Goal: Obtain resource: Download file/media

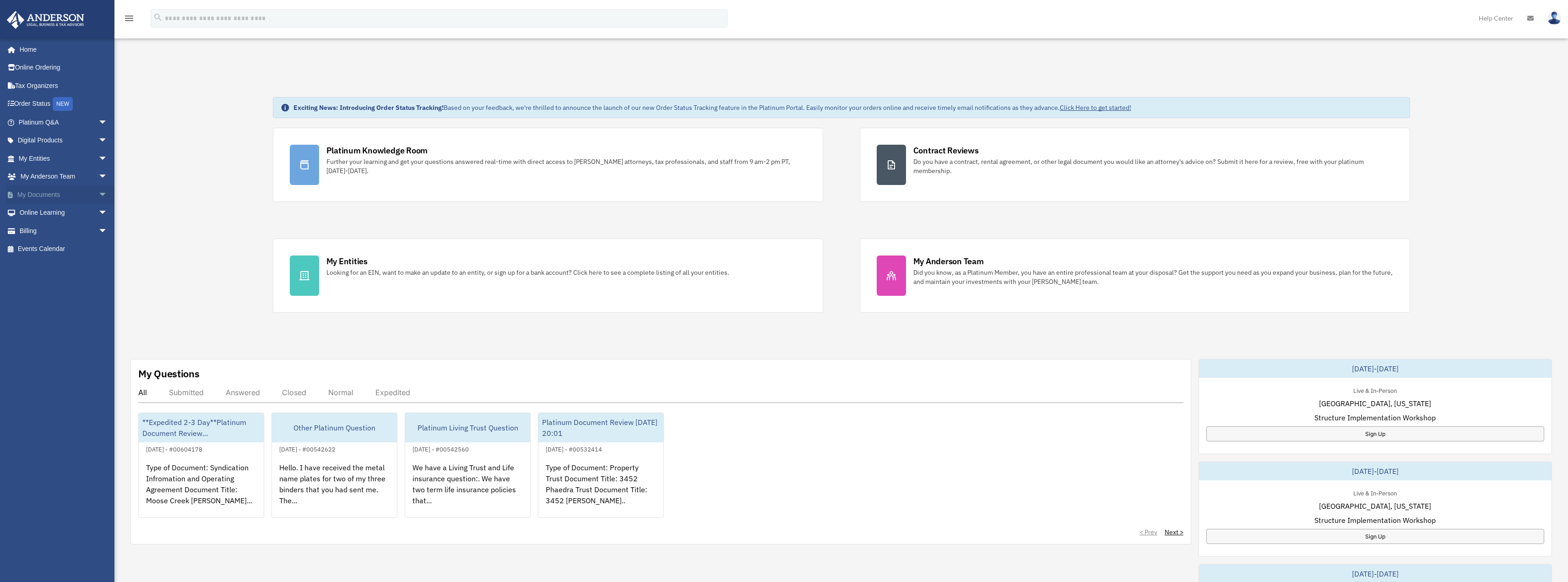
click at [98, 193] on span "arrow_drop_down" at bounding box center [108, 194] width 18 height 19
click at [41, 210] on link "Box" at bounding box center [67, 213] width 108 height 18
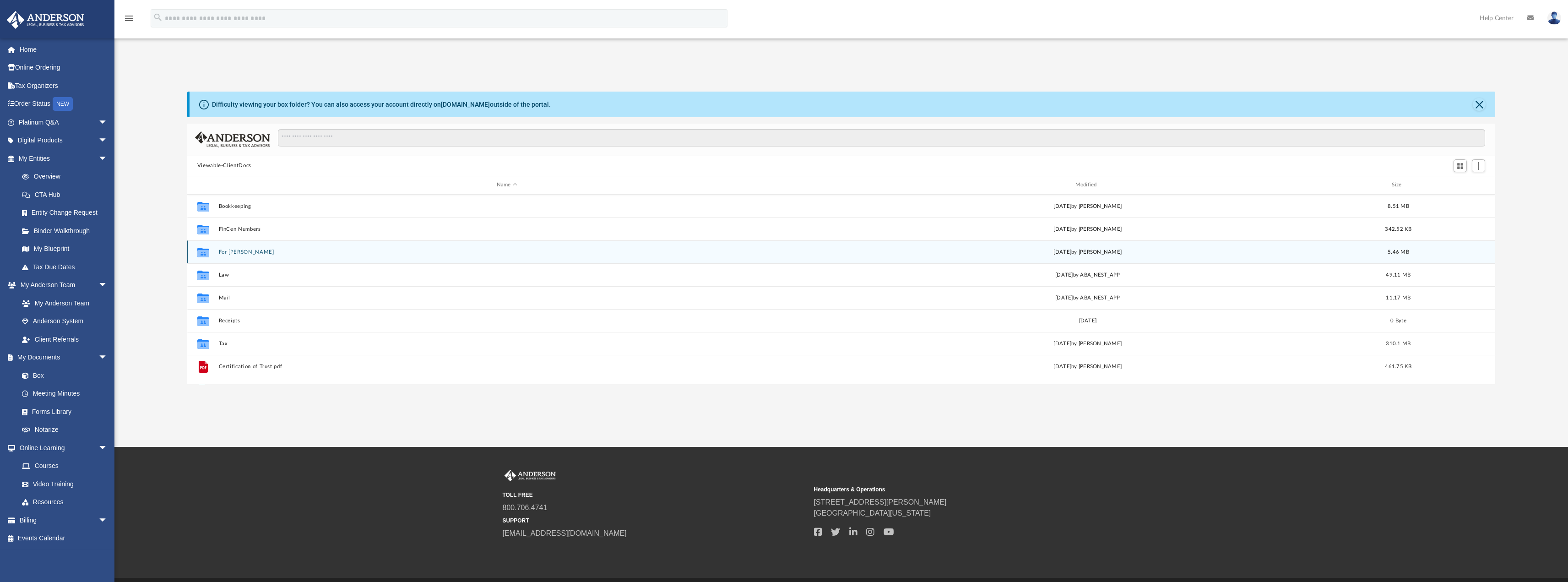
scroll to position [201, 1301]
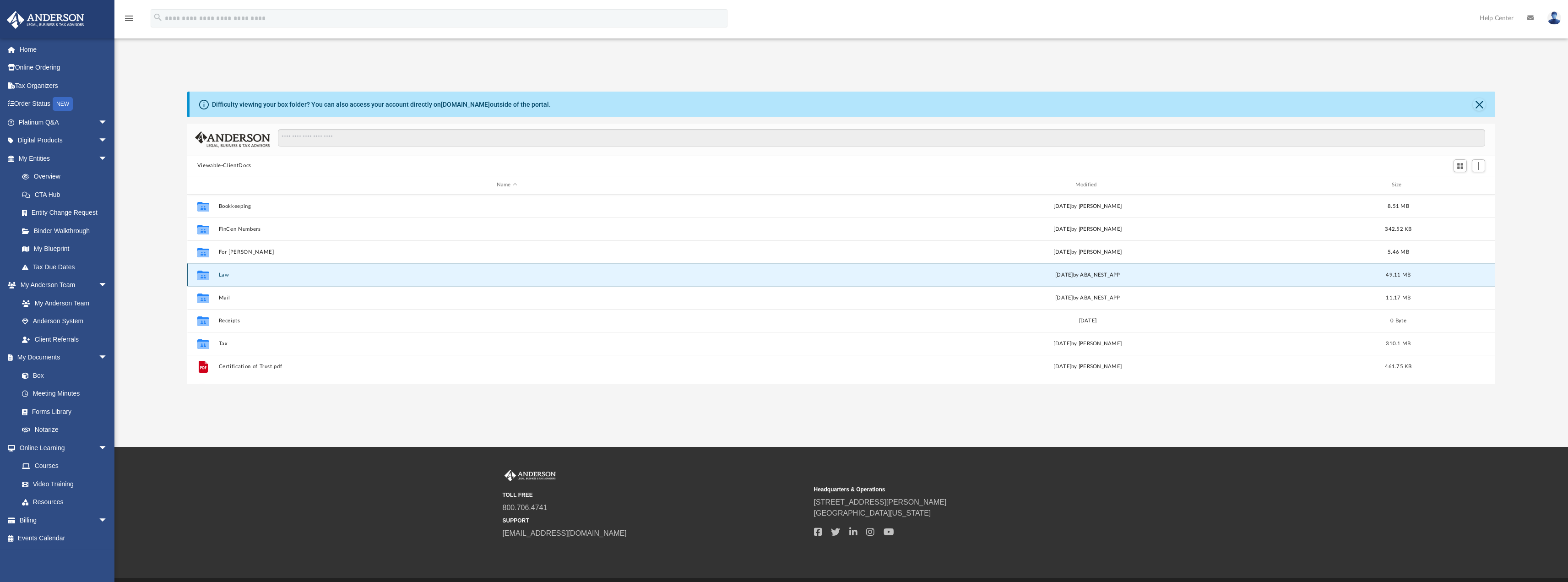
click at [221, 273] on button "Law" at bounding box center [507, 274] width 577 height 6
click at [251, 275] on button "611 South A, LLC" at bounding box center [507, 274] width 577 height 6
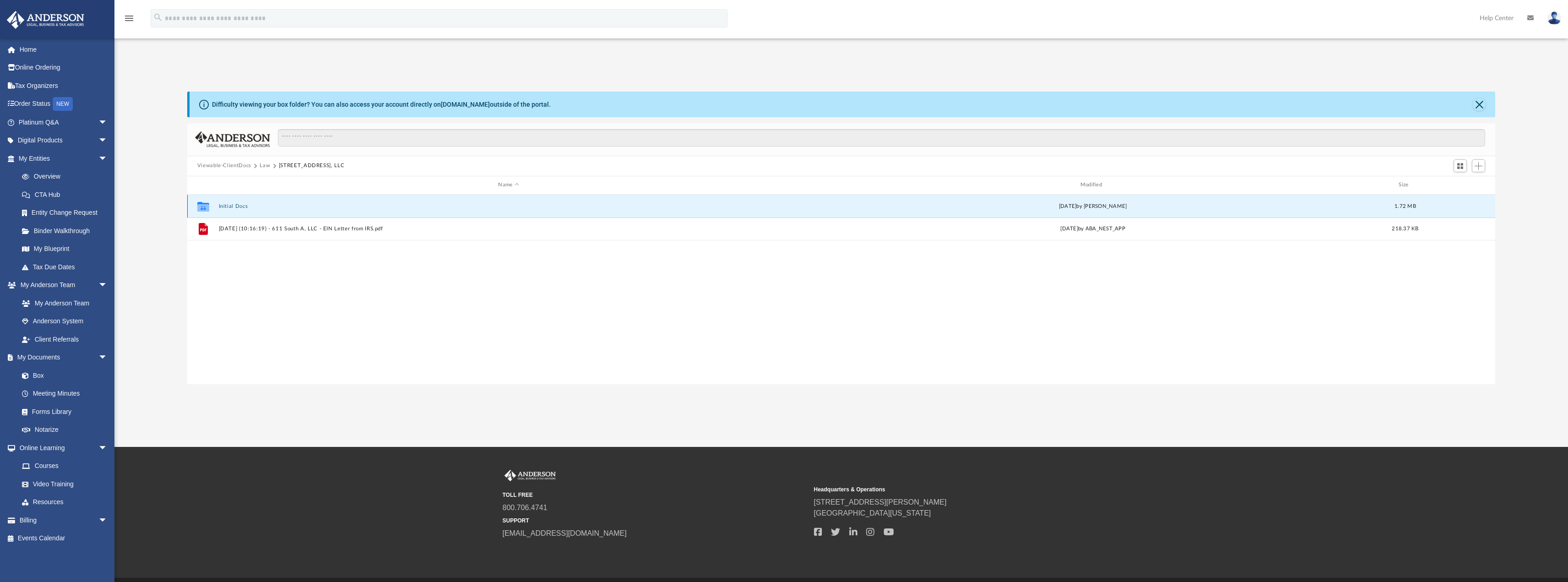
click at [225, 205] on button "Initial Docs" at bounding box center [508, 206] width 580 height 6
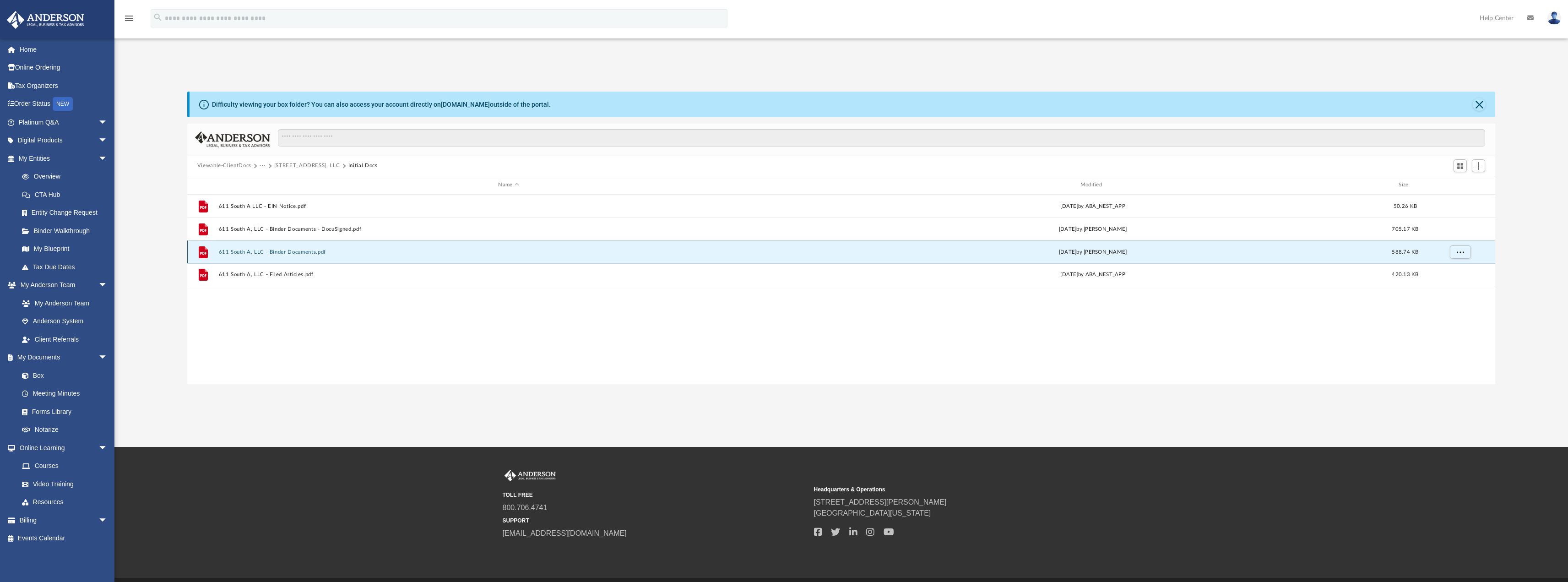
click at [285, 252] on button "611 South A, LLC - Binder Documents.pdf" at bounding box center [508, 252] width 580 height 6
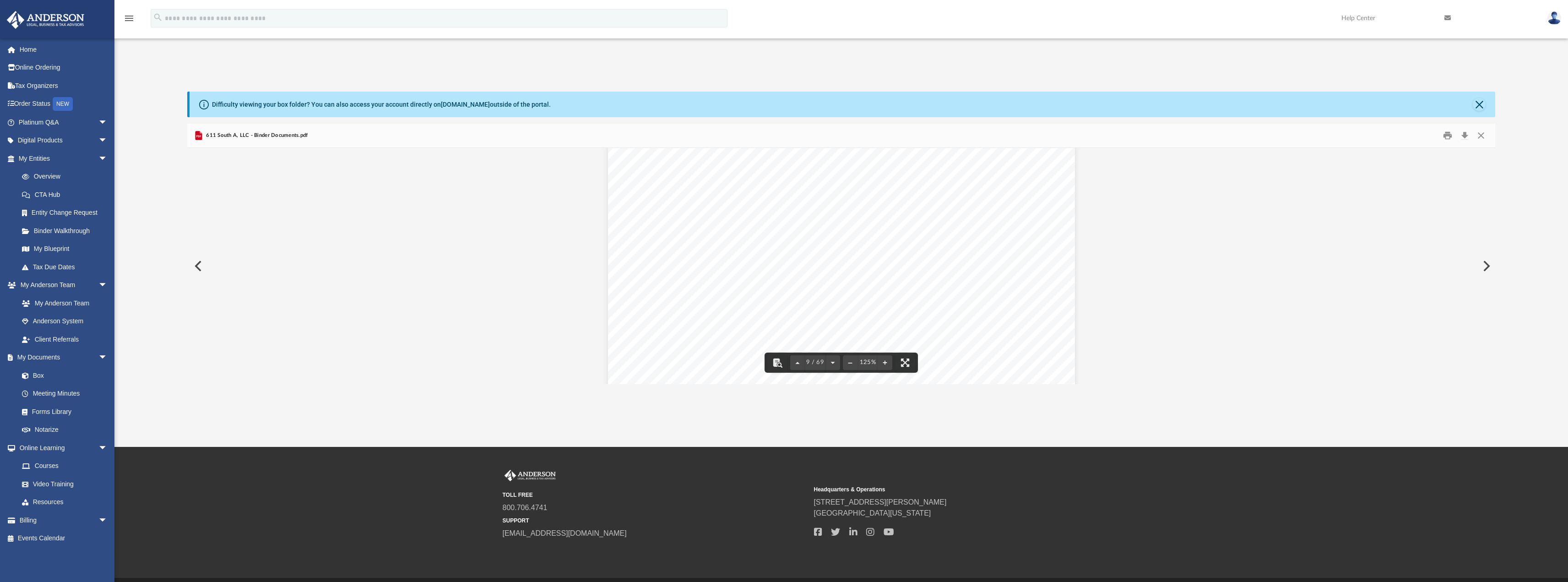
scroll to position [0, 0]
click at [68, 245] on link "My Blueprint" at bounding box center [67, 249] width 108 height 18
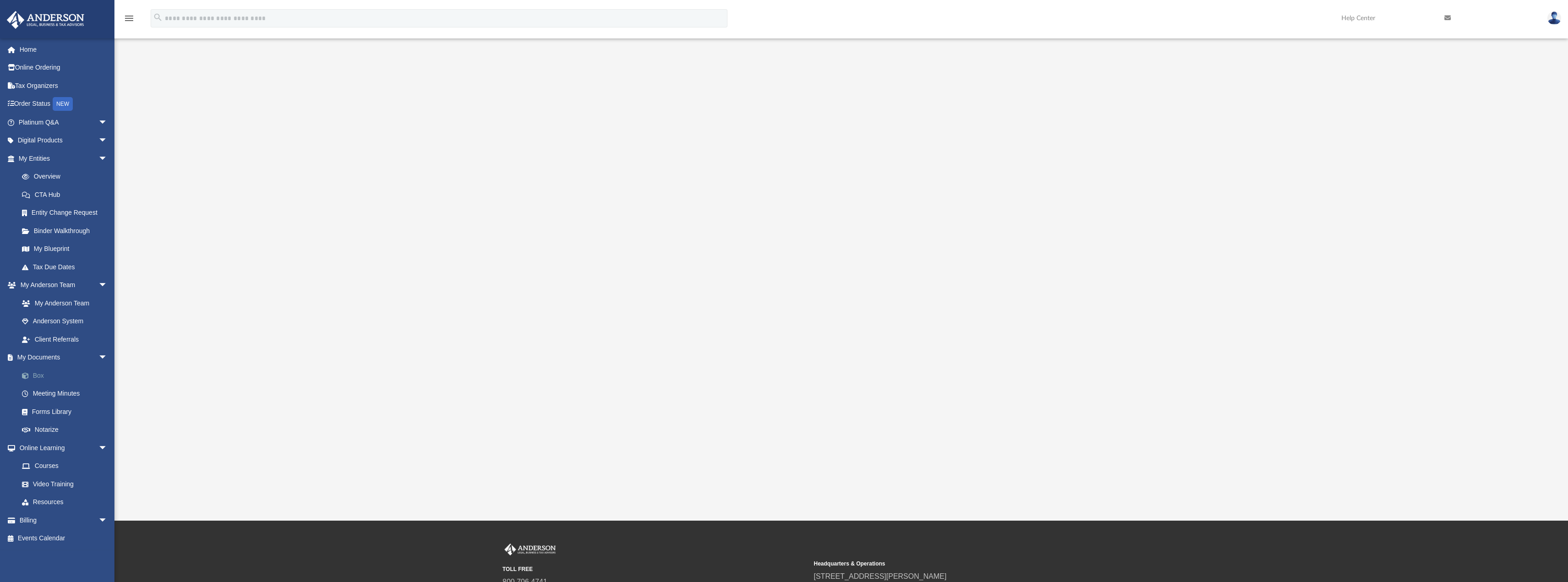
click at [57, 369] on link "Box" at bounding box center [67, 375] width 108 height 18
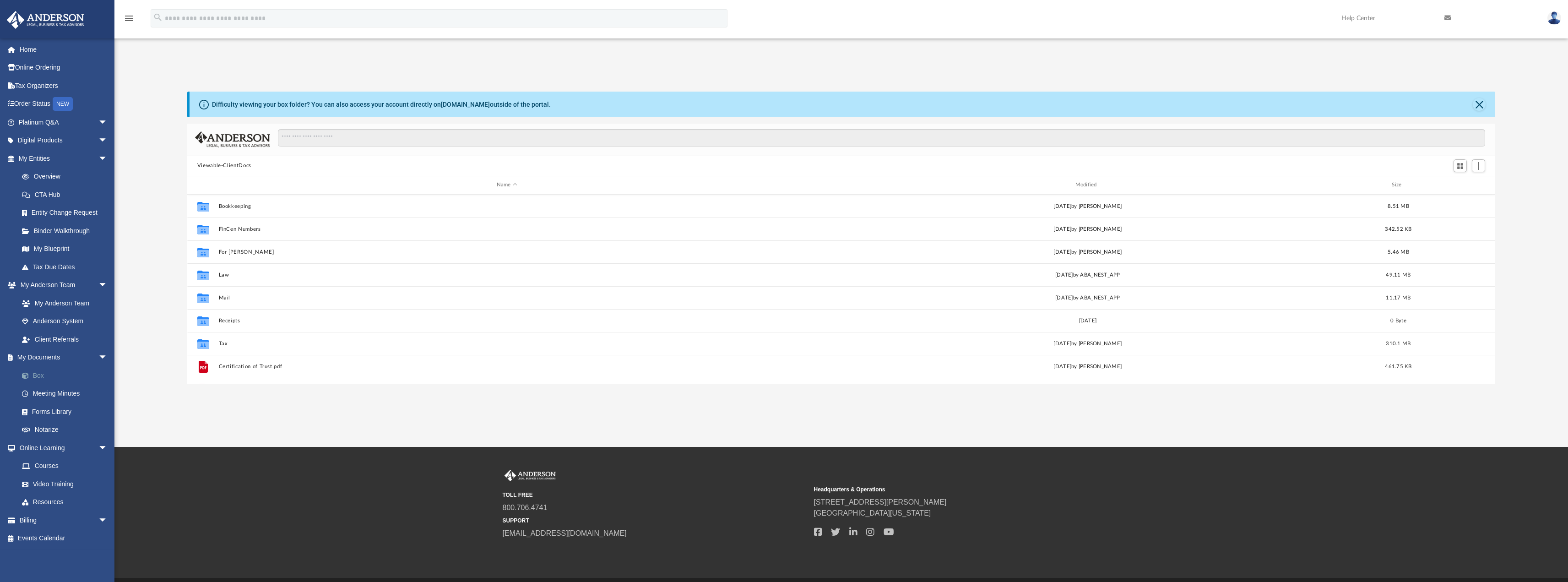
scroll to position [201, 1301]
click at [221, 274] on button "Law" at bounding box center [507, 274] width 577 height 6
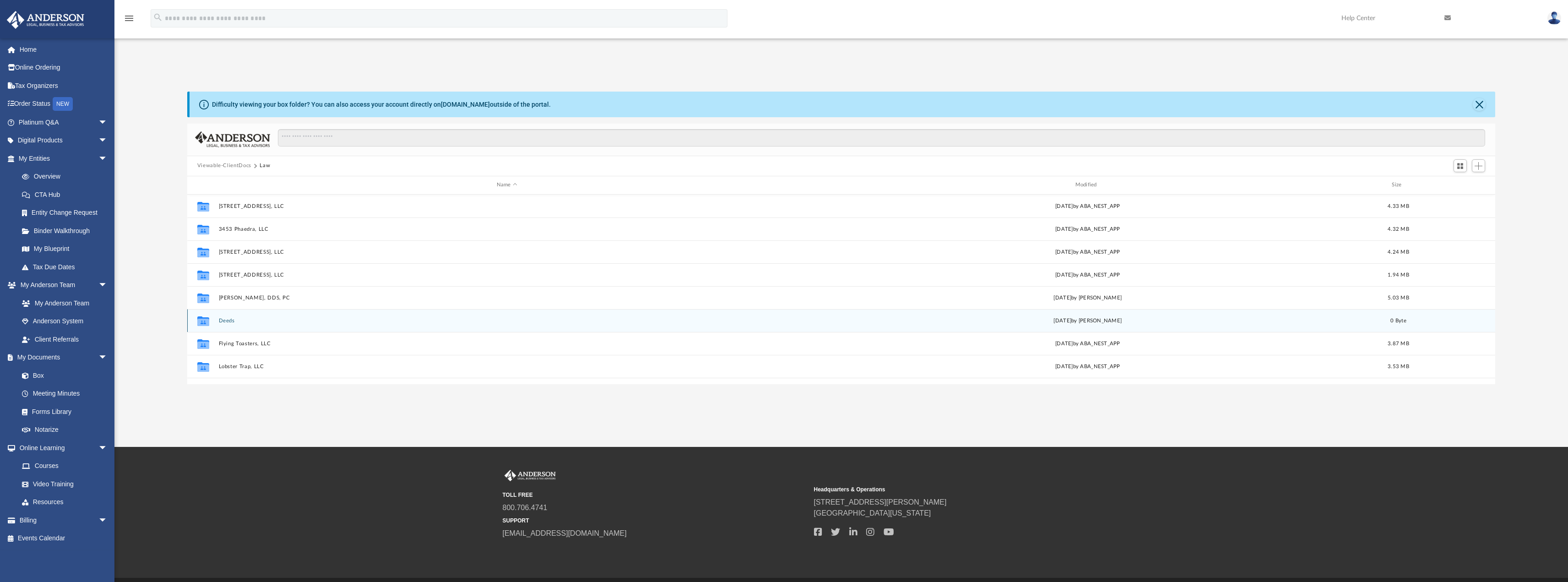
click at [219, 319] on button "Deeds" at bounding box center [507, 320] width 577 height 6
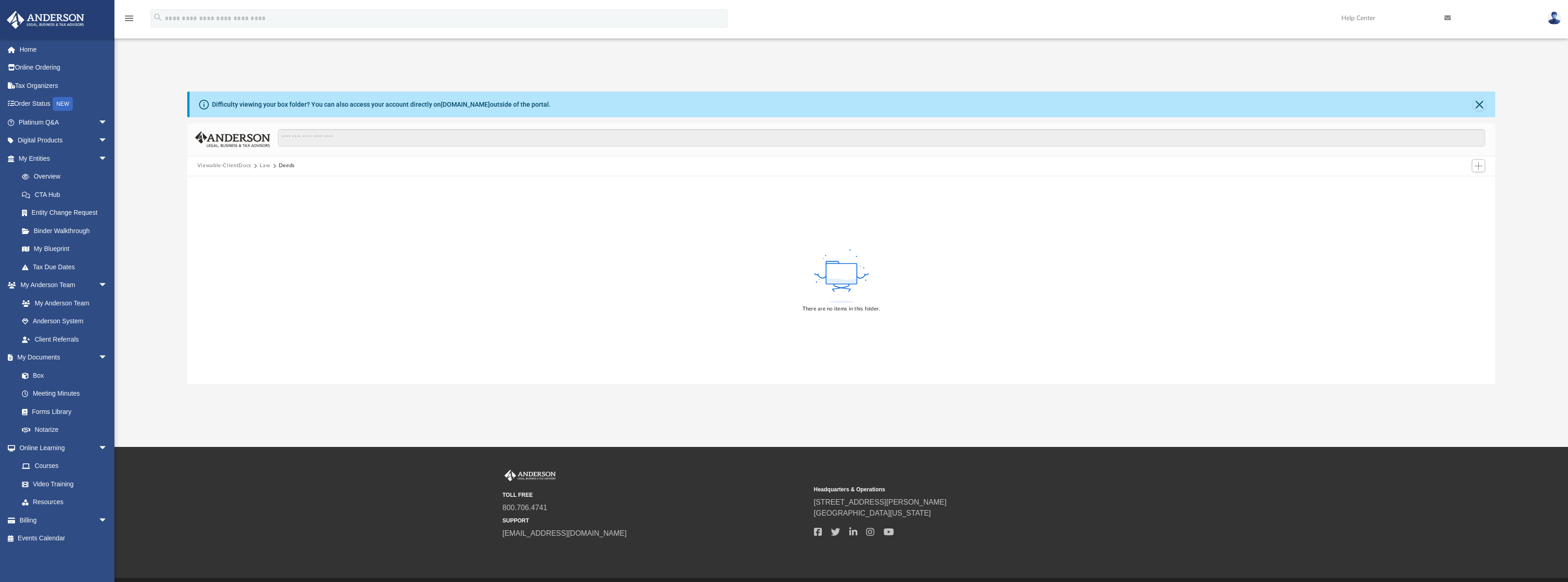
click at [260, 163] on button "Law" at bounding box center [265, 165] width 10 height 8
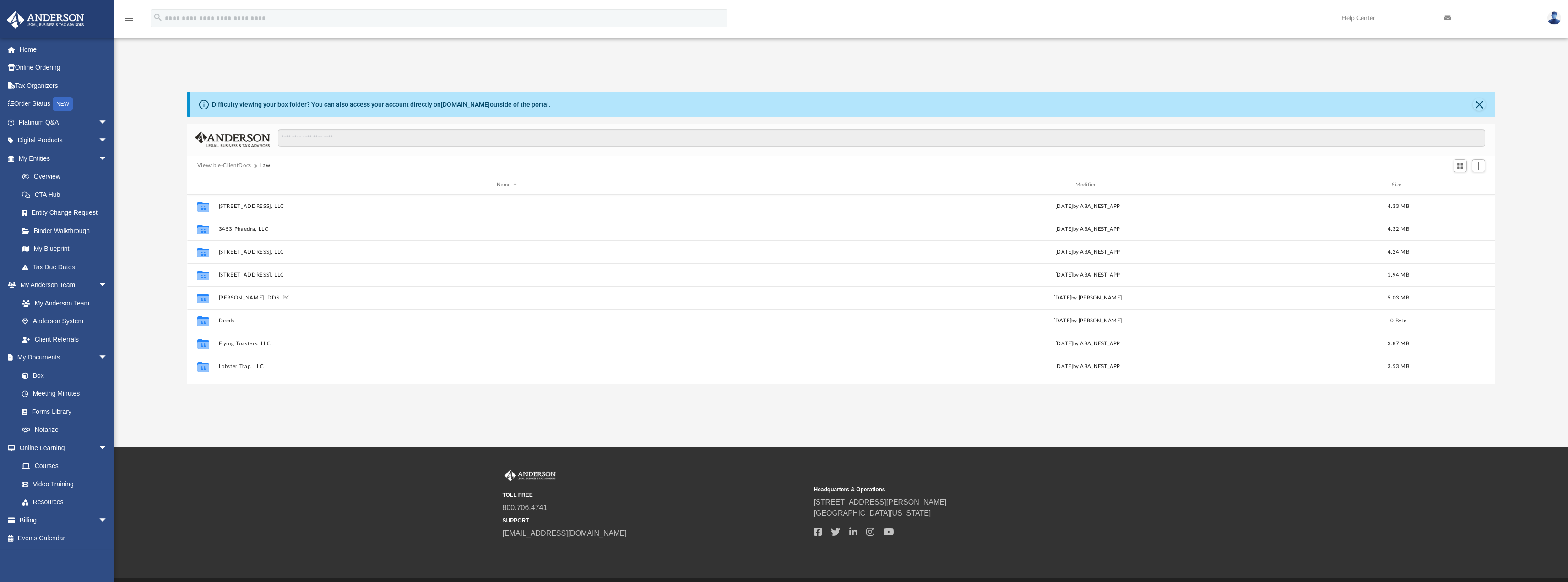
click at [262, 163] on button "Law" at bounding box center [265, 165] width 10 height 8
click at [241, 164] on button "Viewable-ClientDocs" at bounding box center [224, 165] width 54 height 8
click at [331, 139] on input "Search files and folders" at bounding box center [882, 138] width 1207 height 17
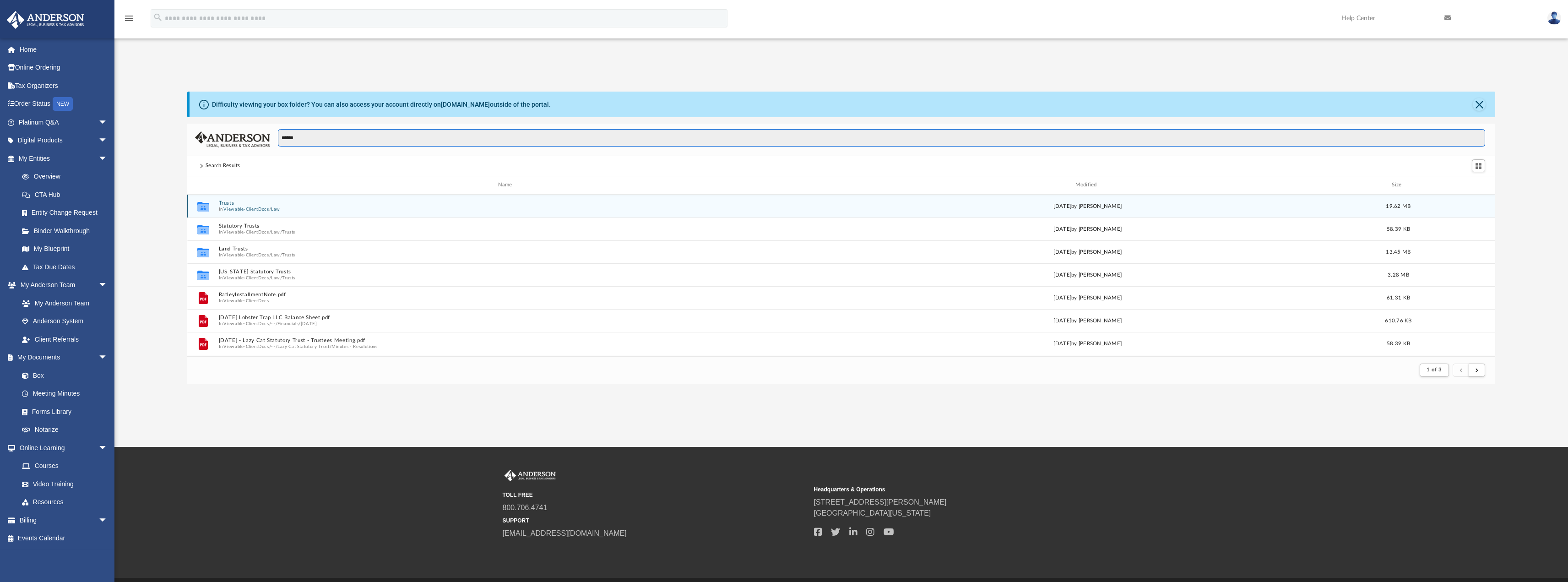
type input "******"
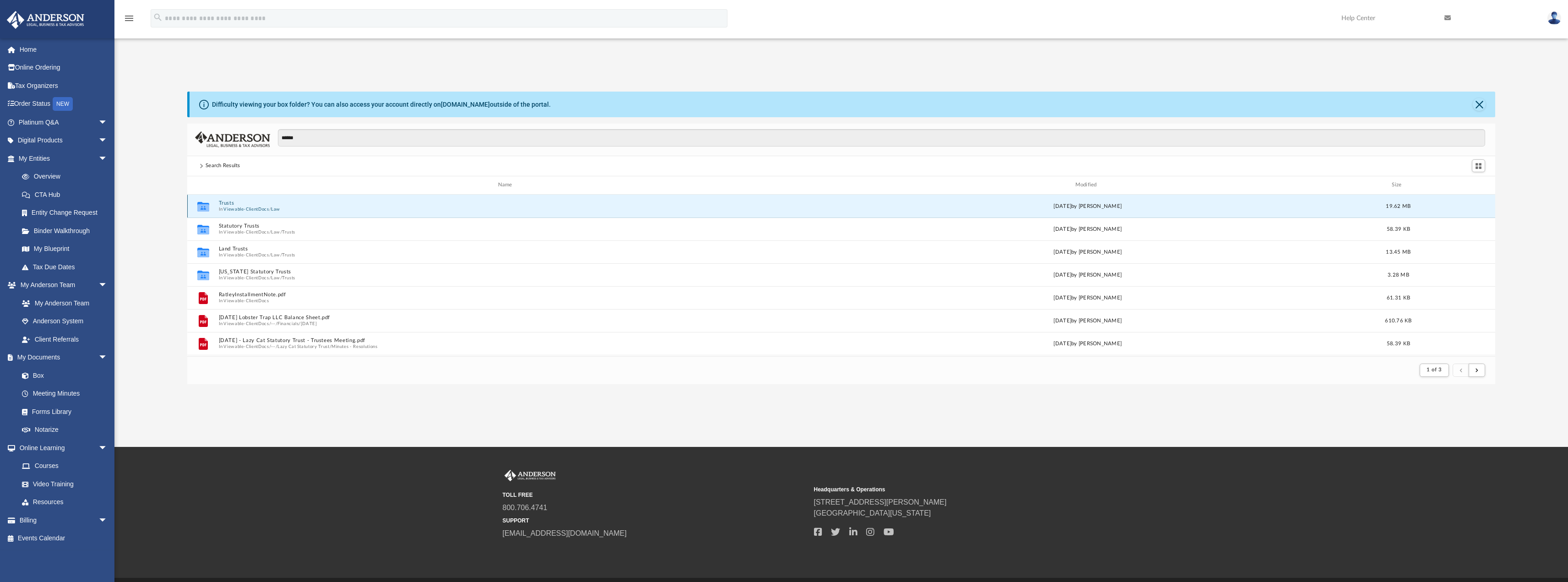
click at [230, 205] on button "Trusts" at bounding box center [507, 203] width 577 height 6
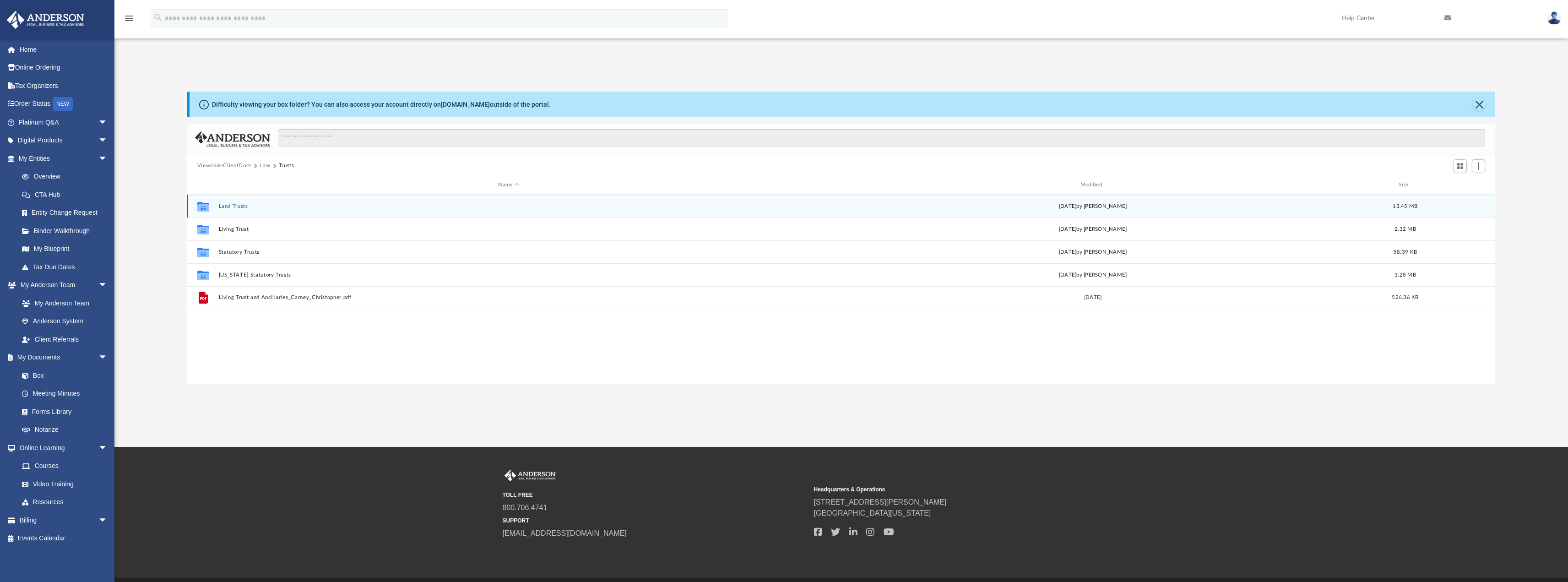
scroll to position [201, 1301]
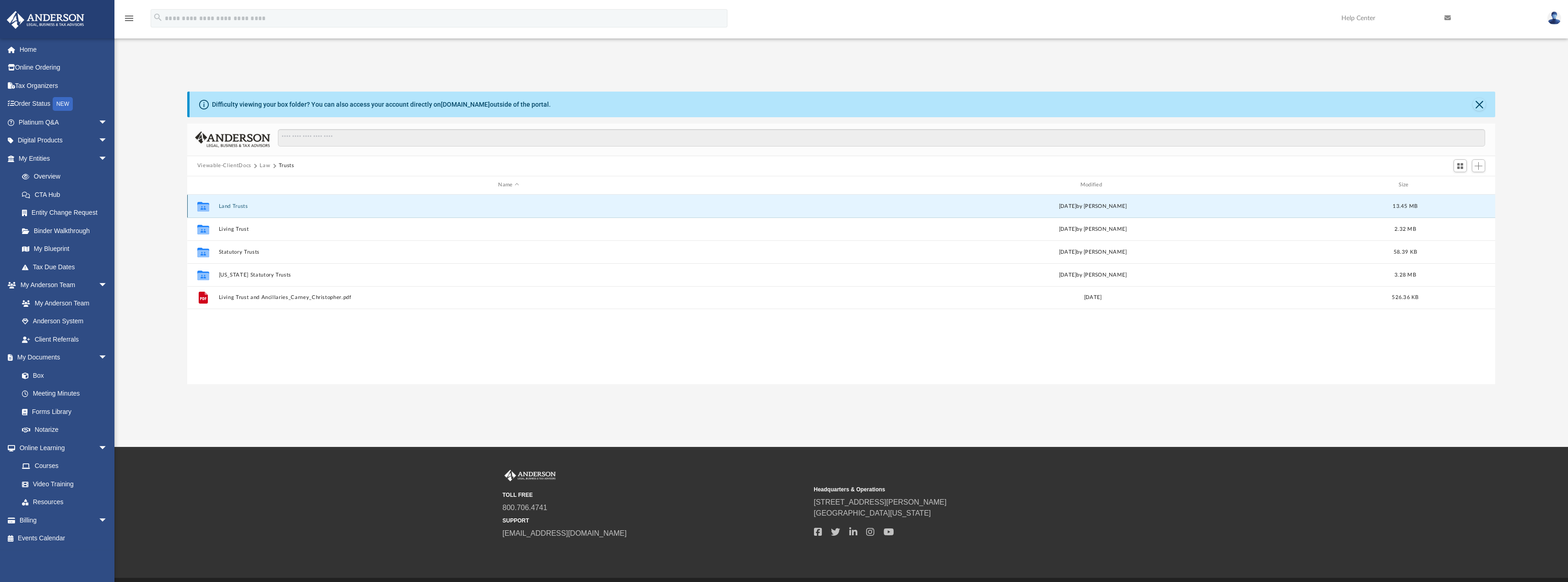
click at [223, 208] on button "Land Trusts" at bounding box center [508, 206] width 580 height 6
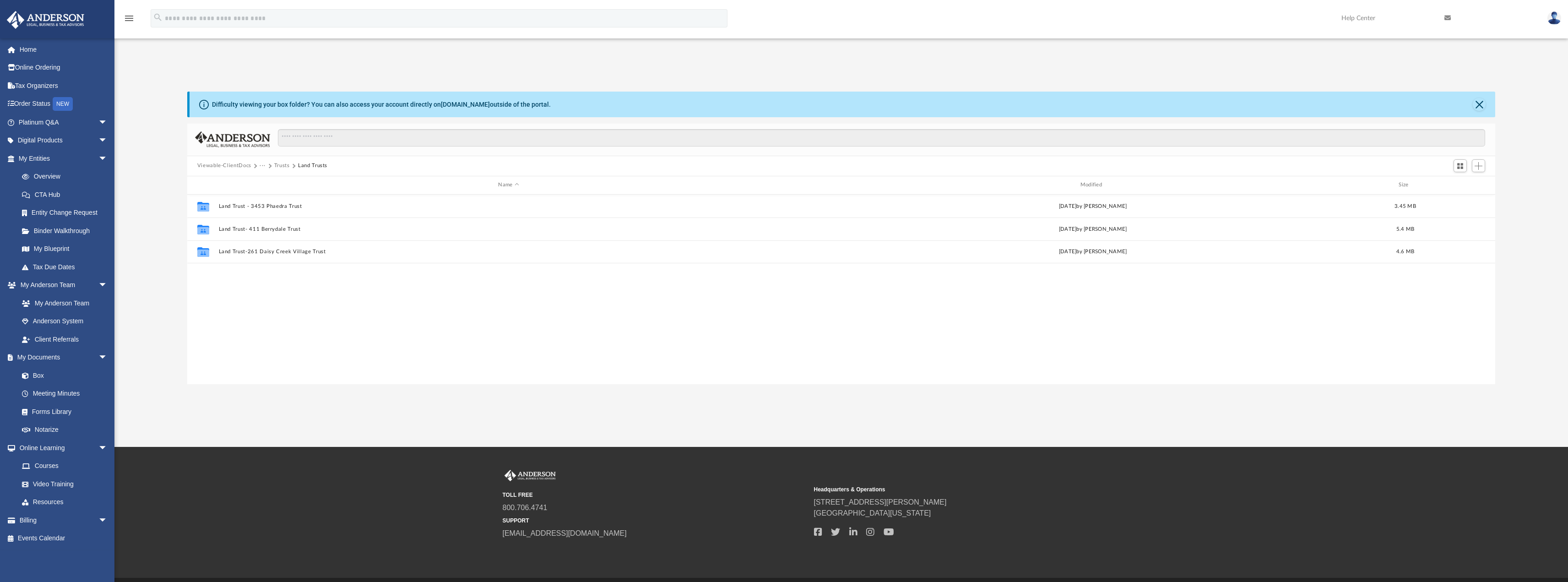
click at [282, 166] on button "Trusts" at bounding box center [282, 165] width 15 height 8
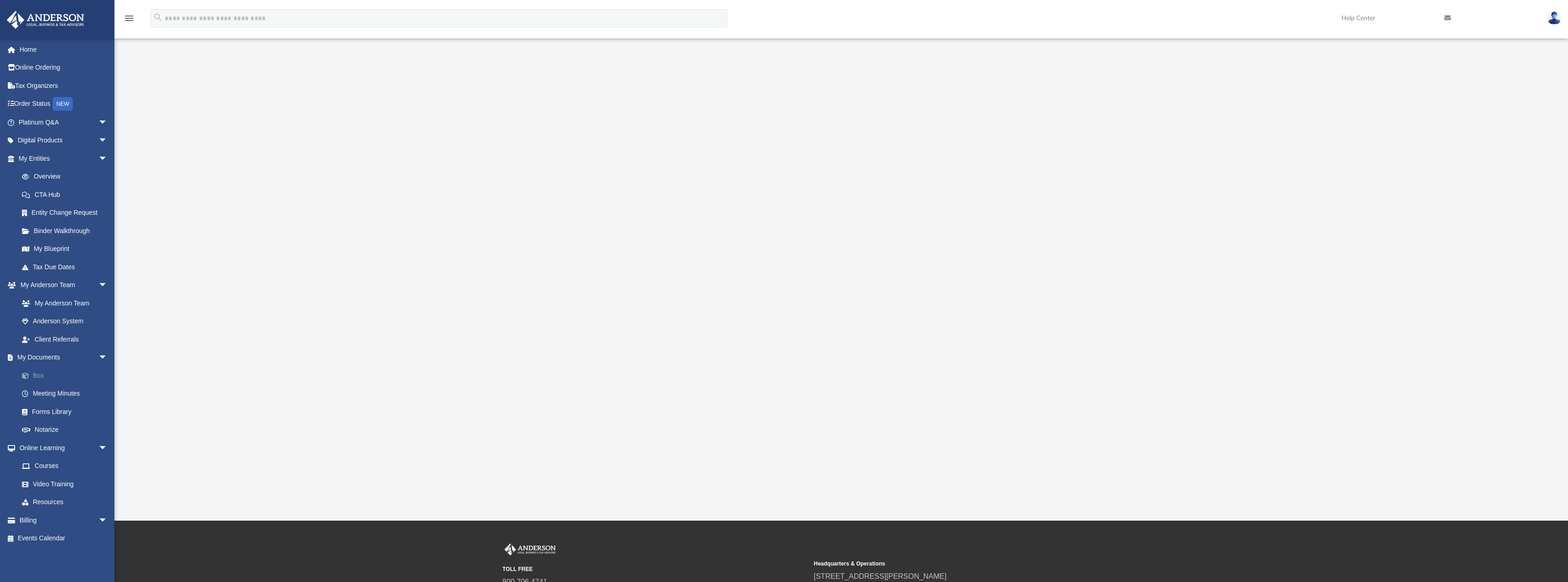
click at [42, 376] on link "Box" at bounding box center [67, 375] width 108 height 18
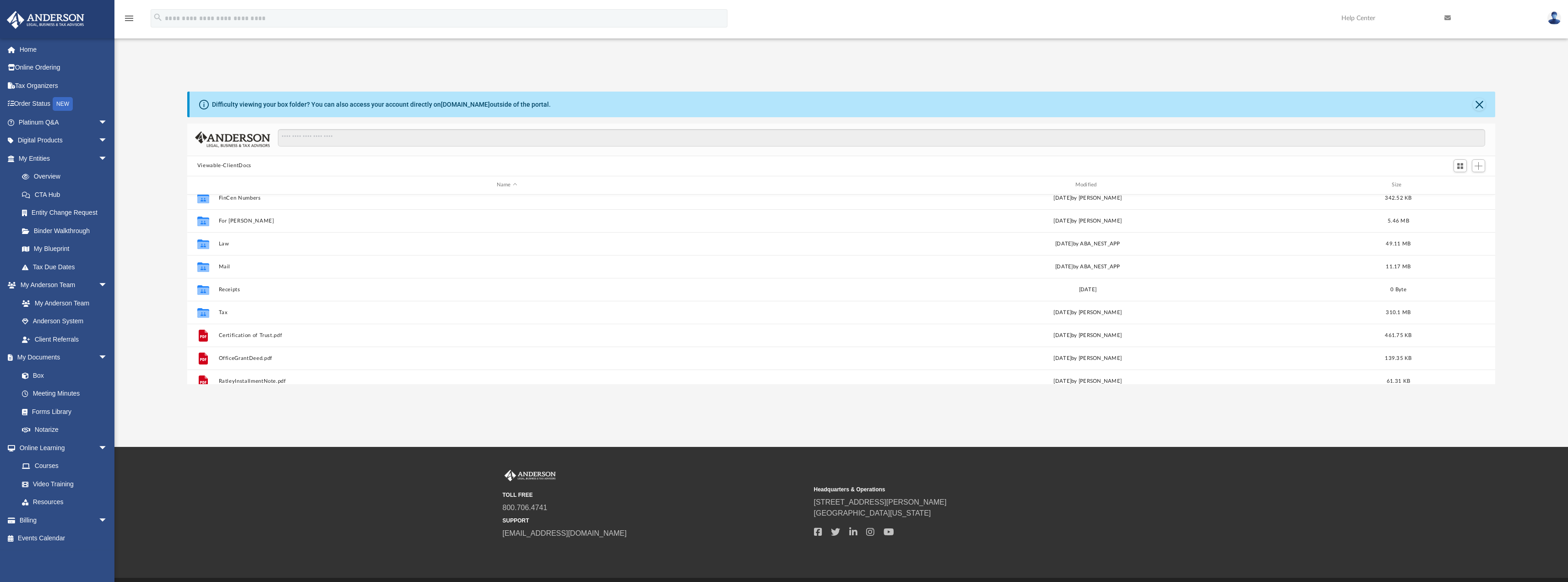
scroll to position [62, 0]
click at [30, 46] on link "Home" at bounding box center [64, 50] width 115 height 18
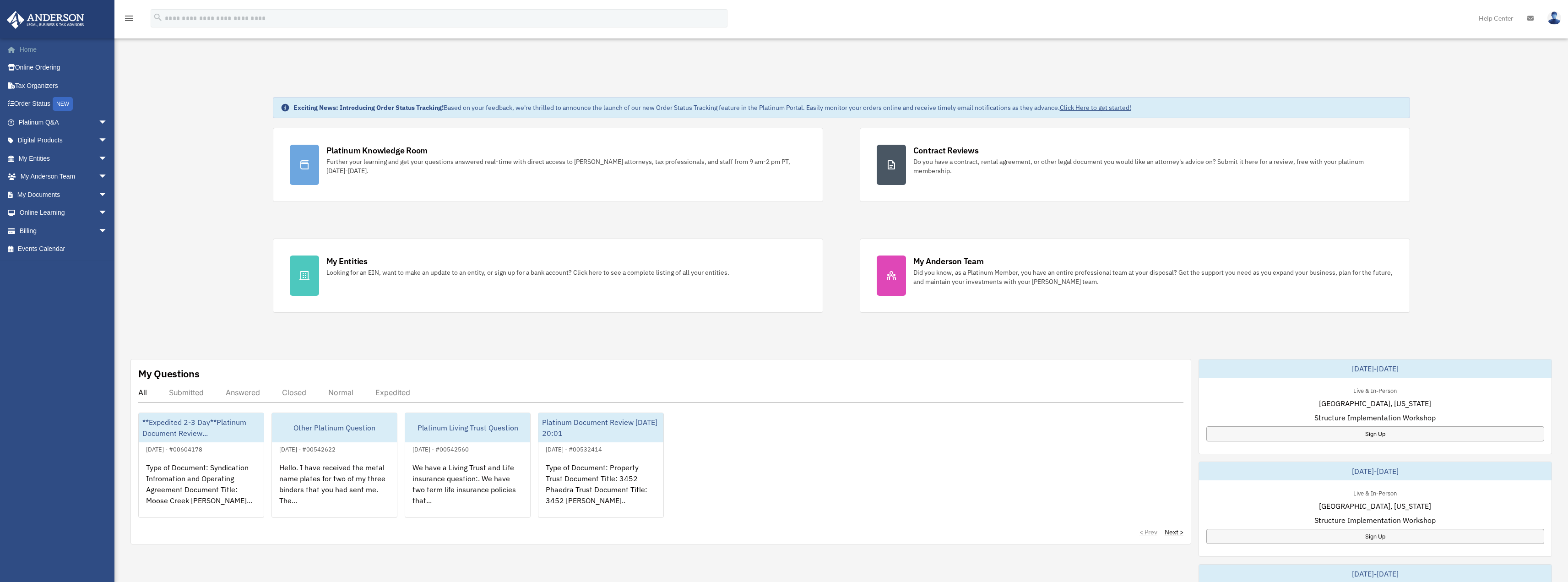
click at [32, 47] on link "Home" at bounding box center [64, 50] width 115 height 18
click at [131, 19] on icon "menu" at bounding box center [129, 18] width 11 height 11
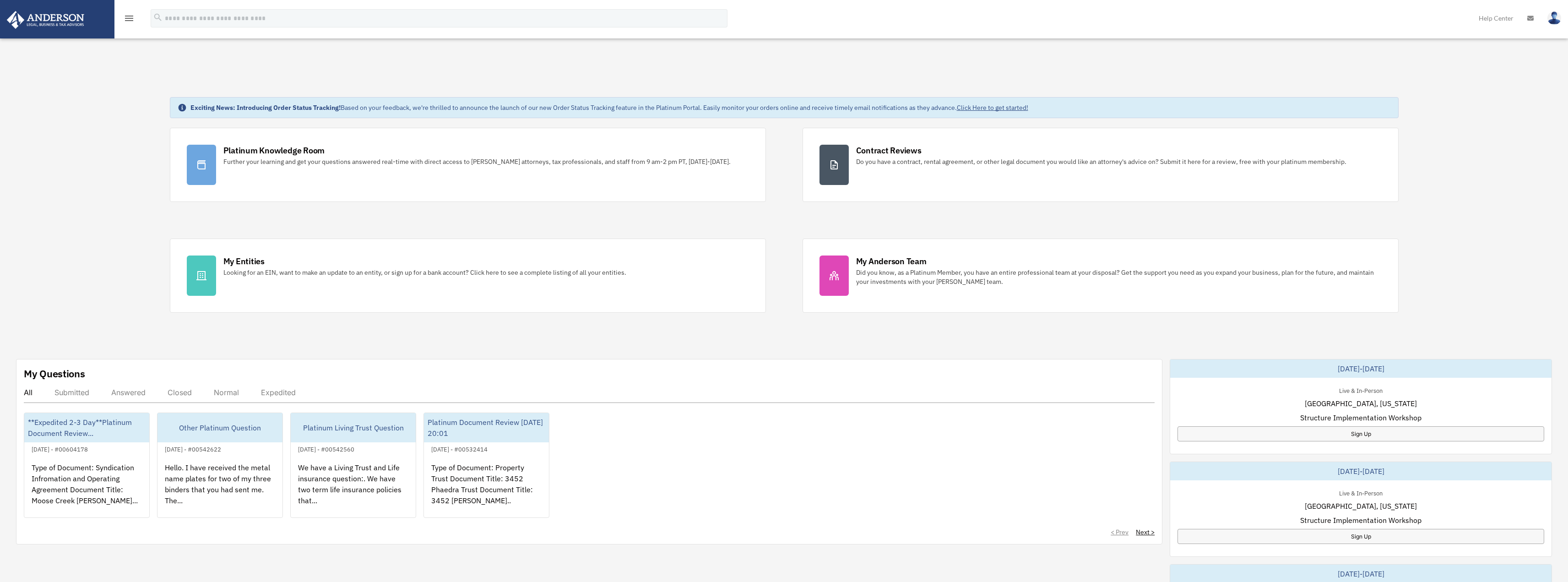
click at [131, 19] on icon "menu" at bounding box center [129, 18] width 11 height 11
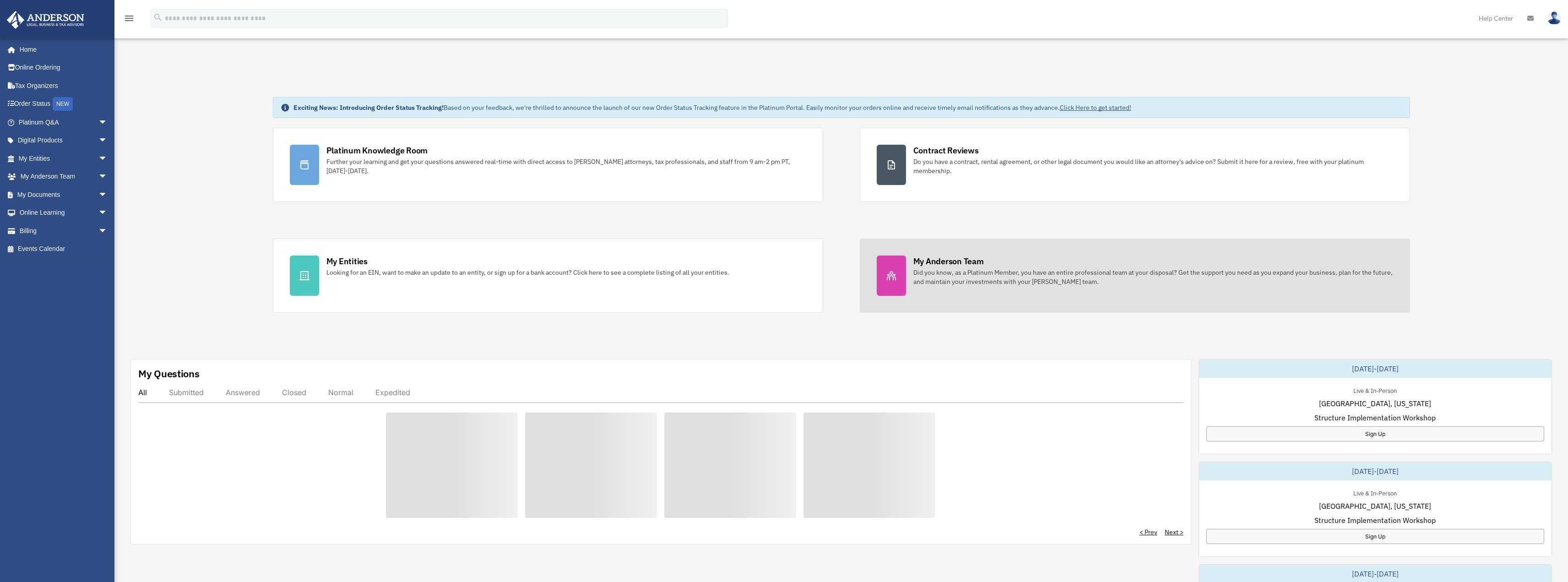
click at [943, 270] on div "Did you know, as a Platinum Member, you have an entire professional team at you…" at bounding box center [1153, 277] width 480 height 18
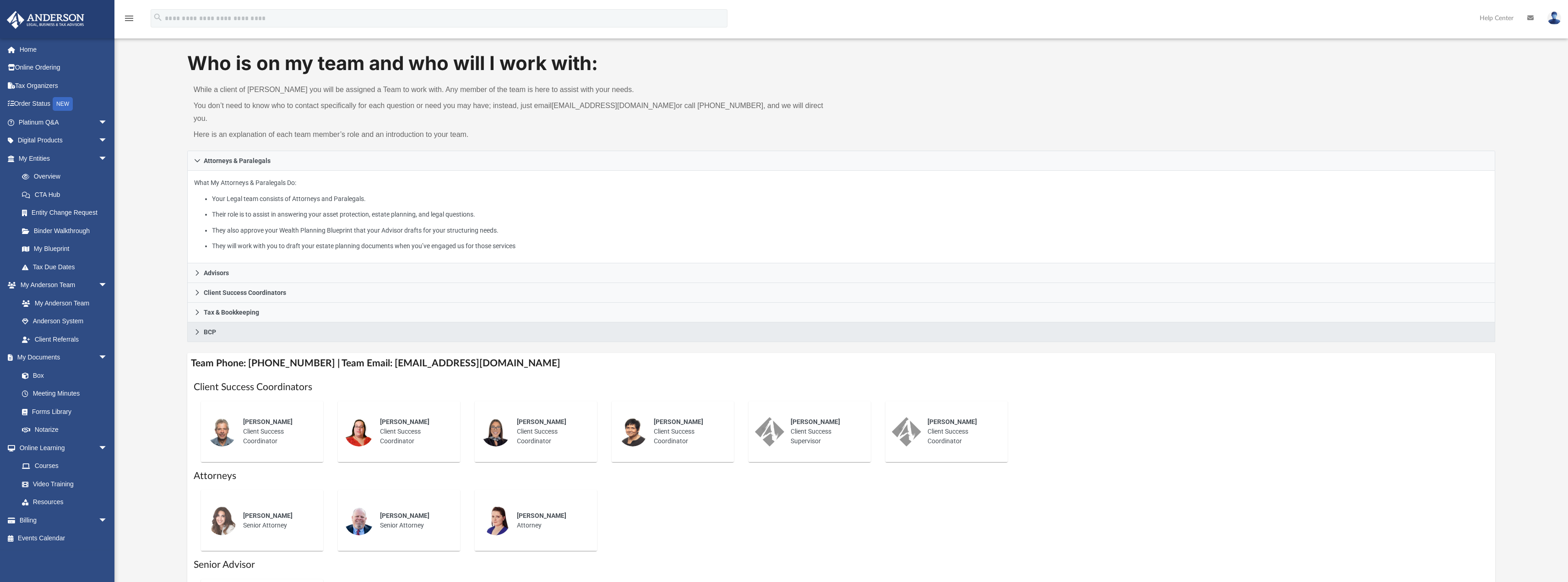
scroll to position [92, 0]
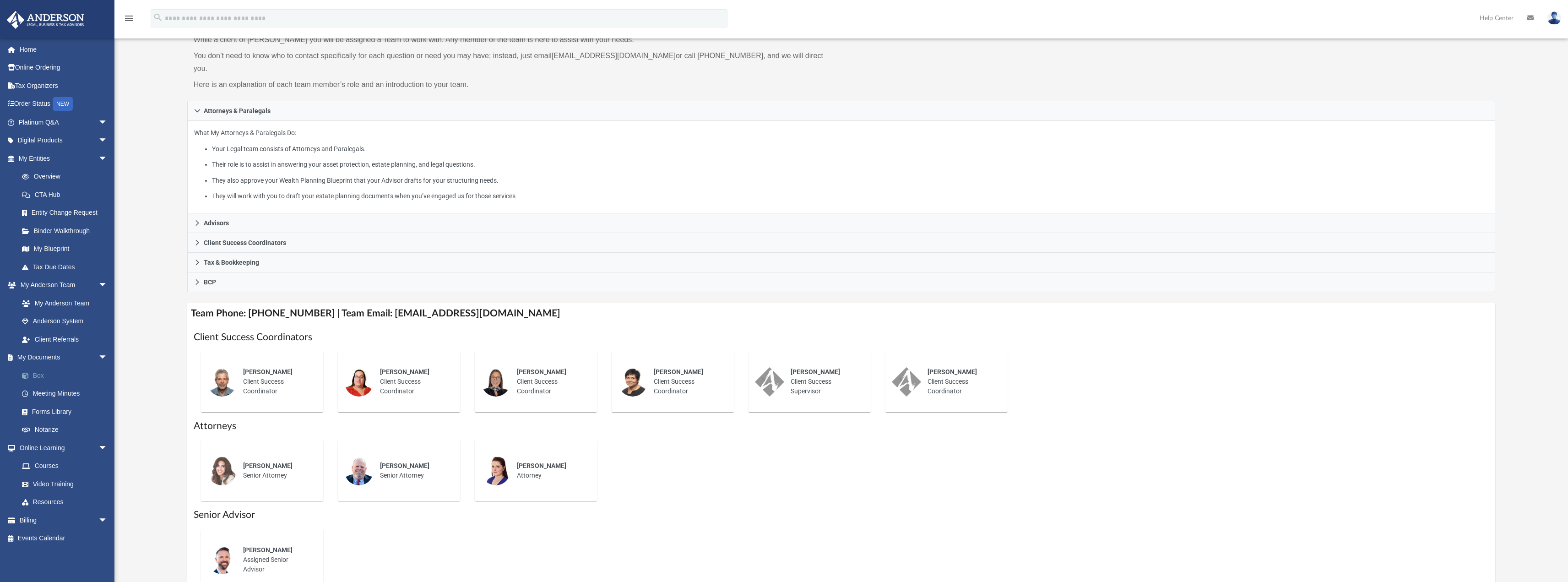
click at [47, 377] on link "Box" at bounding box center [67, 375] width 108 height 18
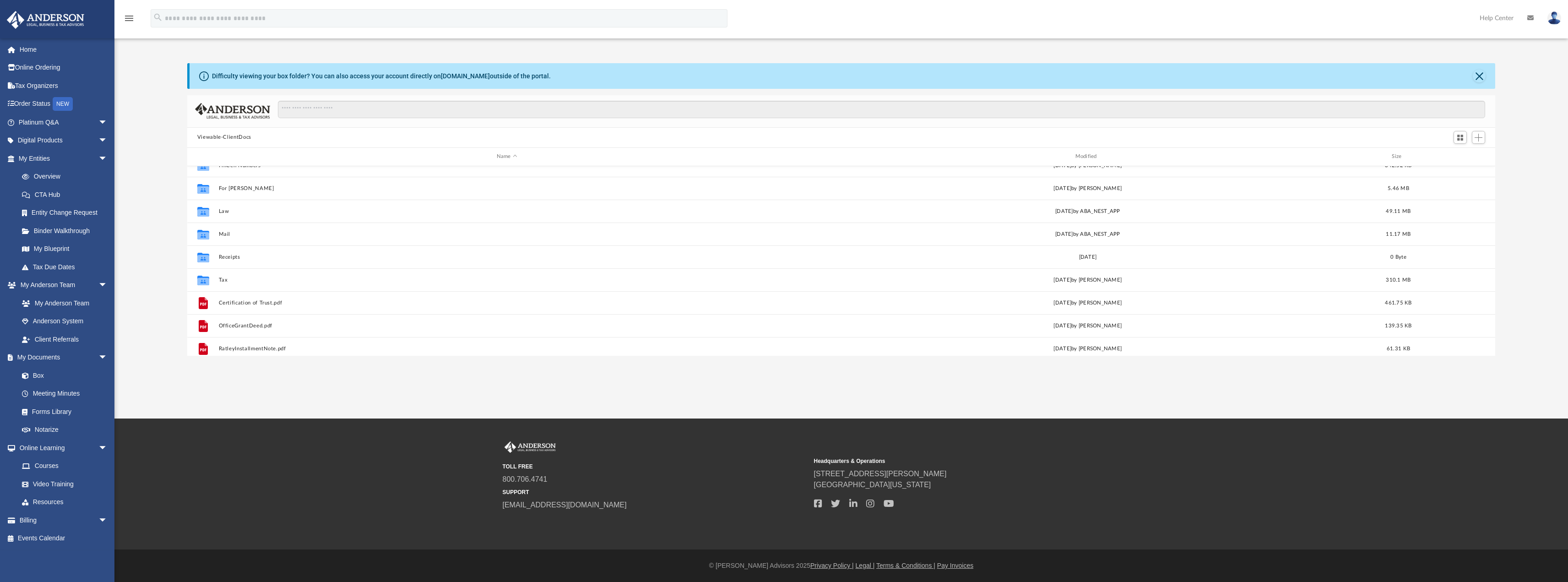
scroll to position [62, 0]
click at [46, 247] on link "My Blueprint" at bounding box center [67, 249] width 108 height 18
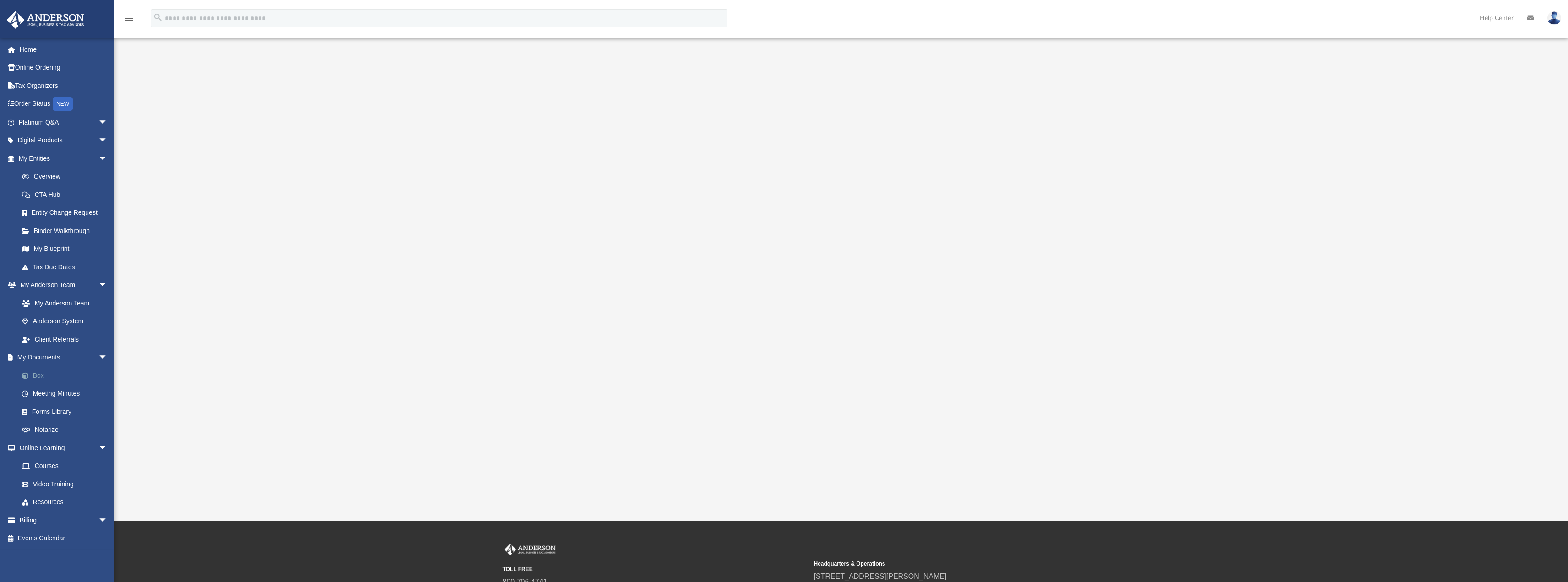
click at [46, 371] on link "Box" at bounding box center [67, 375] width 108 height 18
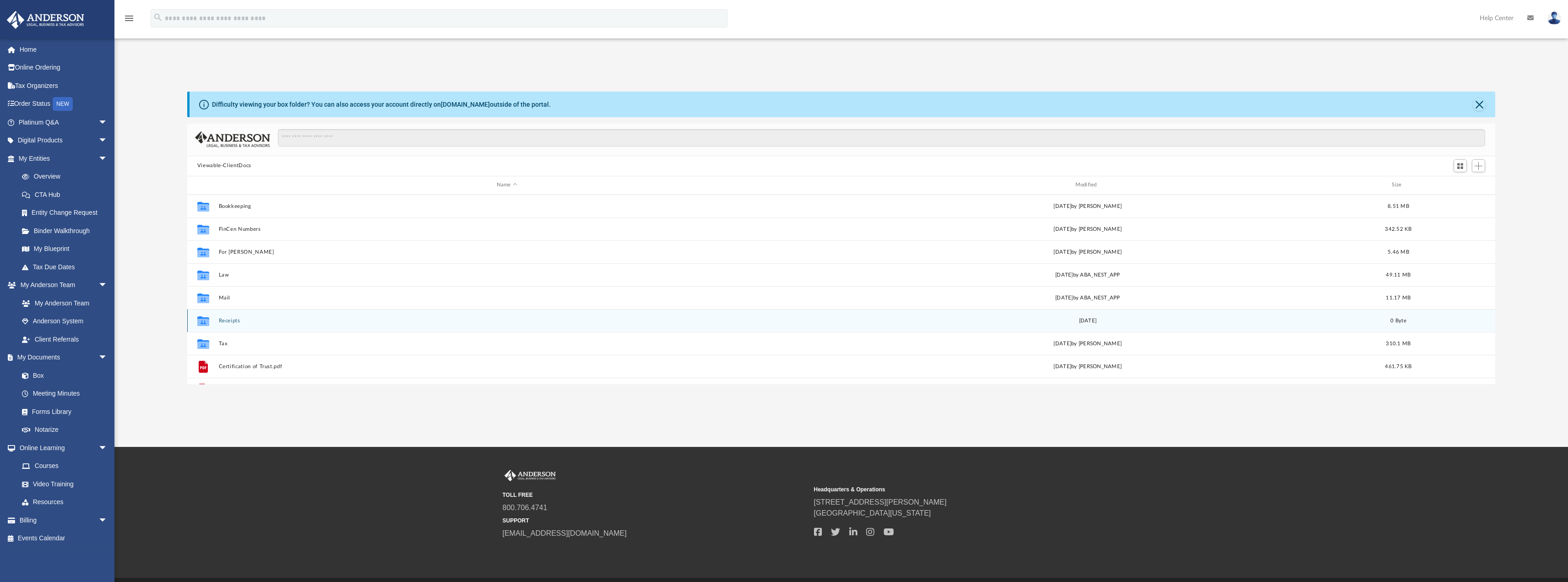
scroll to position [201, 1301]
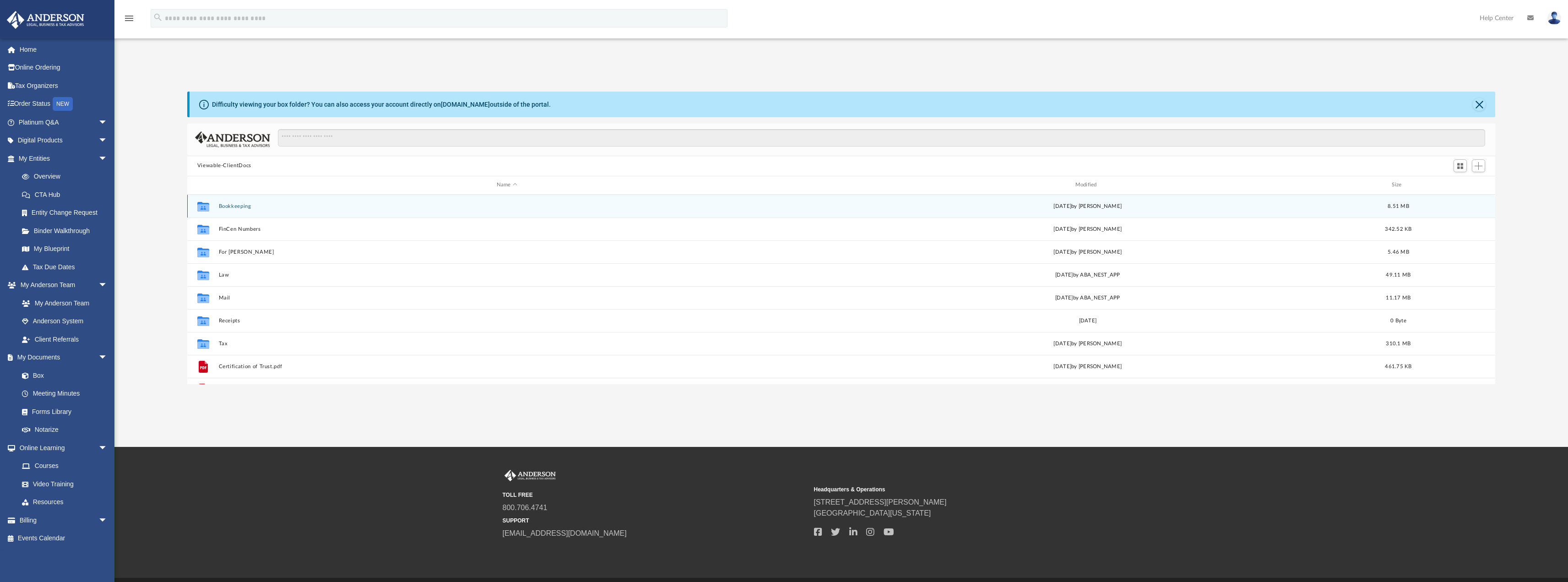
click at [229, 204] on button "Bookkeeping" at bounding box center [507, 206] width 577 height 6
click at [238, 210] on div "Collaborated Folder Financials [DATE] by [PERSON_NAME] On 7.91 MB" at bounding box center [841, 205] width 1308 height 23
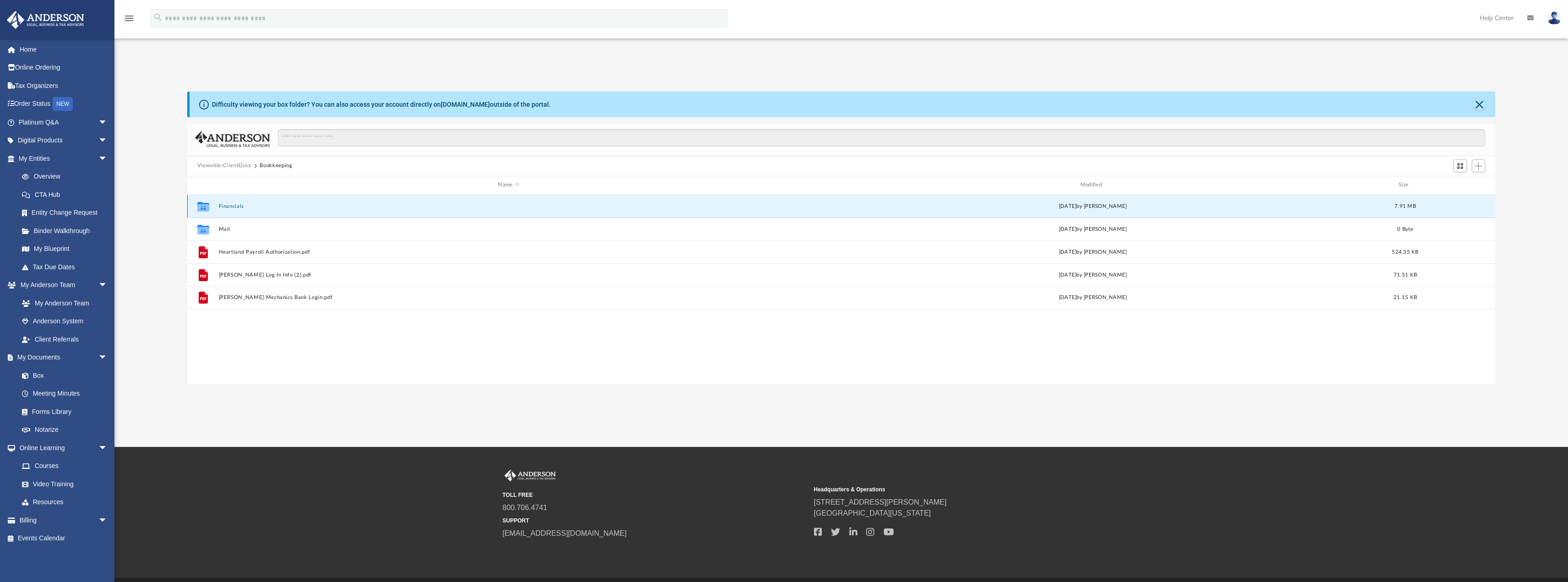
click at [235, 204] on button "Financials" at bounding box center [508, 206] width 580 height 6
click at [230, 205] on button "[DATE]" at bounding box center [508, 206] width 580 height 6
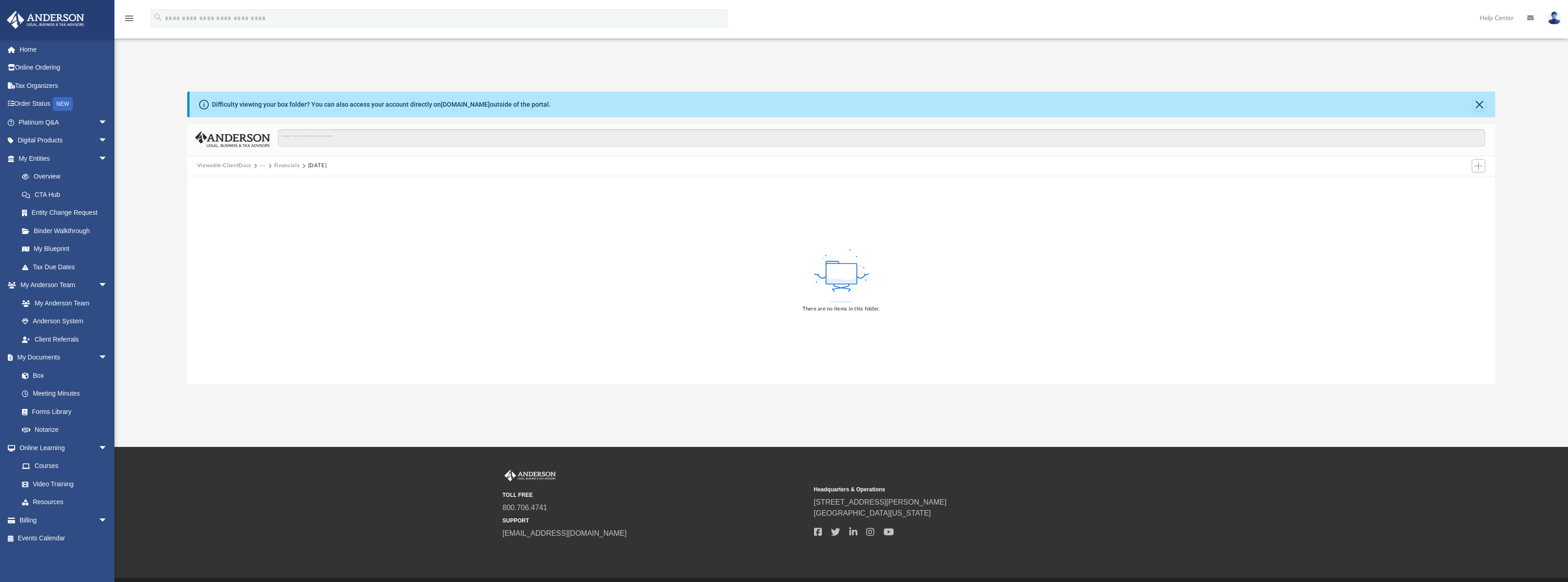
click at [320, 167] on button "[DATE]" at bounding box center [317, 165] width 19 height 8
click at [292, 166] on button "Financials" at bounding box center [287, 165] width 26 height 8
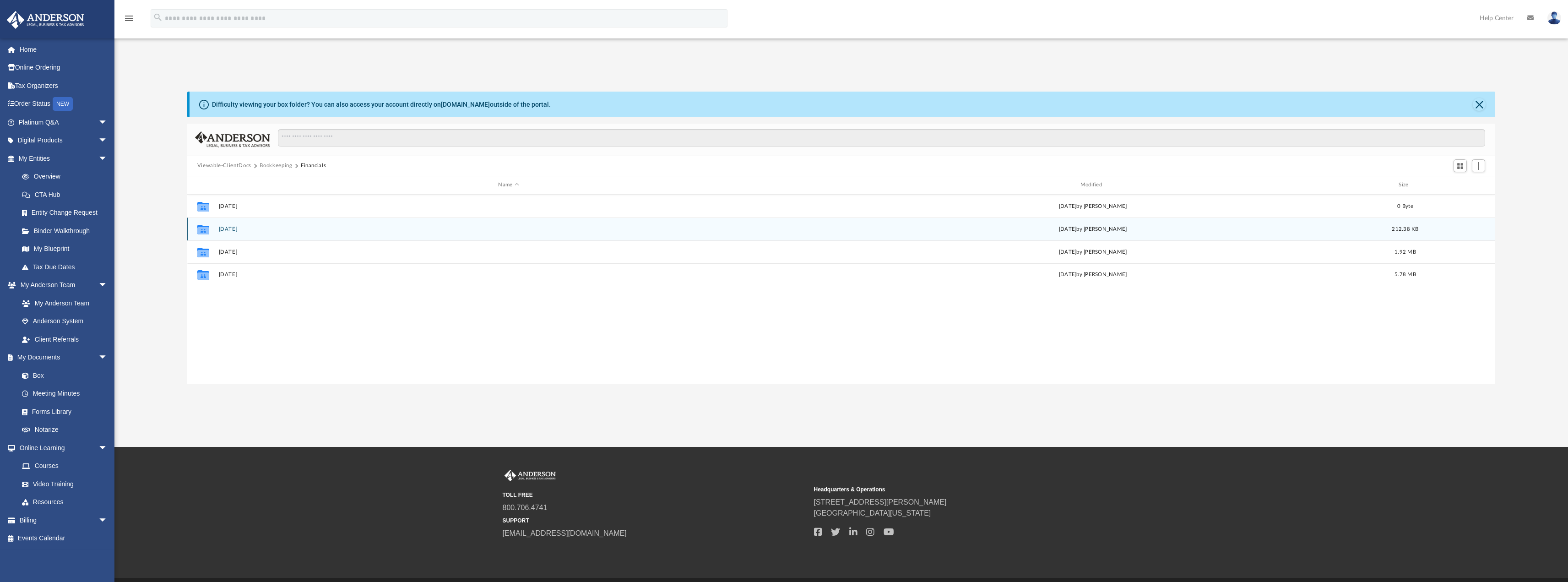
click at [226, 227] on button "[DATE]" at bounding box center [508, 229] width 580 height 6
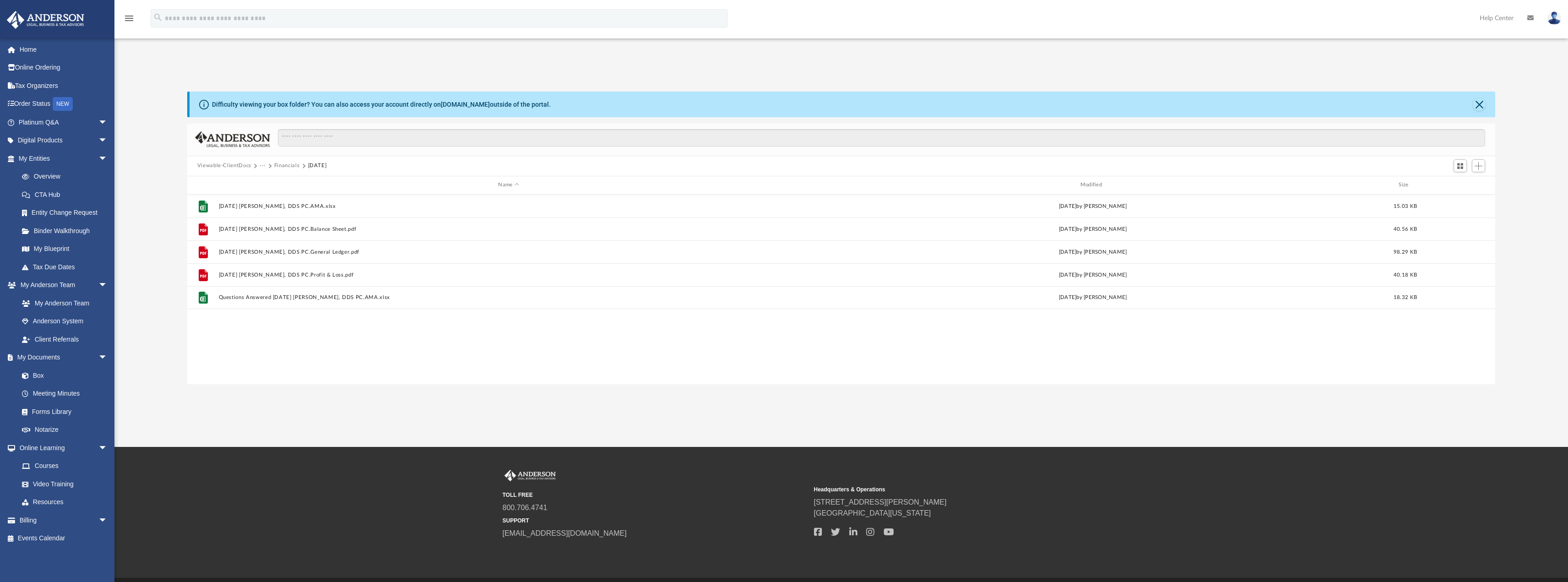
click at [318, 165] on button "[DATE]" at bounding box center [317, 165] width 19 height 8
click at [293, 165] on button "Financials" at bounding box center [287, 165] width 26 height 8
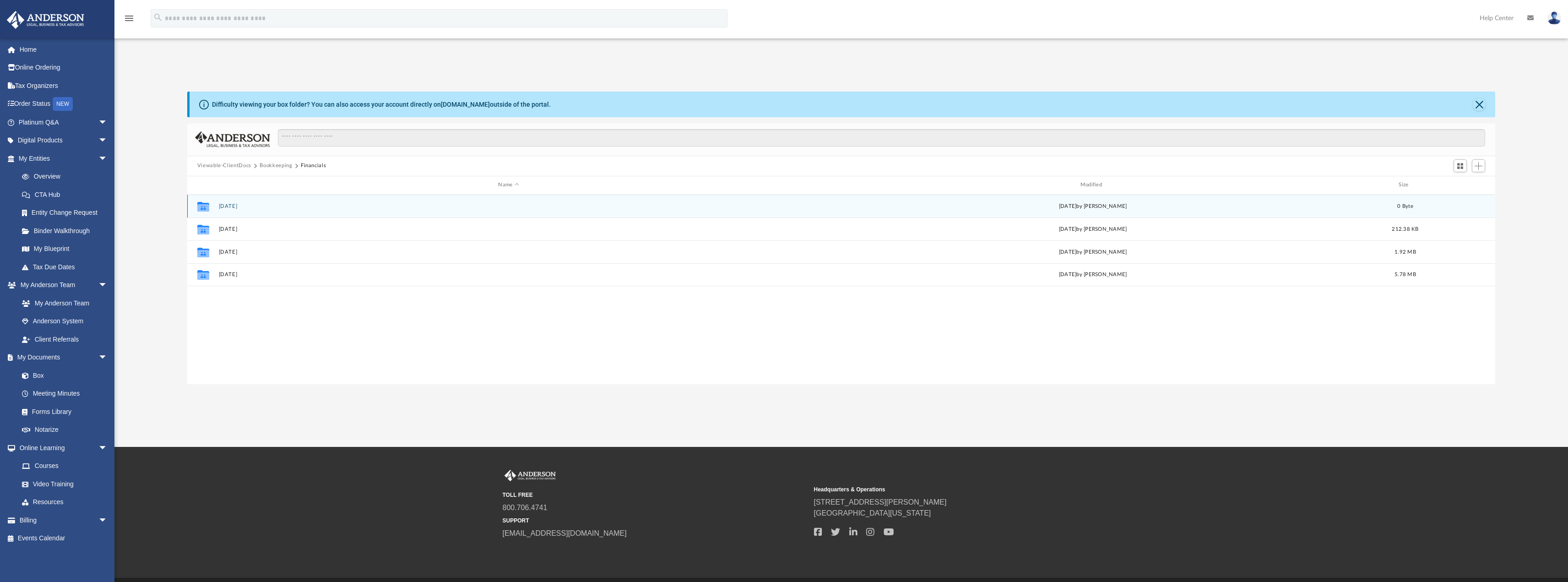
click at [225, 205] on button "01 Jan" at bounding box center [508, 206] width 580 height 6
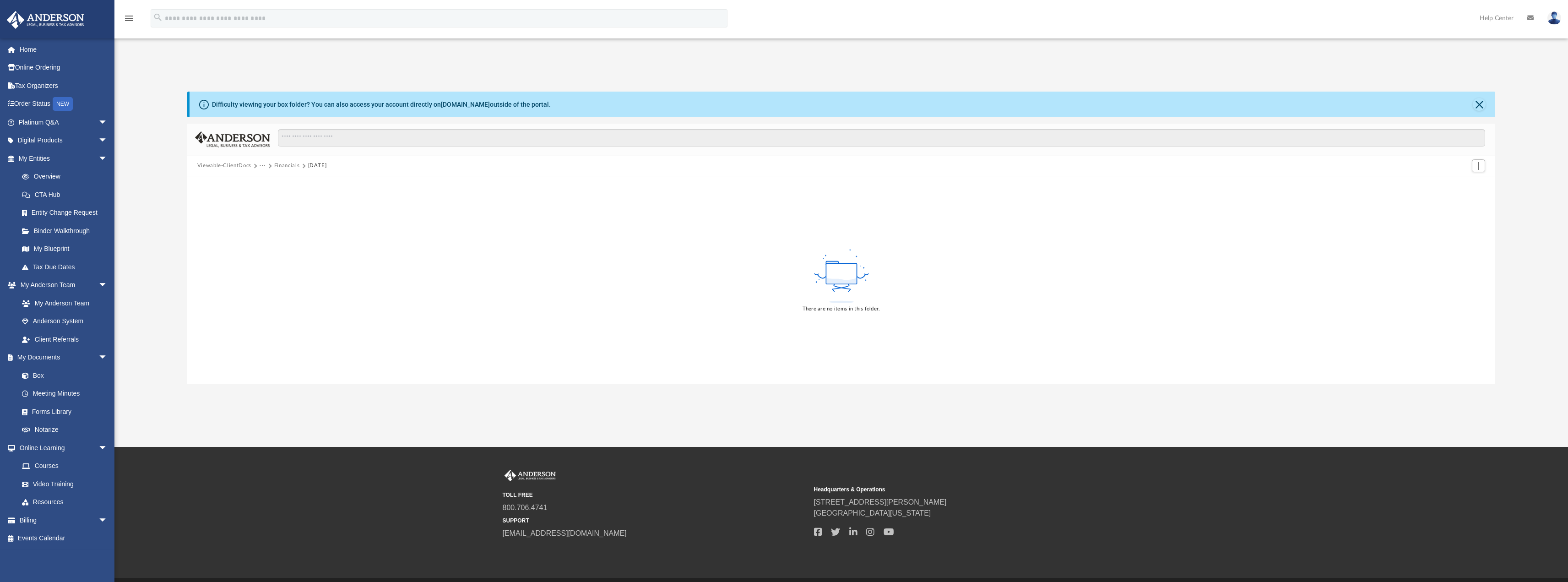
click at [320, 165] on button "01 Jan" at bounding box center [317, 165] width 19 height 8
click at [287, 164] on button "Financials" at bounding box center [287, 165] width 26 height 8
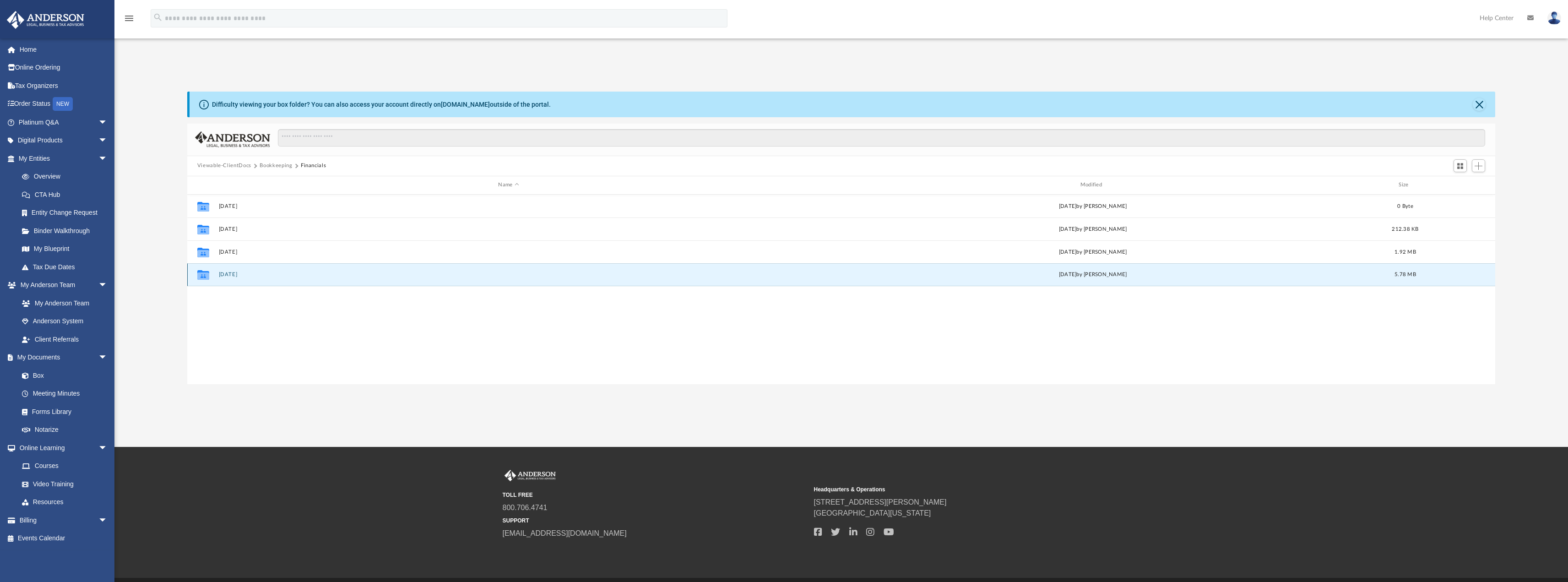
click at [229, 274] on button "[DATE]" at bounding box center [508, 274] width 580 height 6
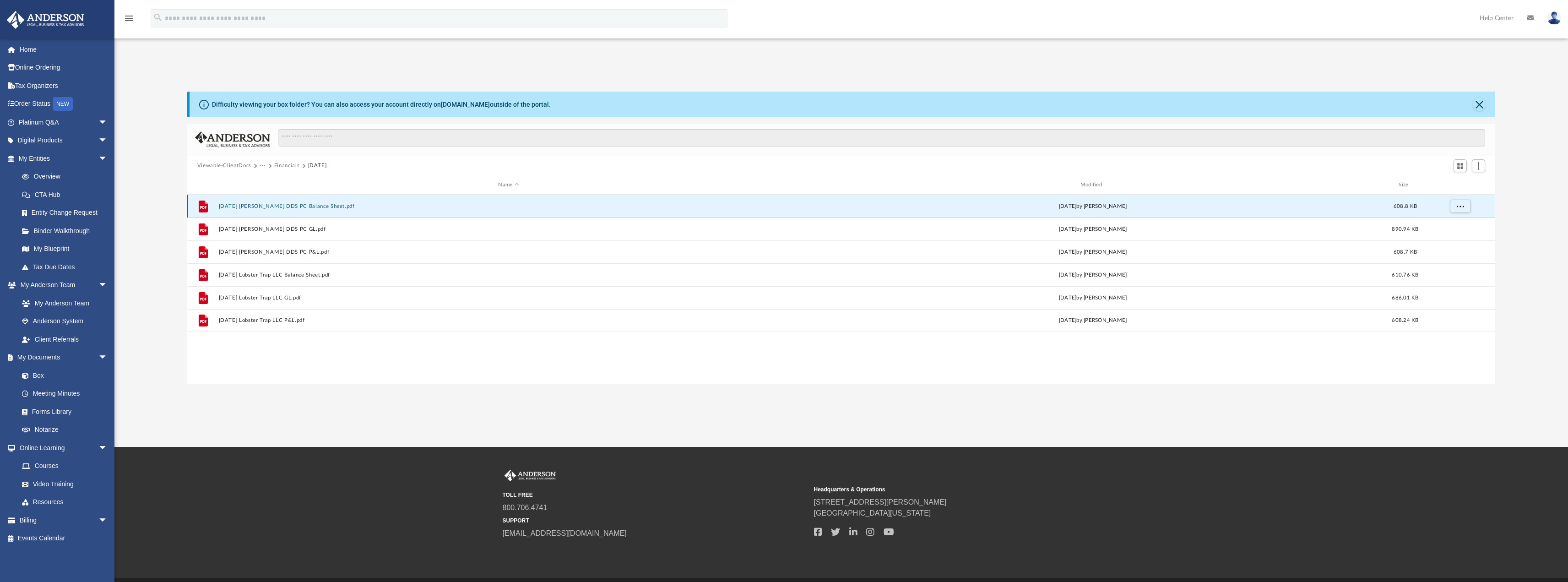
click at [282, 207] on button "[DATE] [PERSON_NAME] DDS PC Balance Sheet.pdf" at bounding box center [508, 206] width 580 height 6
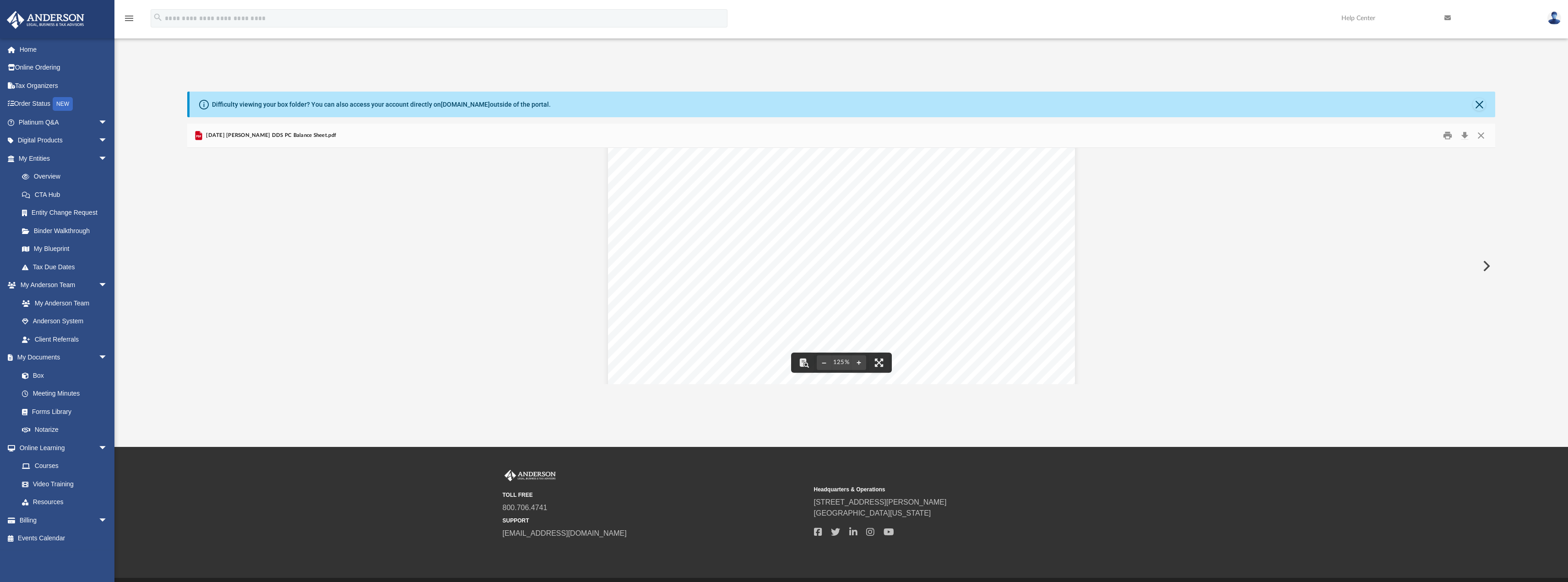
scroll to position [15, 0]
click at [1490, 133] on div "[DATE] [PERSON_NAME] DDS PC Balance Sheet.pdf" at bounding box center [841, 136] width 1308 height 24
click at [1480, 130] on button "Close" at bounding box center [1481, 135] width 17 height 14
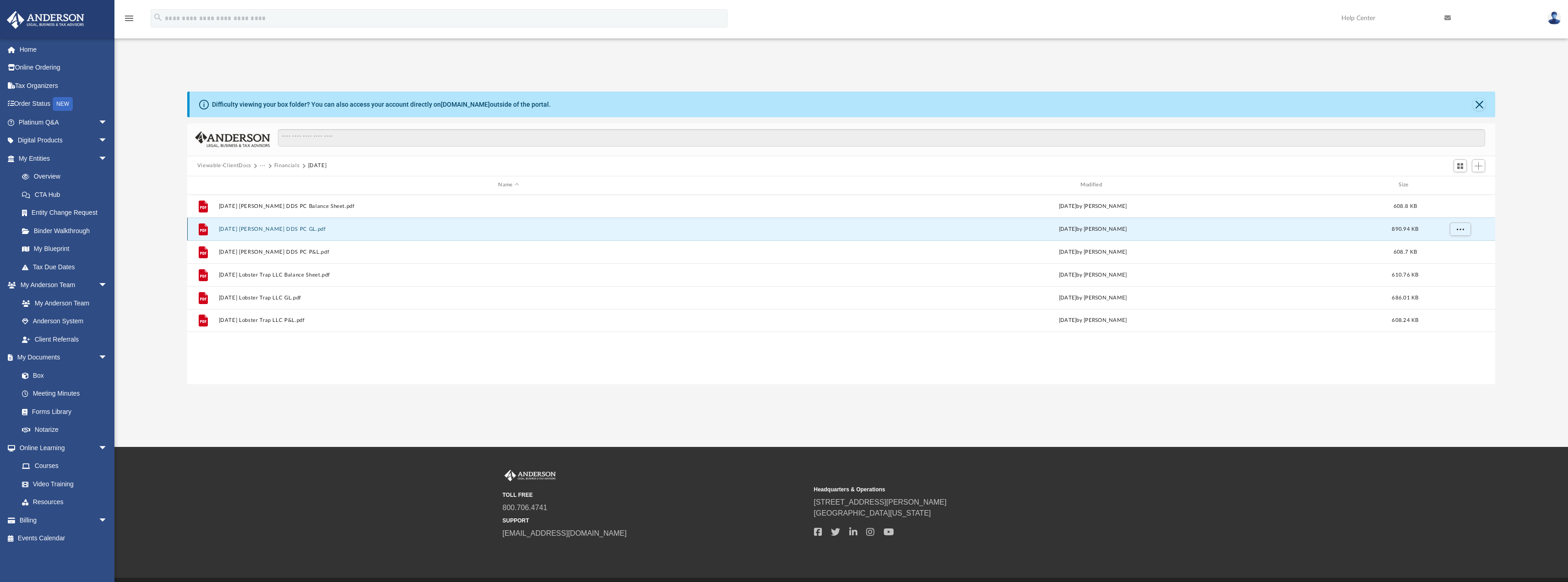
click at [257, 228] on button "[DATE] [PERSON_NAME] DDS PC GL.pdf" at bounding box center [508, 229] width 580 height 6
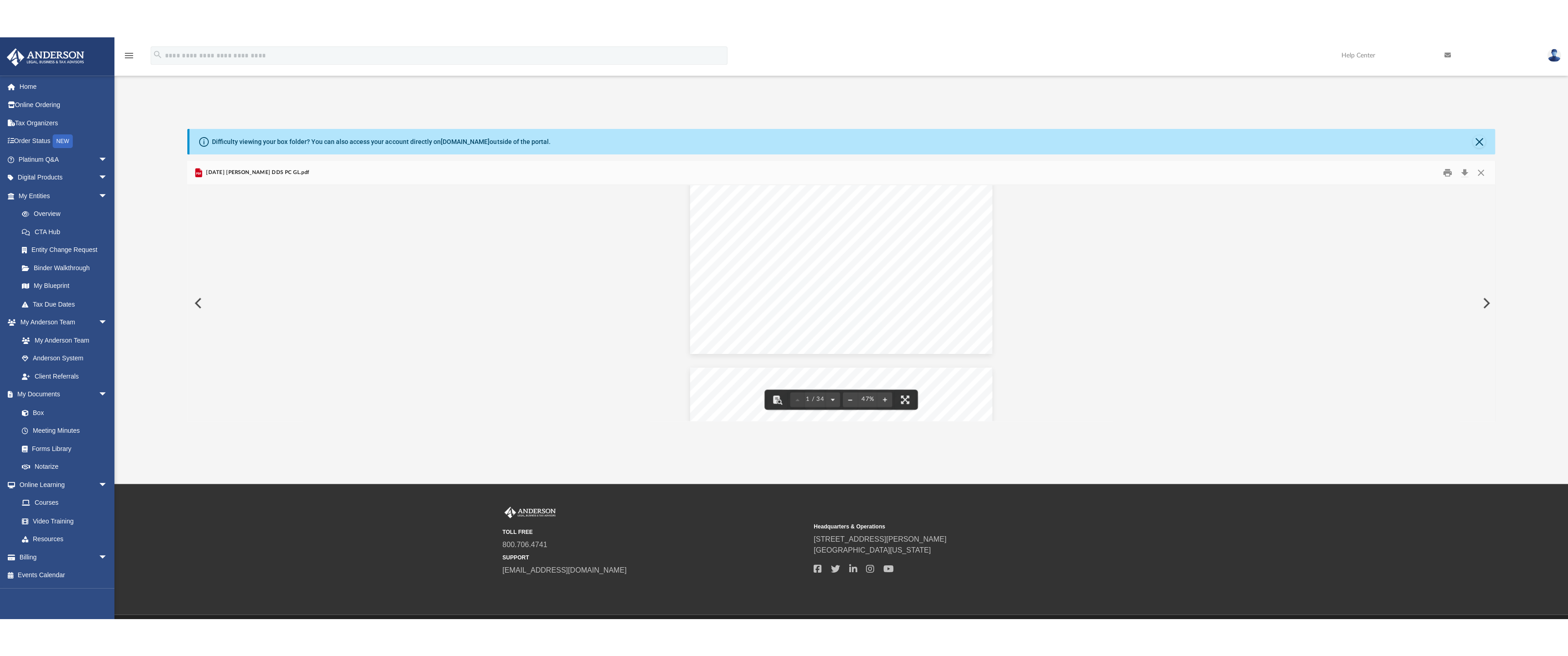
scroll to position [0, 0]
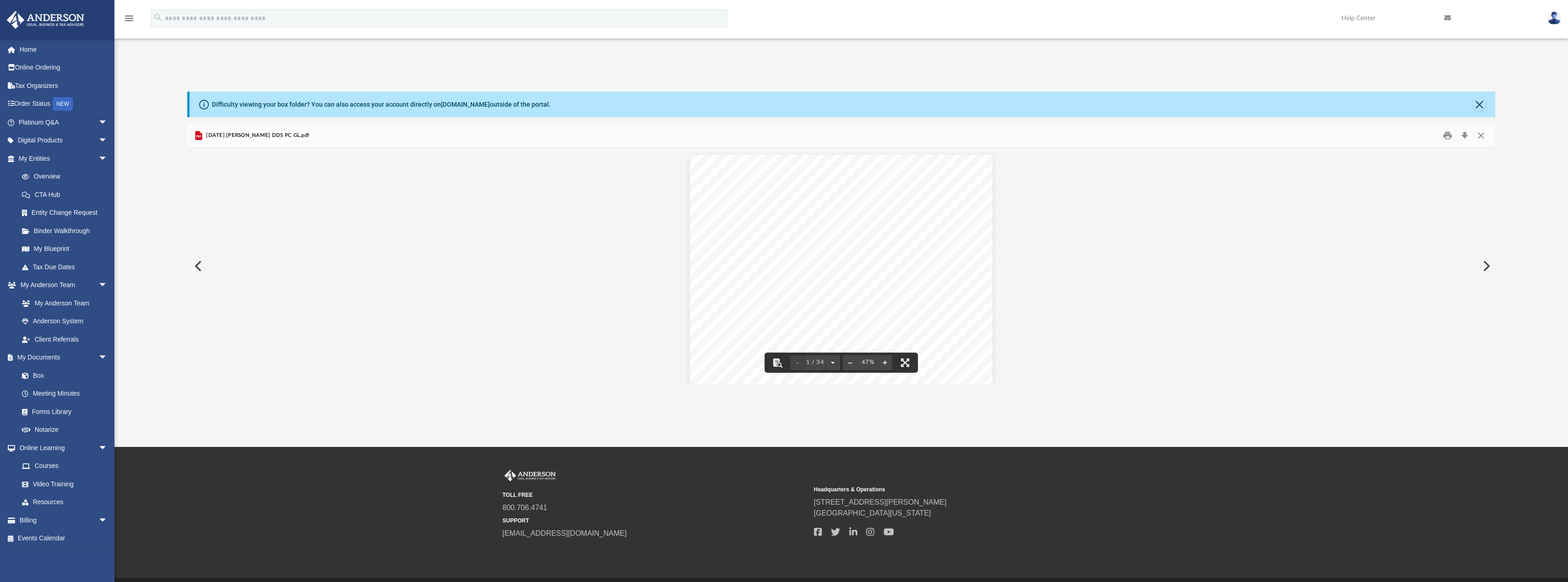
click at [901, 360] on button "File preview" at bounding box center [905, 363] width 20 height 20
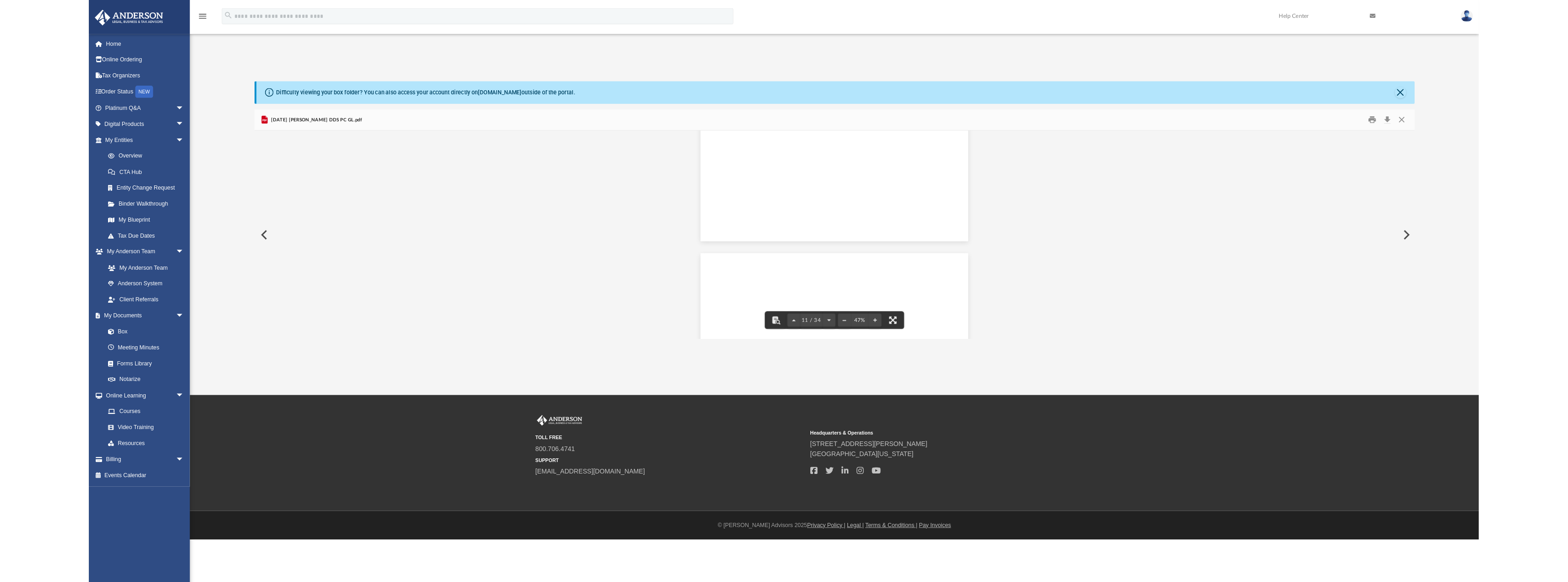
scroll to position [2477, 0]
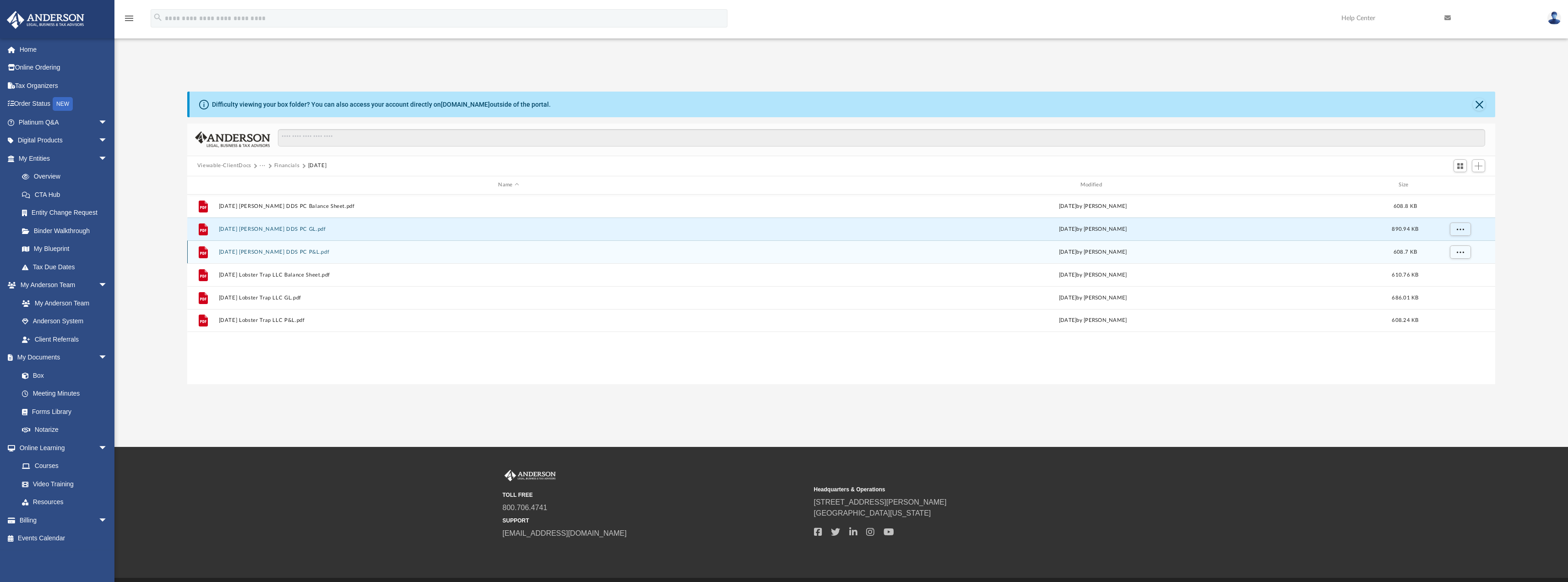
click at [321, 251] on button "[DATE] [PERSON_NAME] DDS PC P&L.pdf" at bounding box center [508, 252] width 580 height 6
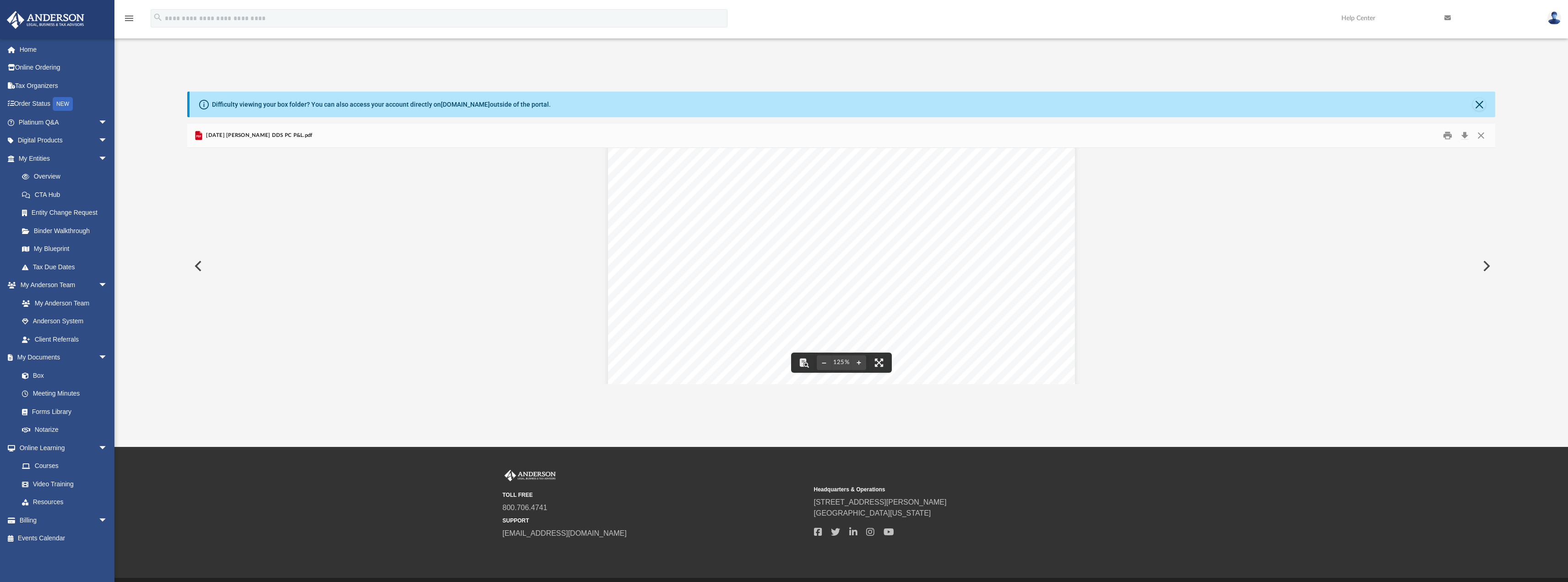
scroll to position [138, 0]
click at [1481, 138] on button "Close" at bounding box center [1481, 135] width 17 height 14
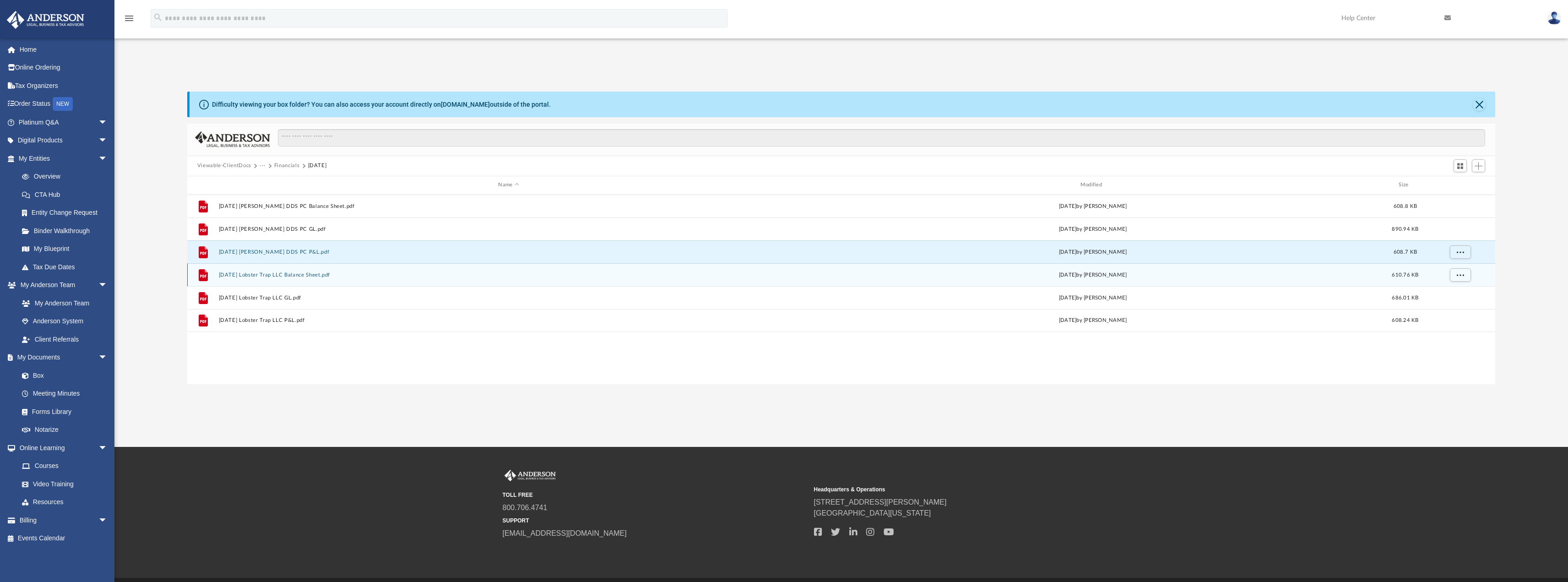
click at [285, 273] on button "[DATE] Lobster Trap LLC Balance Sheet.pdf" at bounding box center [508, 274] width 580 height 6
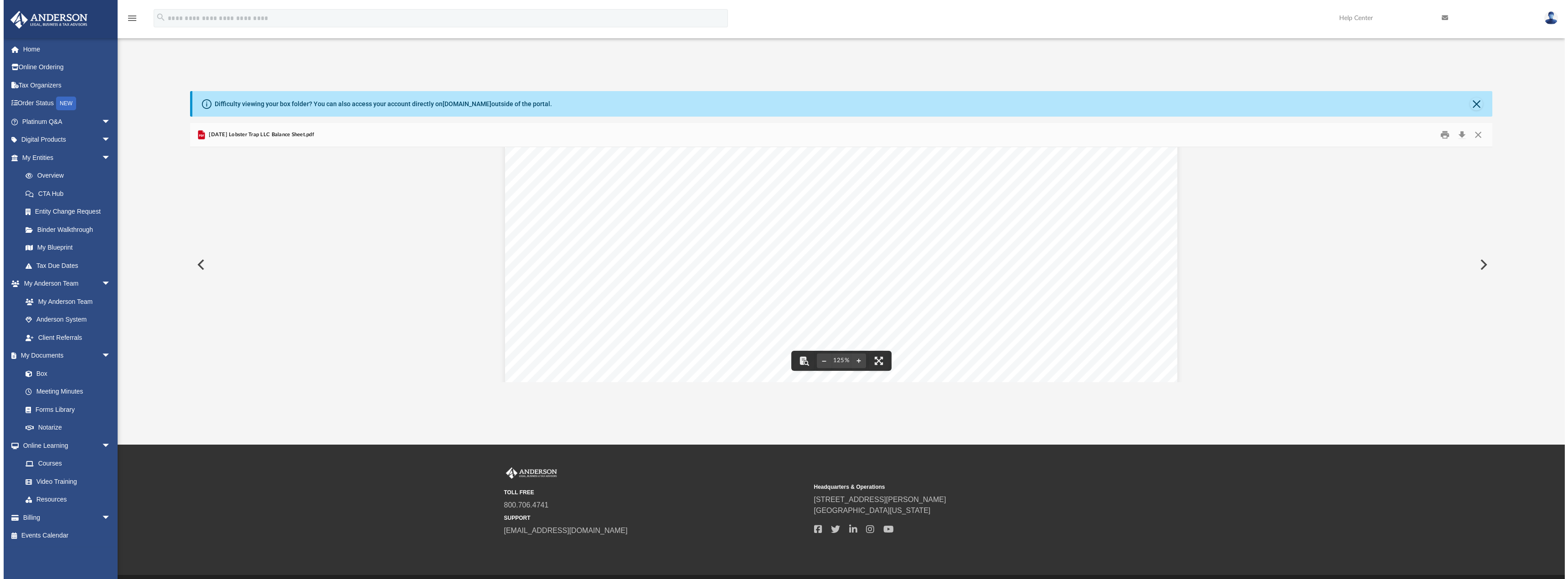
scroll to position [0, 0]
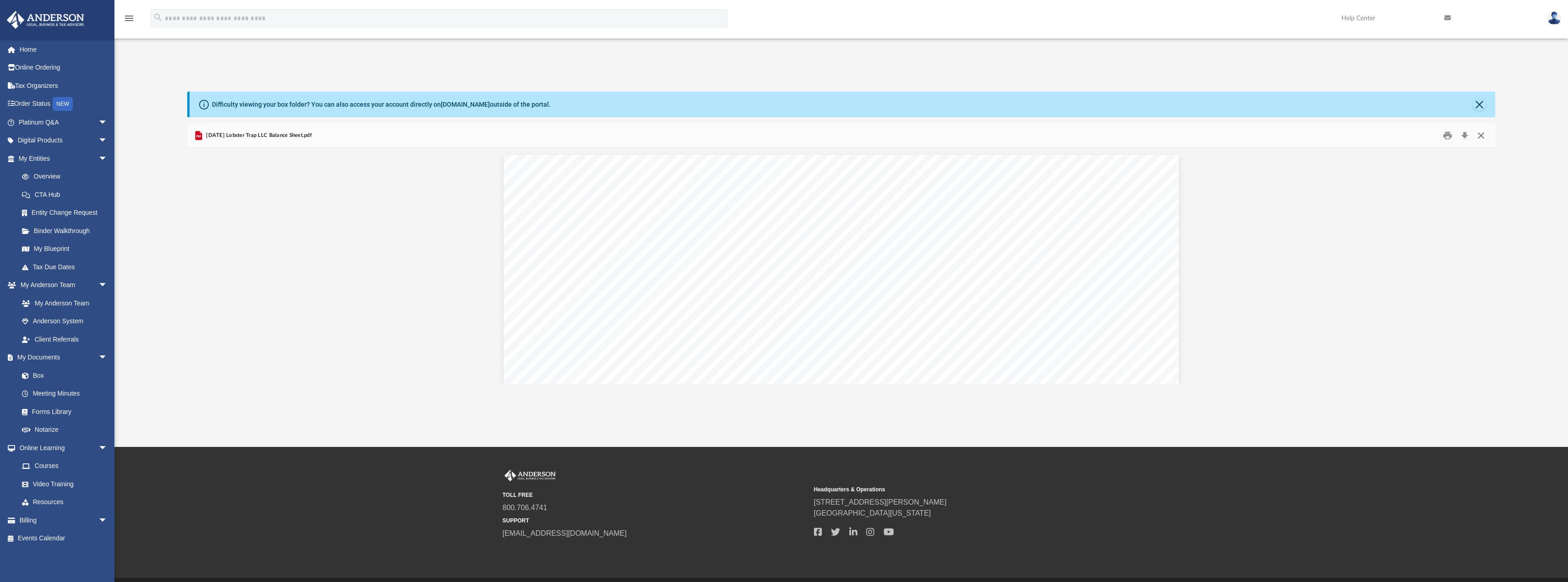
click at [1479, 138] on button "Close" at bounding box center [1481, 135] width 17 height 14
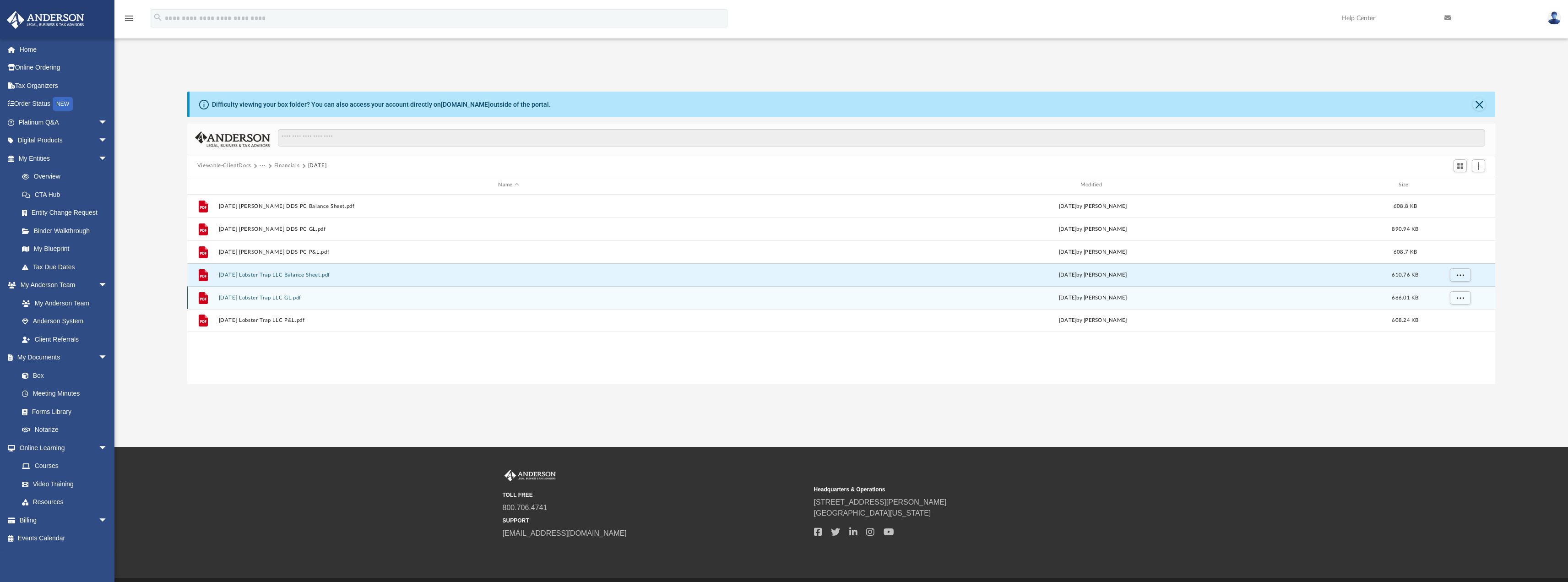
click at [273, 297] on button "[DATE] Lobster Trap LLC GL.pdf" at bounding box center [508, 298] width 580 height 6
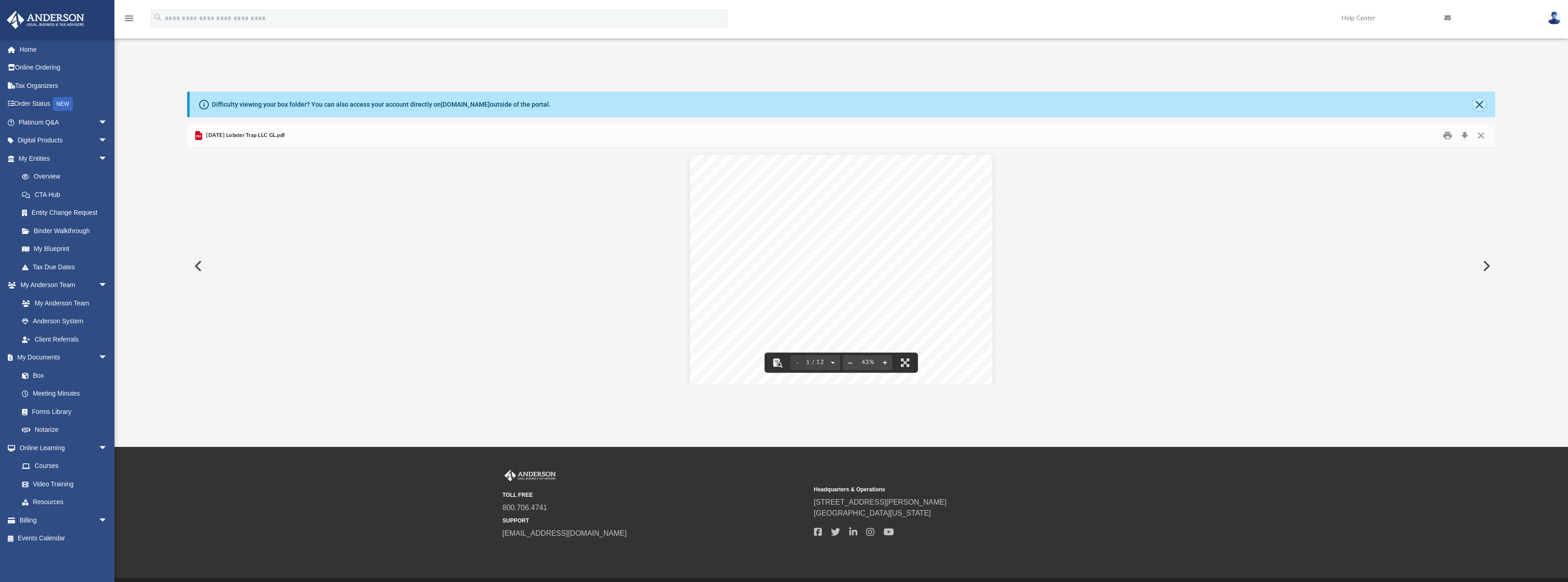
click at [1481, 103] on button "Close" at bounding box center [1479, 104] width 13 height 13
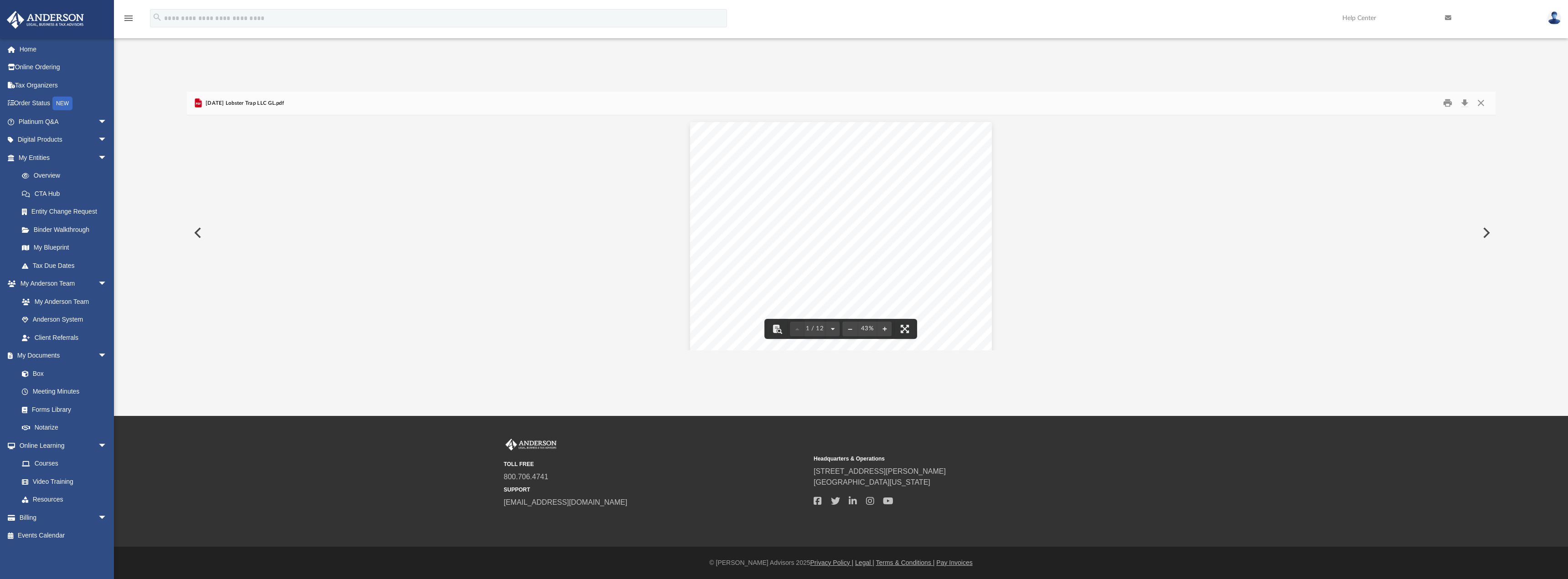
scroll to position [200, 1302]
click at [1480, 102] on button "Close" at bounding box center [1480, 103] width 16 height 14
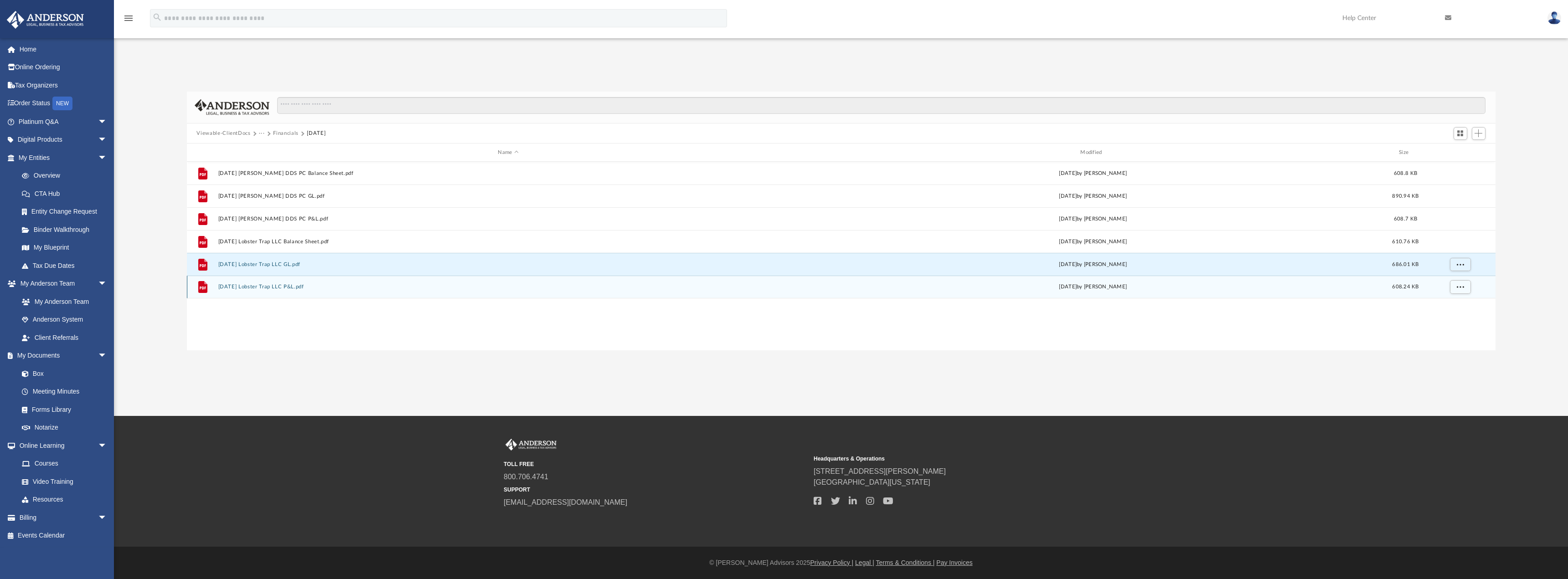
click at [304, 289] on button "[DATE] Lobster Trap LLC P&L.pdf" at bounding box center [508, 287] width 581 height 6
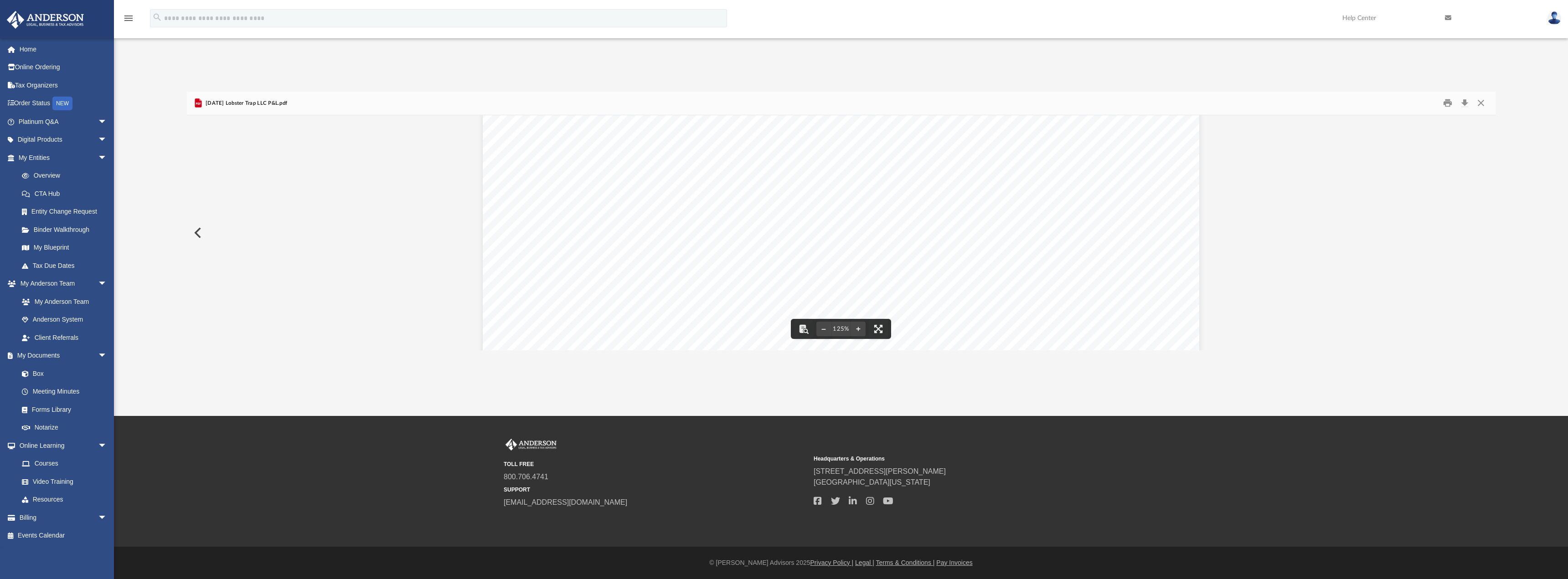
scroll to position [91, 0]
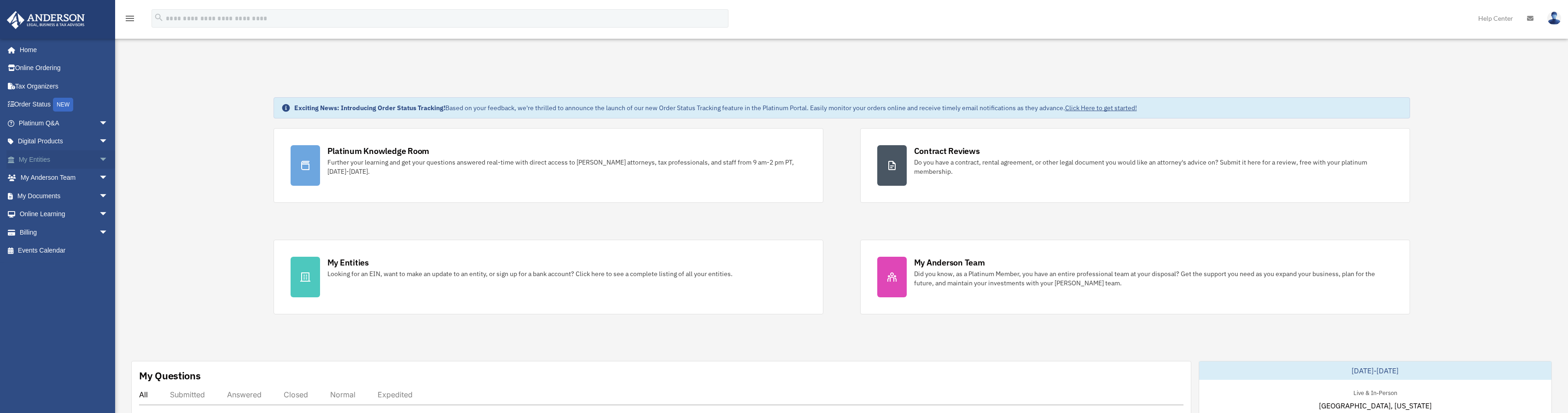
click at [101, 162] on span "arrow_drop_down" at bounding box center [108, 159] width 18 height 19
click at [101, 162] on span "arrow_drop_up" at bounding box center [108, 159] width 18 height 19
click at [99, 179] on span "arrow_drop_down" at bounding box center [108, 178] width 18 height 19
click at [99, 179] on span "arrow_drop_up" at bounding box center [108, 178] width 18 height 19
click at [99, 200] on span "arrow_drop_down" at bounding box center [108, 196] width 18 height 19
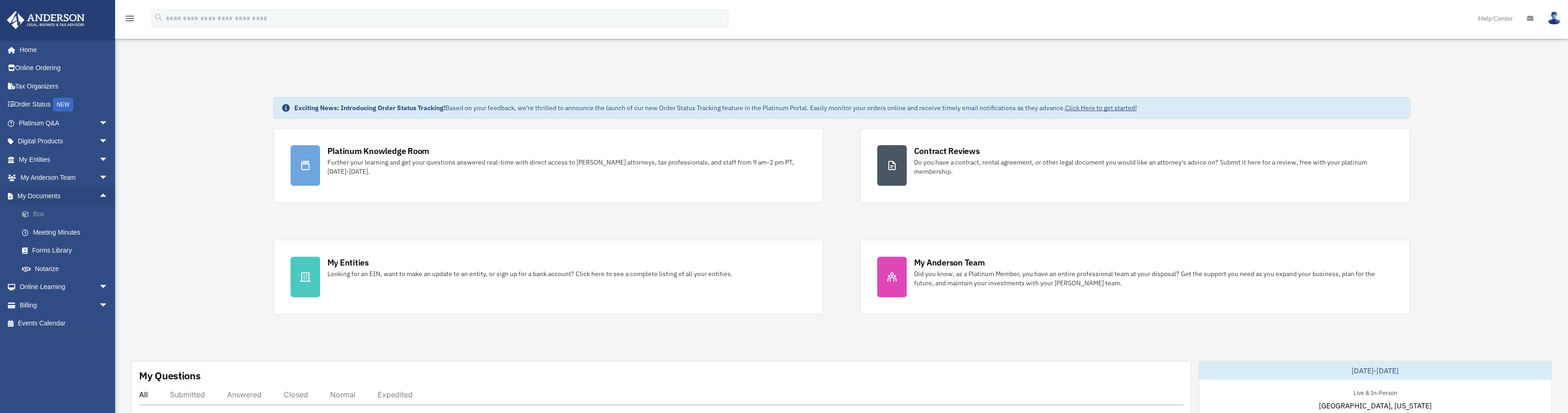
click at [51, 217] on link "Box" at bounding box center [67, 214] width 109 height 18
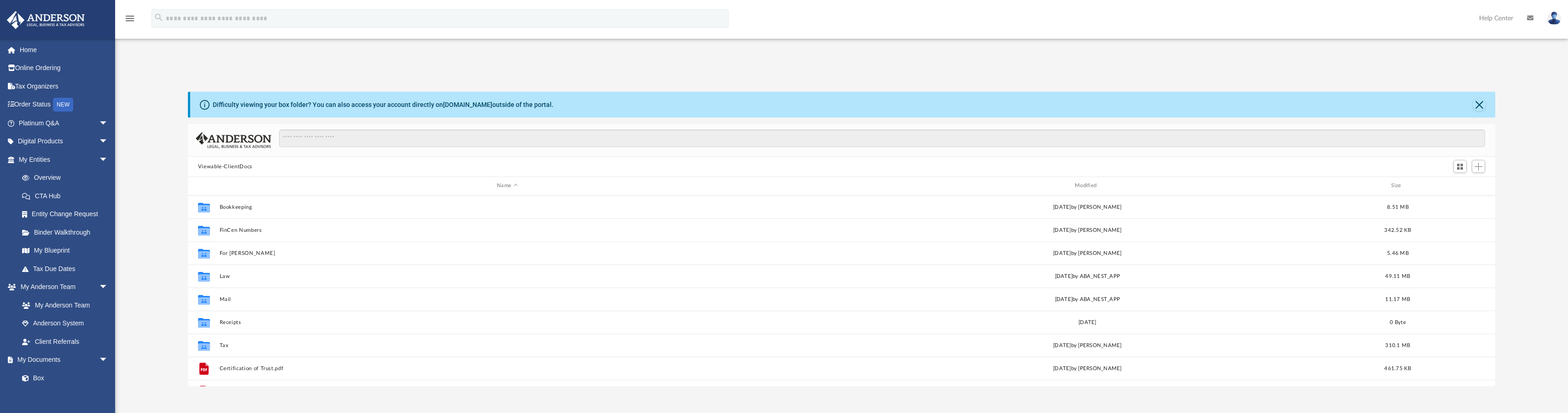
scroll to position [202, 1301]
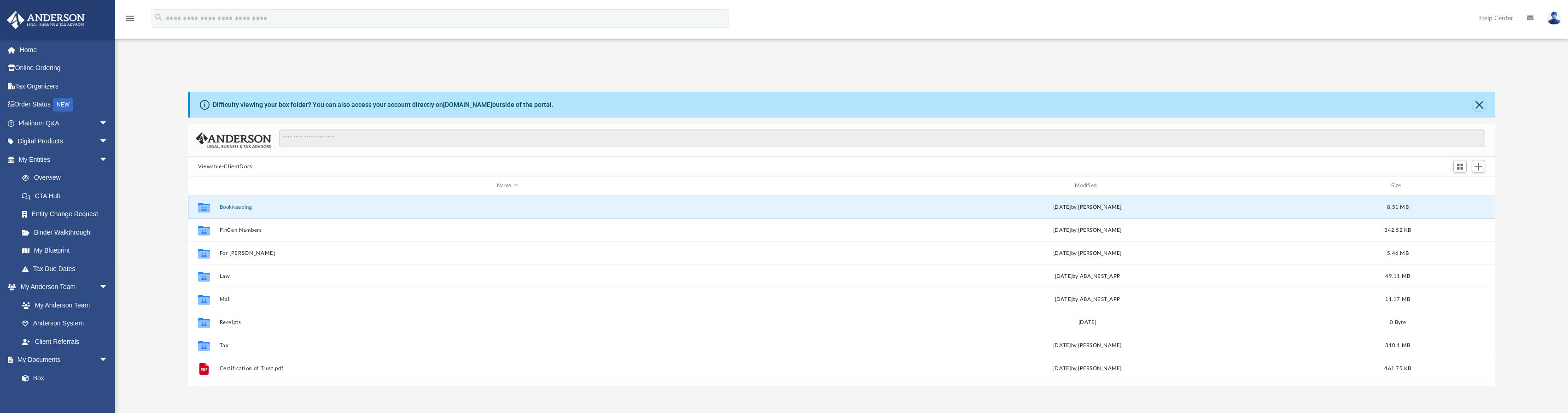
click at [235, 204] on button "Bookkeeping" at bounding box center [507, 207] width 576 height 6
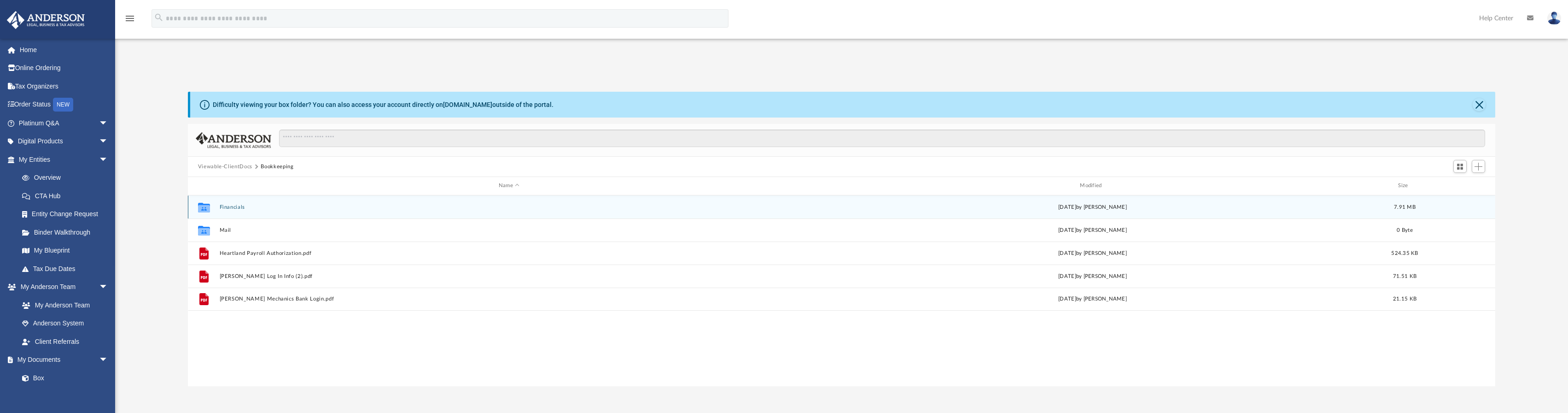
click at [215, 205] on div "Collaborated Folder Financials [DATE] by [PERSON_NAME] On 7.91 MB" at bounding box center [842, 207] width 1308 height 23
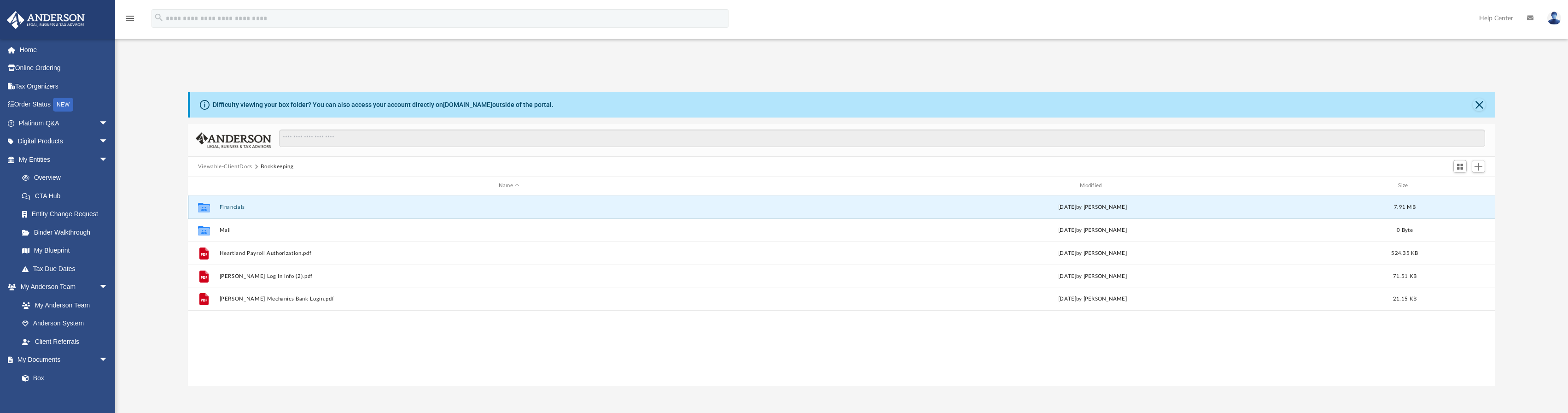
click at [231, 206] on button "Financials" at bounding box center [509, 207] width 579 height 6
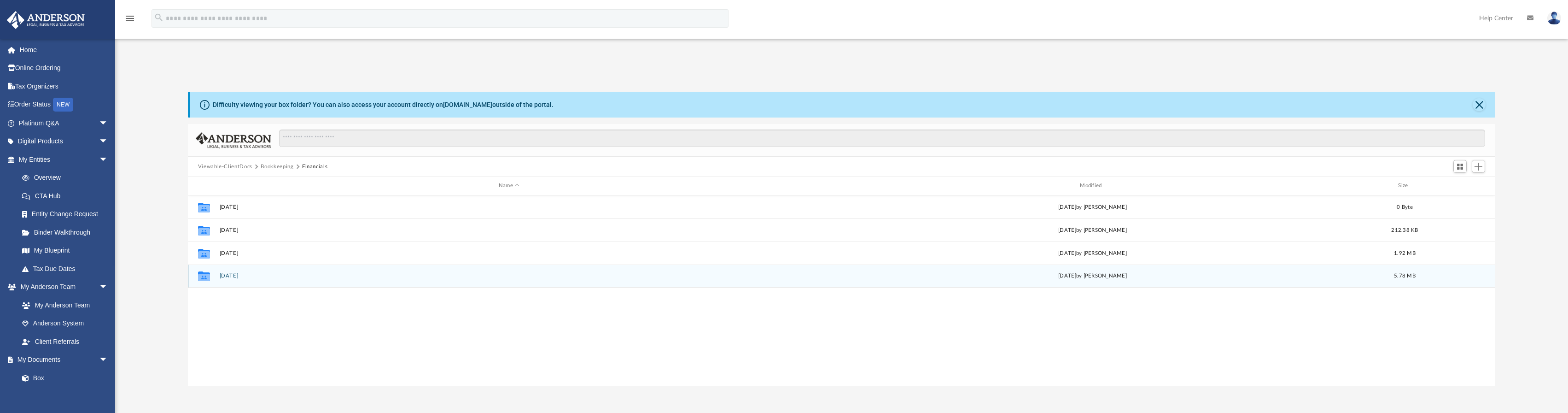
click at [236, 275] on button "[DATE]" at bounding box center [509, 276] width 579 height 6
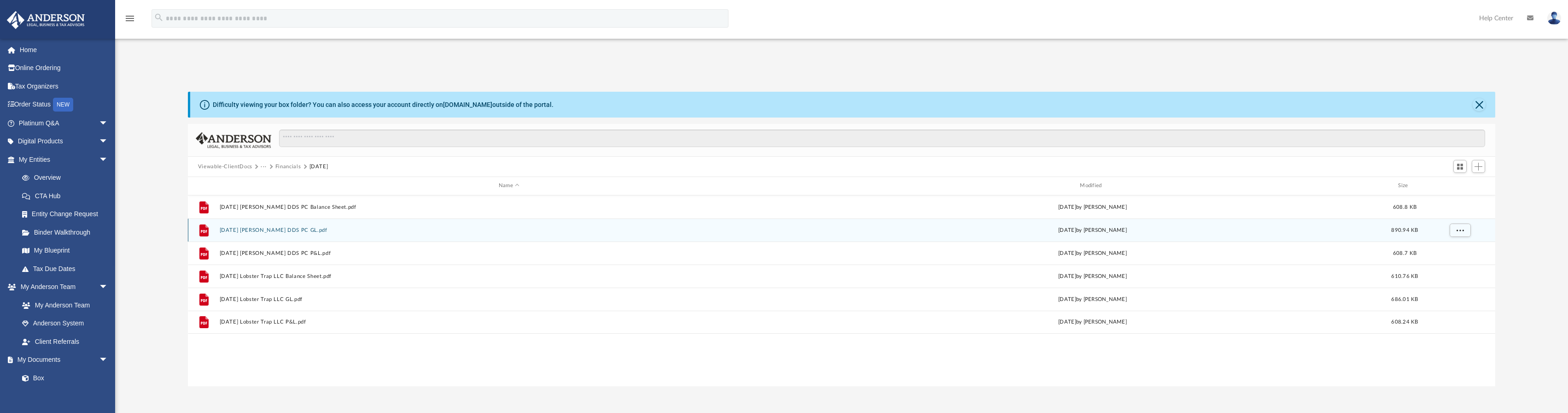
click at [289, 225] on div "File 2025.07.31 Christopher Carney DDS PC GL.pdf Wed Aug 20 2025 by Ryan On 890…" at bounding box center [842, 230] width 1308 height 23
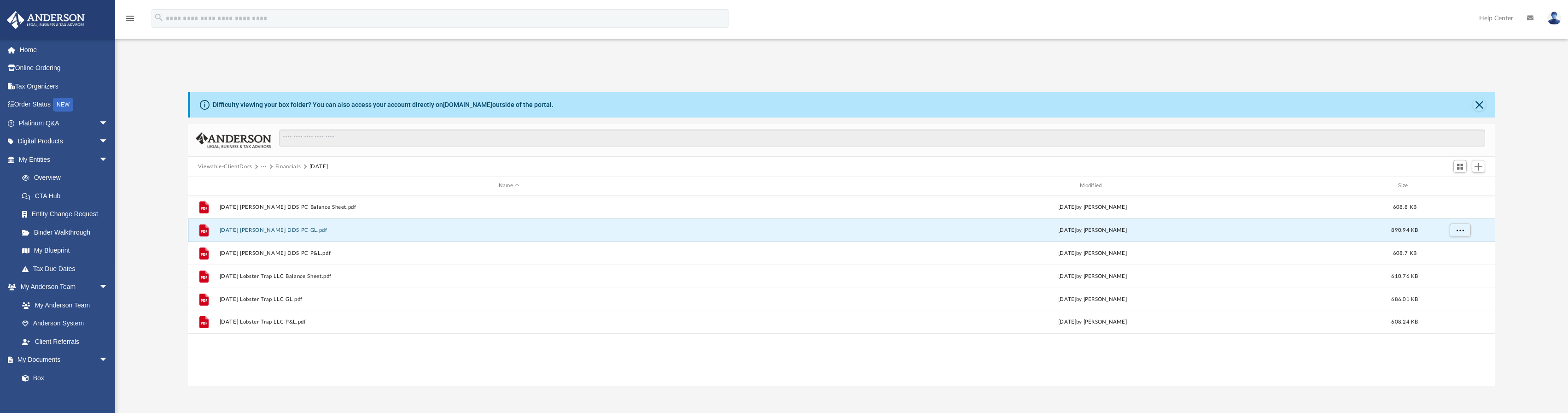
click at [283, 231] on button "2025.07.31 Christopher Carney DDS PC GL.pdf" at bounding box center [509, 230] width 579 height 6
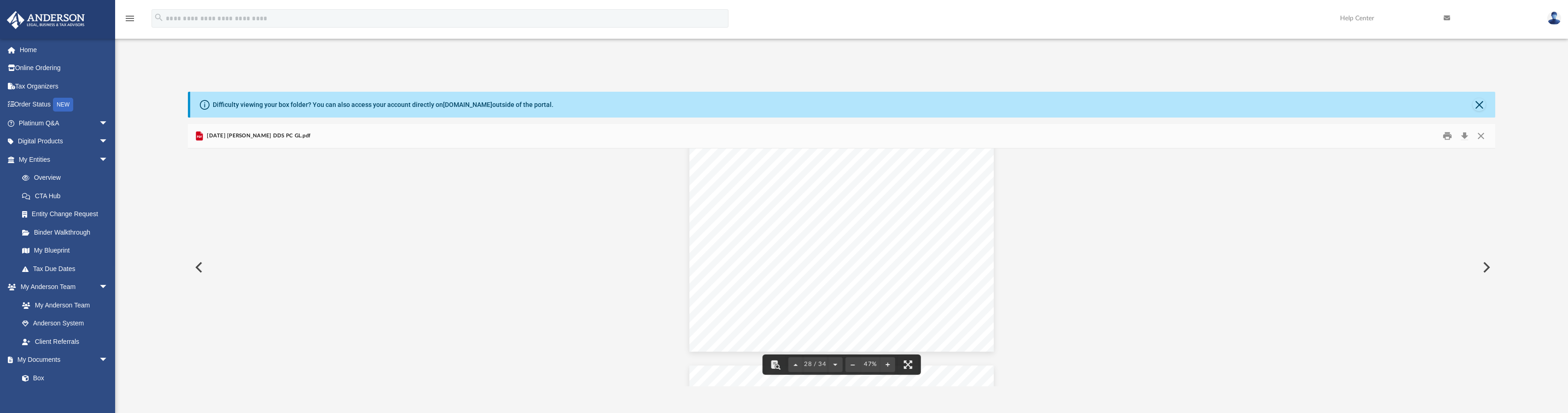
scroll to position [6780, 0]
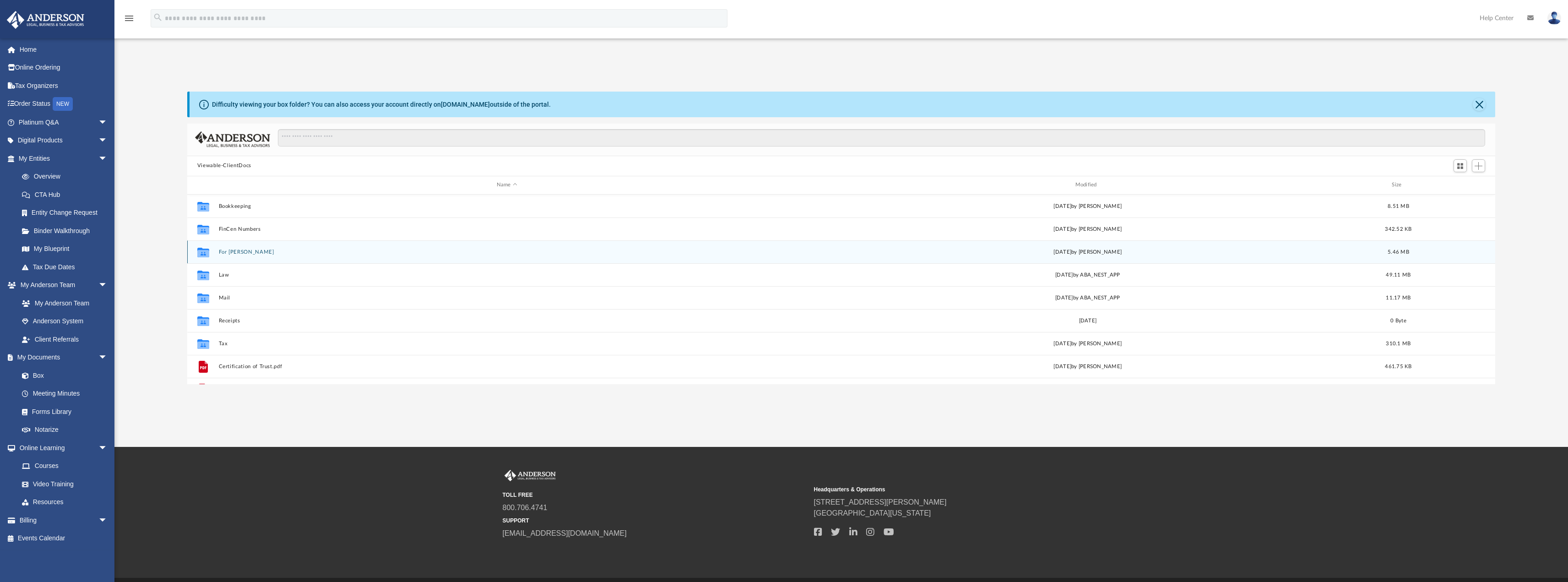
scroll to position [201, 1301]
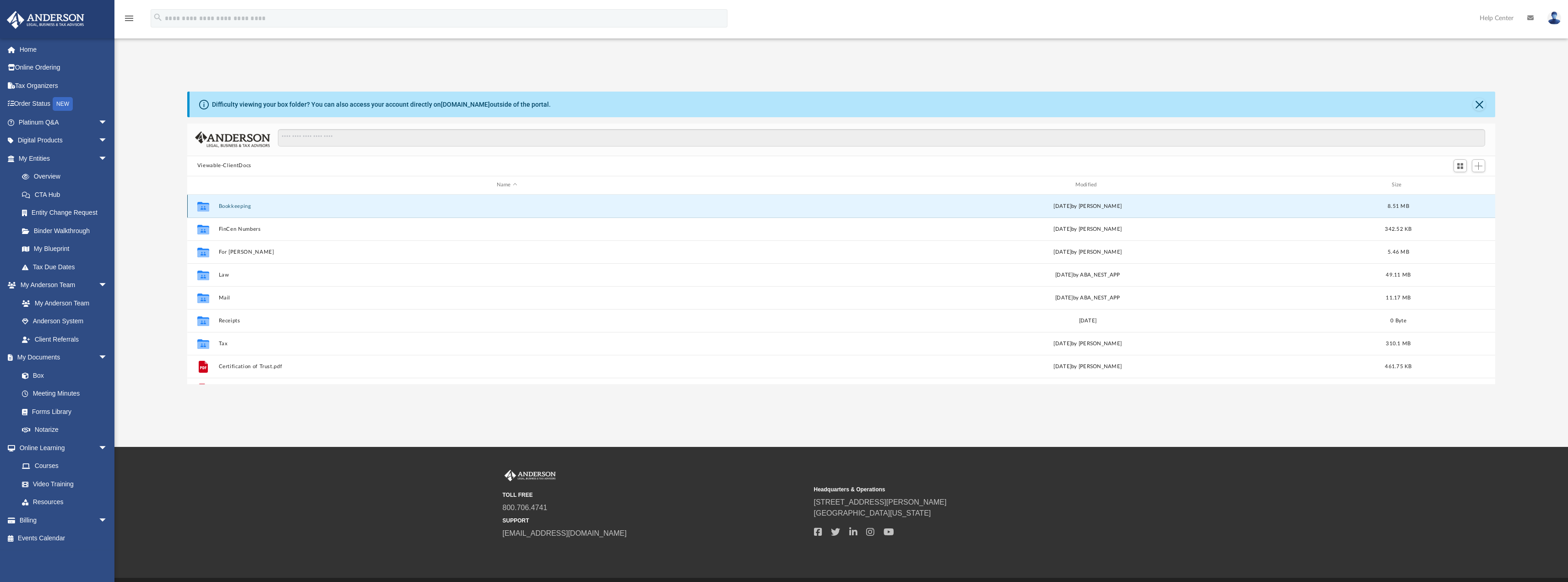
click at [226, 204] on button "Bookkeeping" at bounding box center [507, 206] width 577 height 6
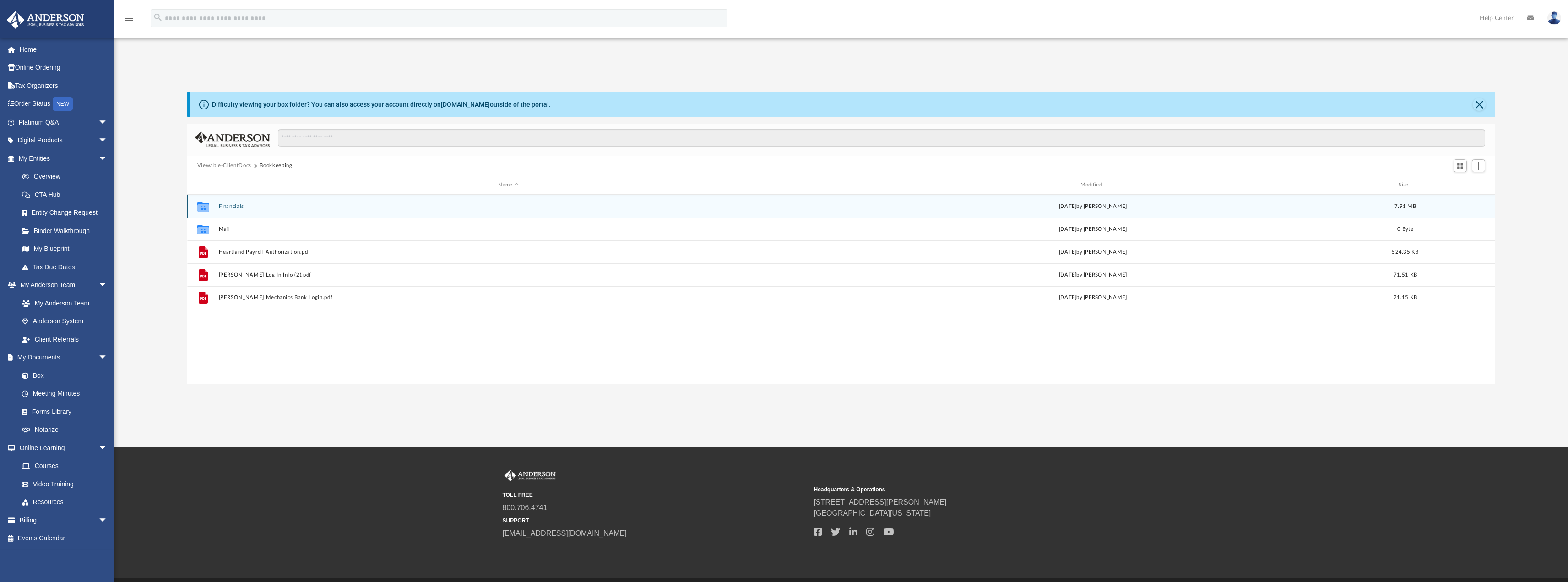
click at [238, 205] on button "Financials" at bounding box center [508, 206] width 580 height 6
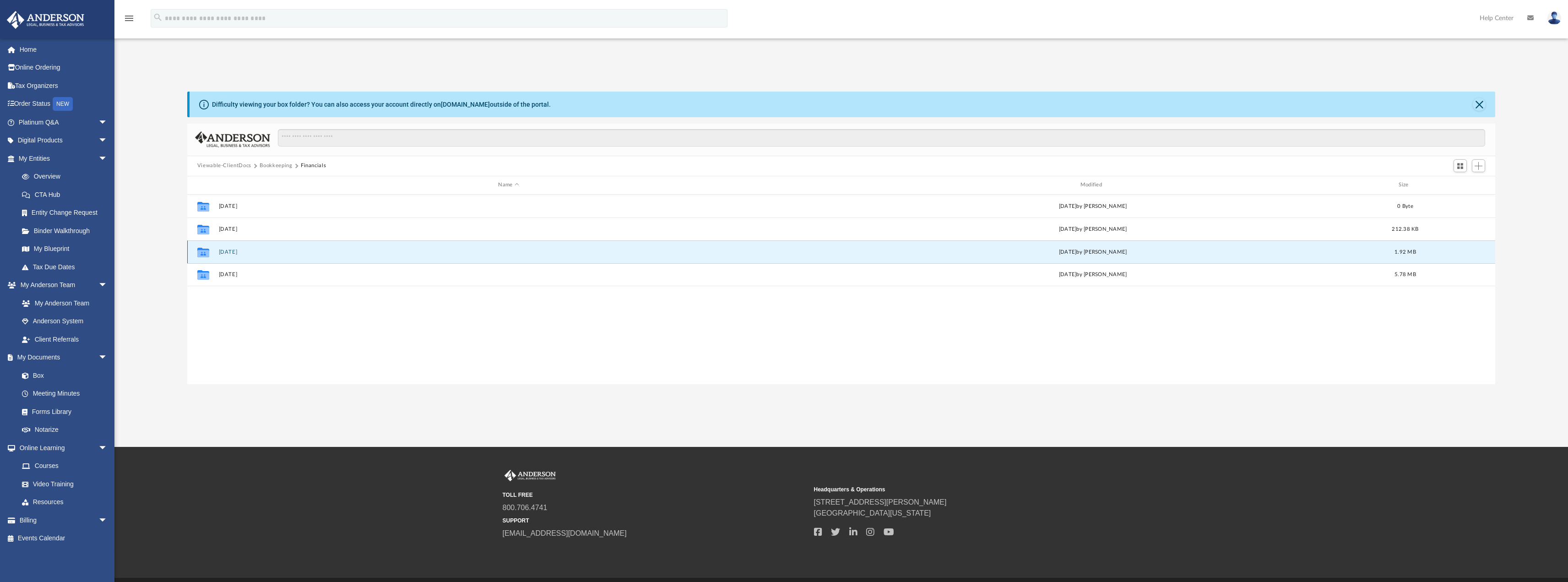
click at [235, 252] on button "[DATE]" at bounding box center [508, 252] width 580 height 6
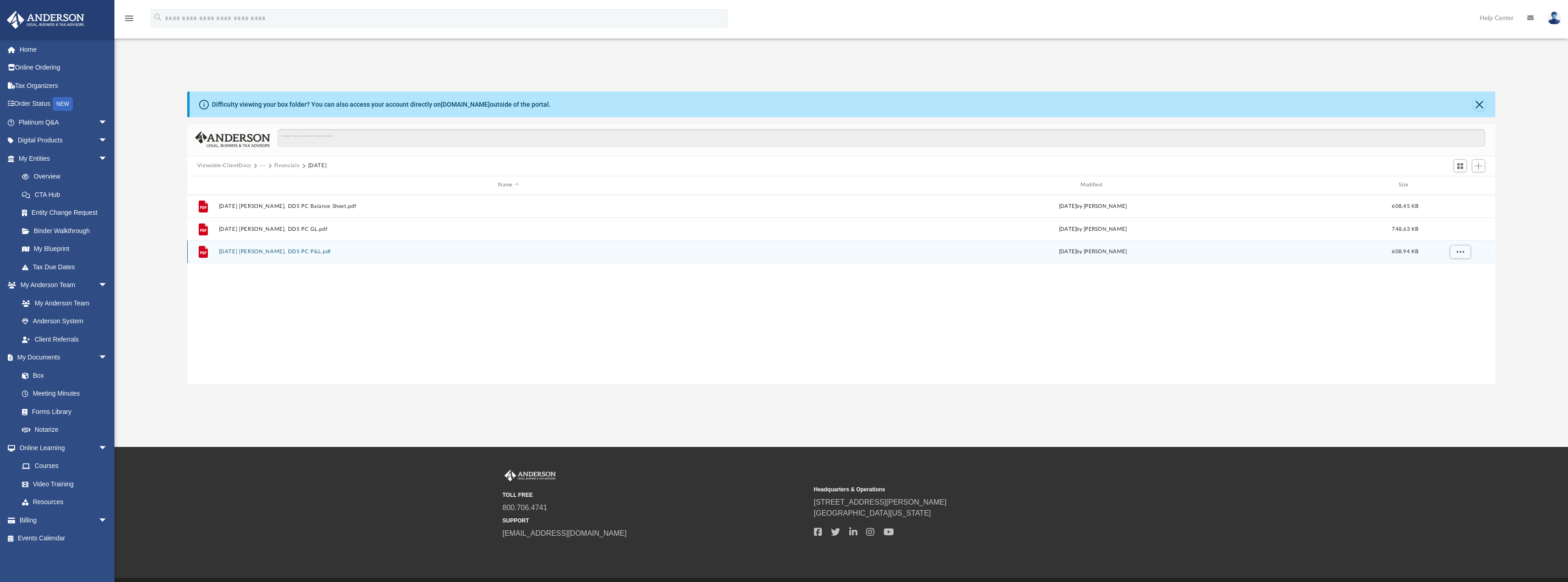
click at [252, 252] on button "[DATE] [PERSON_NAME], DDS PC P&L.pdf" at bounding box center [508, 252] width 580 height 6
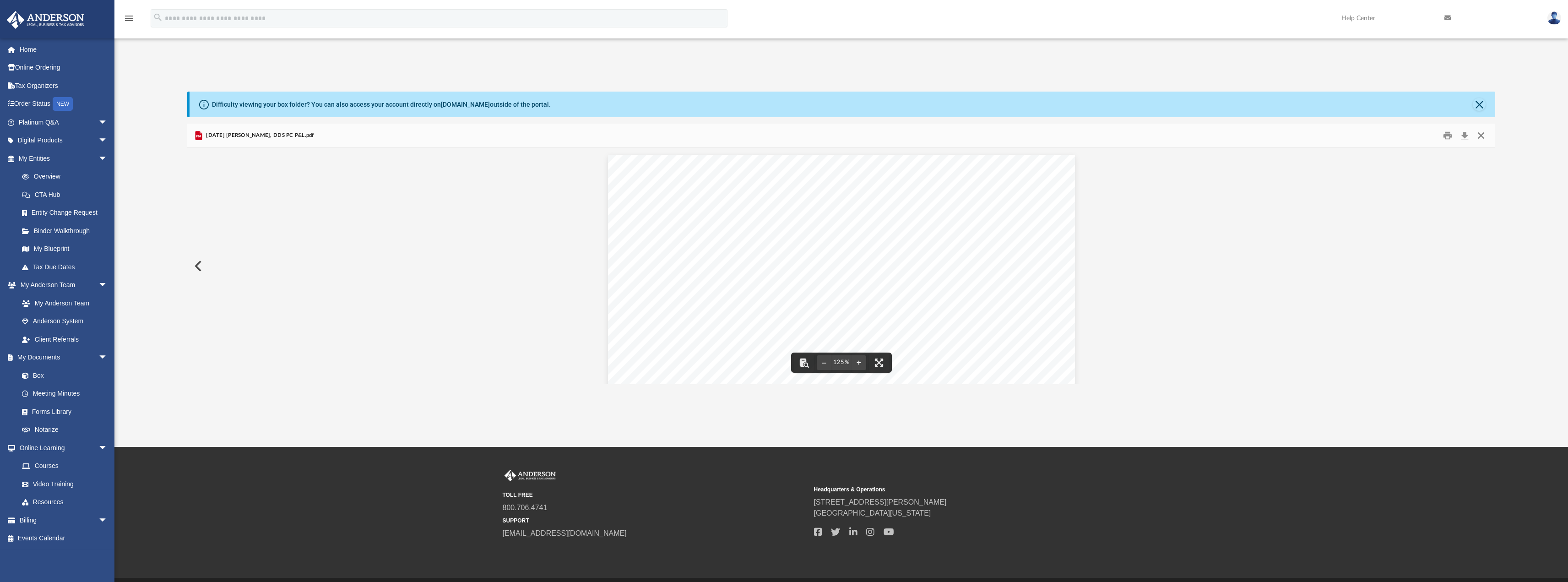
click at [1478, 131] on button "Close" at bounding box center [1481, 135] width 17 height 14
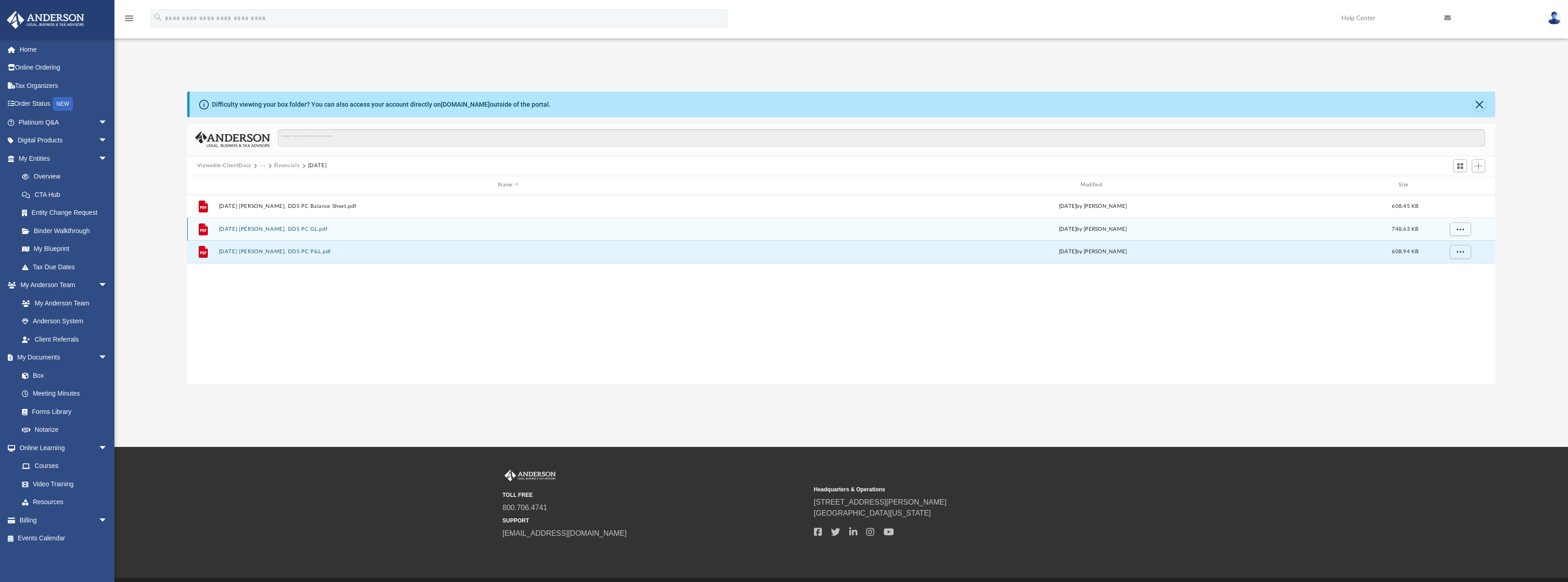
click at [319, 230] on button "[DATE] [PERSON_NAME], DDS PC GL.pdf" at bounding box center [508, 229] width 580 height 6
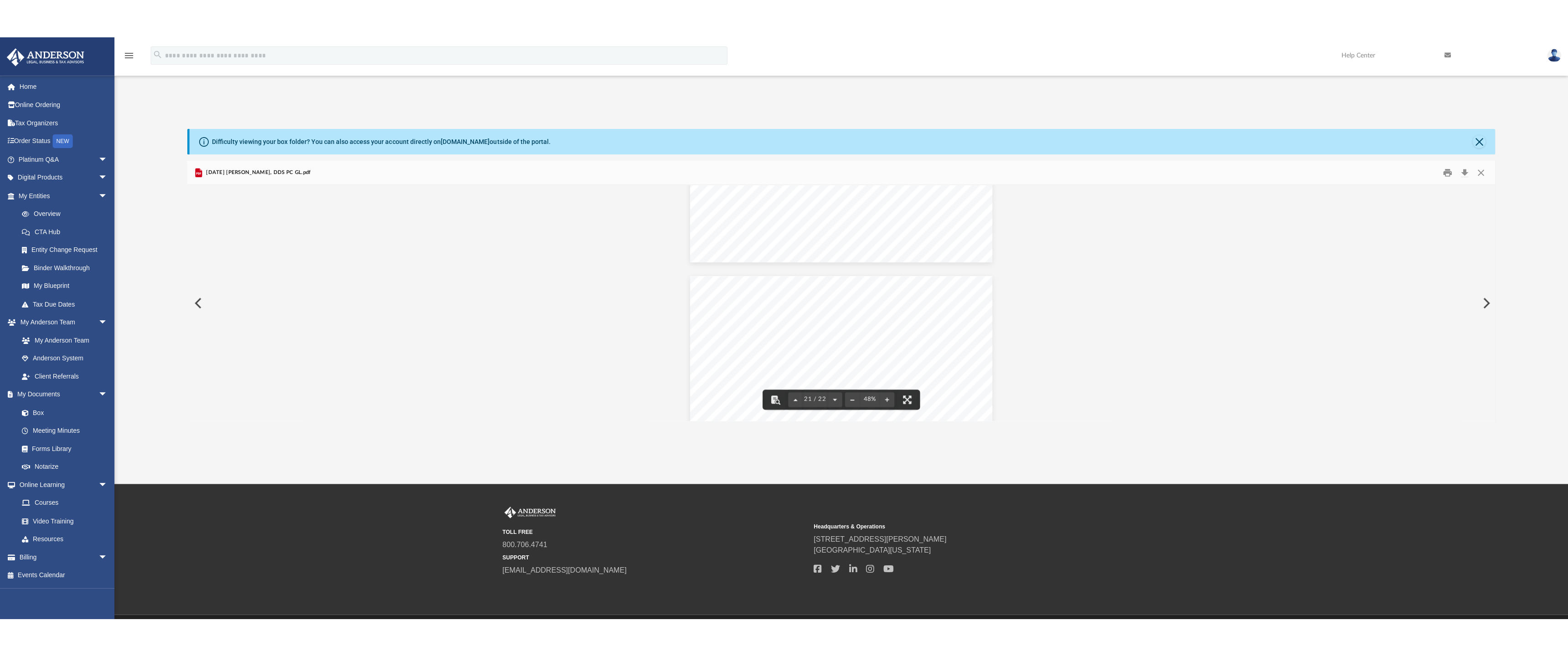
scroll to position [4733, 0]
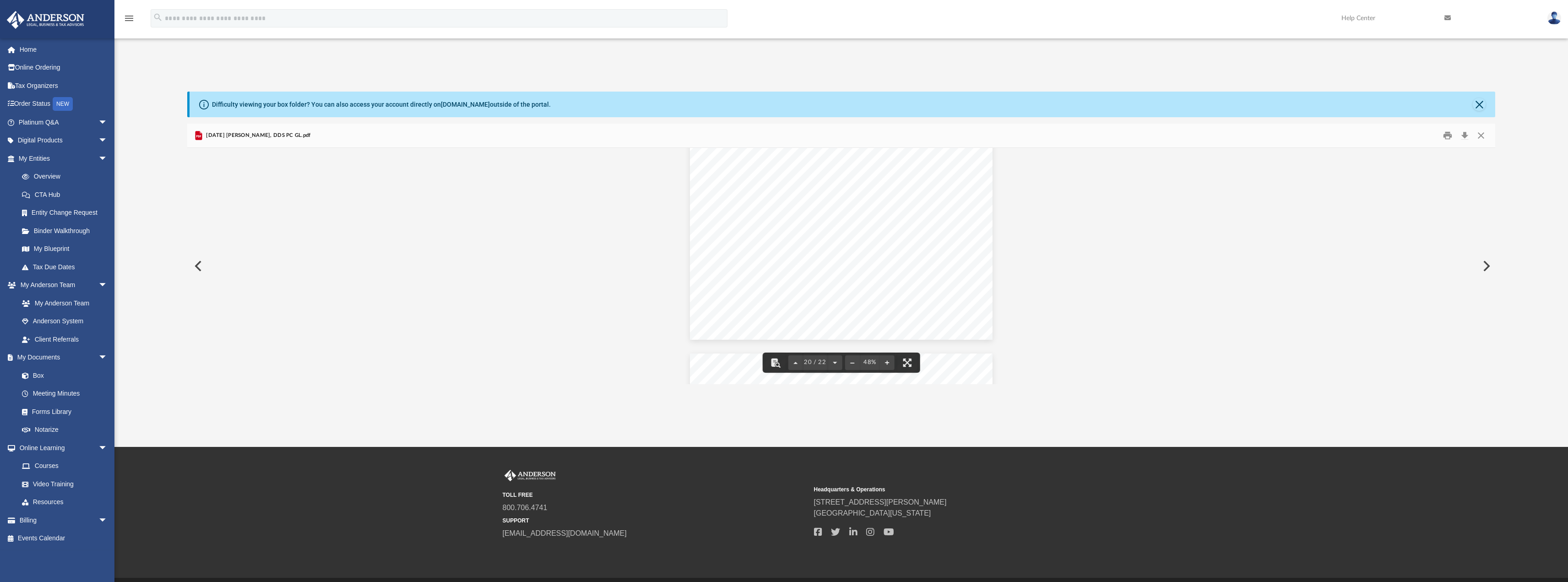
click at [905, 359] on button "File preview" at bounding box center [907, 363] width 20 height 20
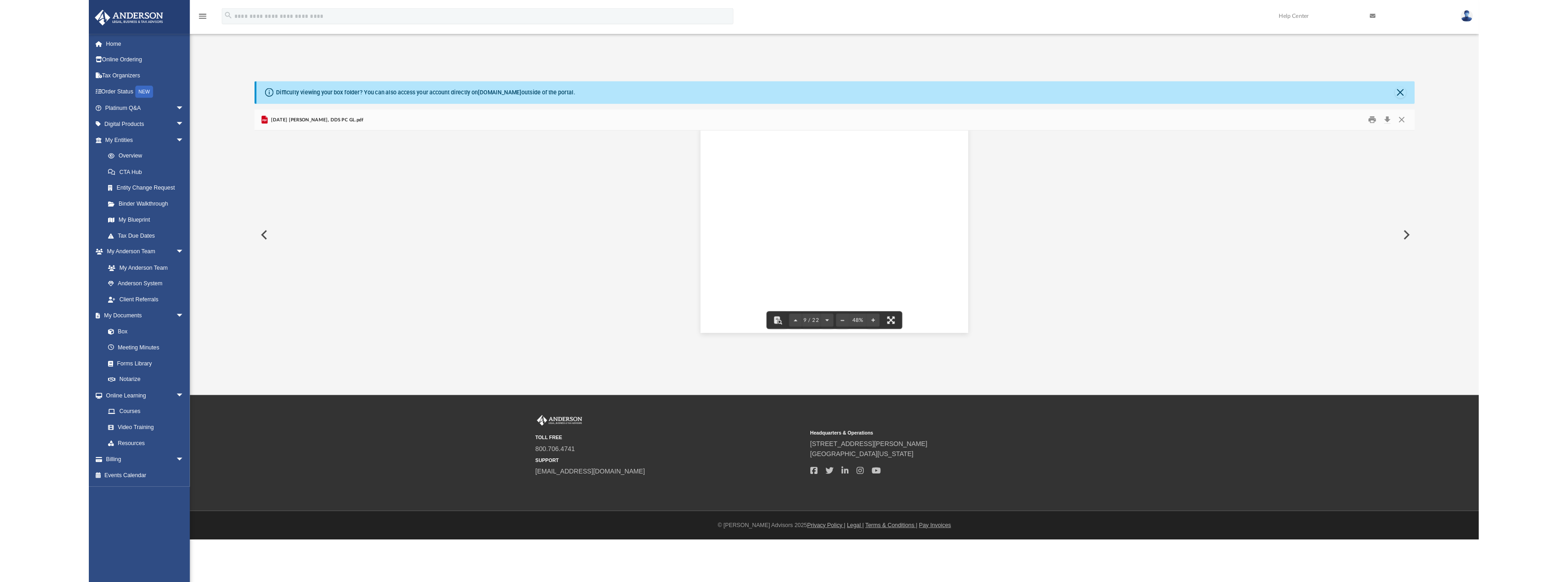
scroll to position [1981, 0]
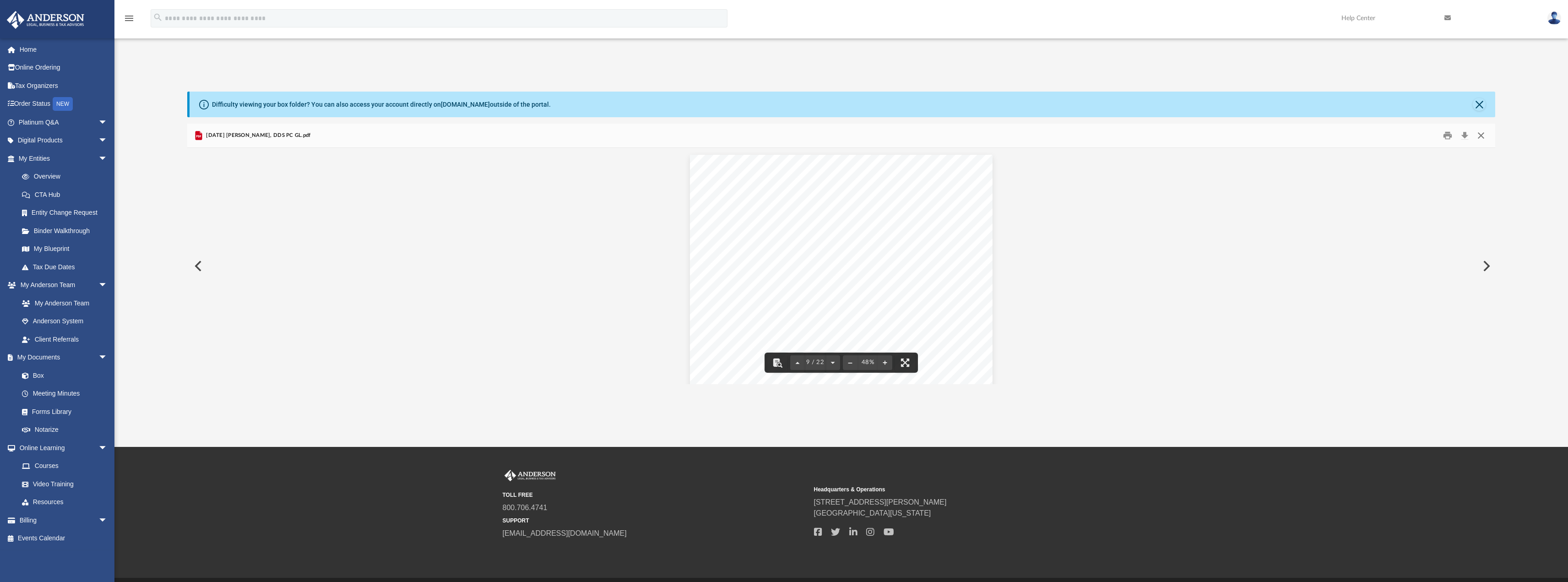
click at [1478, 134] on button "Close" at bounding box center [1481, 135] width 17 height 14
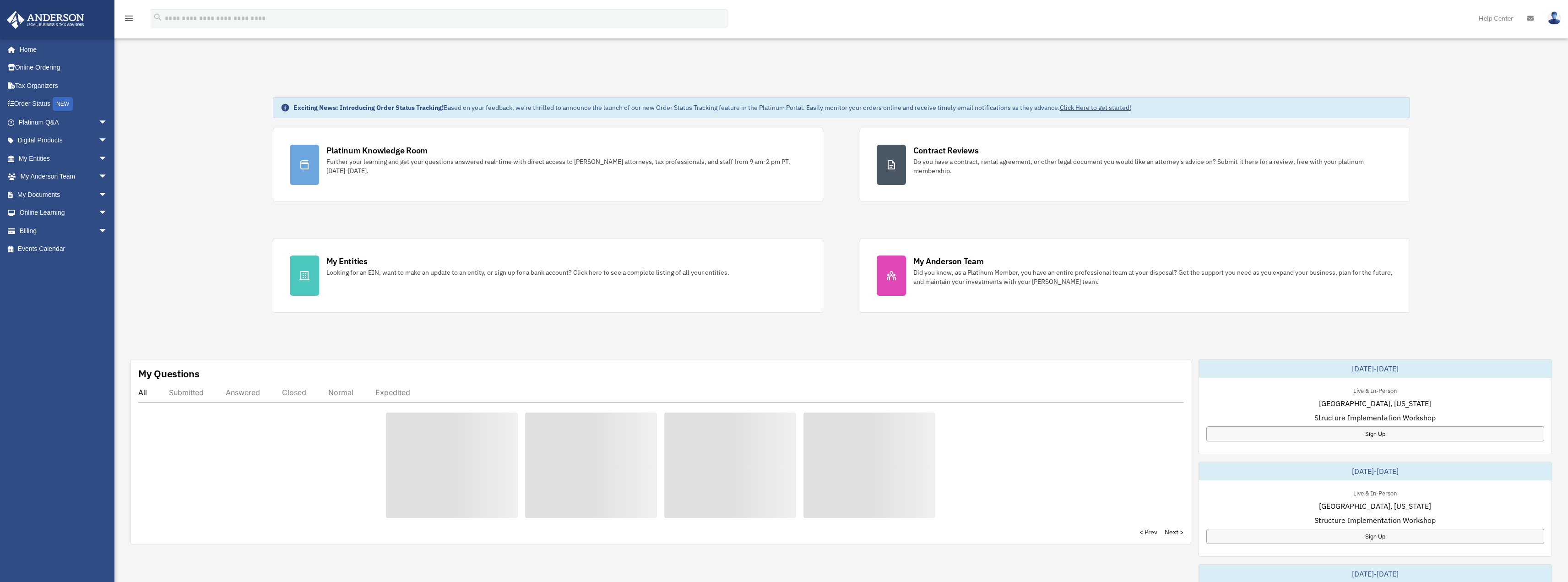
scroll to position [1, 0]
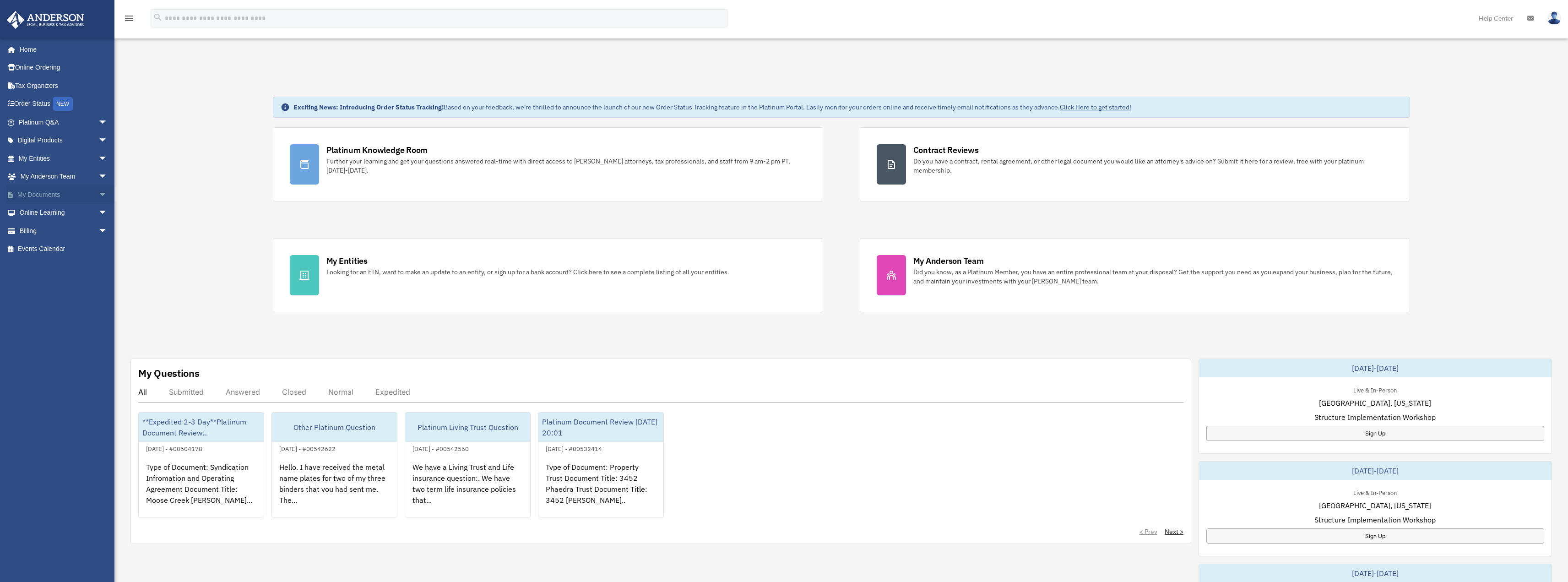
click at [98, 193] on span "arrow_drop_down" at bounding box center [108, 194] width 18 height 19
click at [50, 217] on link "Box" at bounding box center [67, 213] width 108 height 18
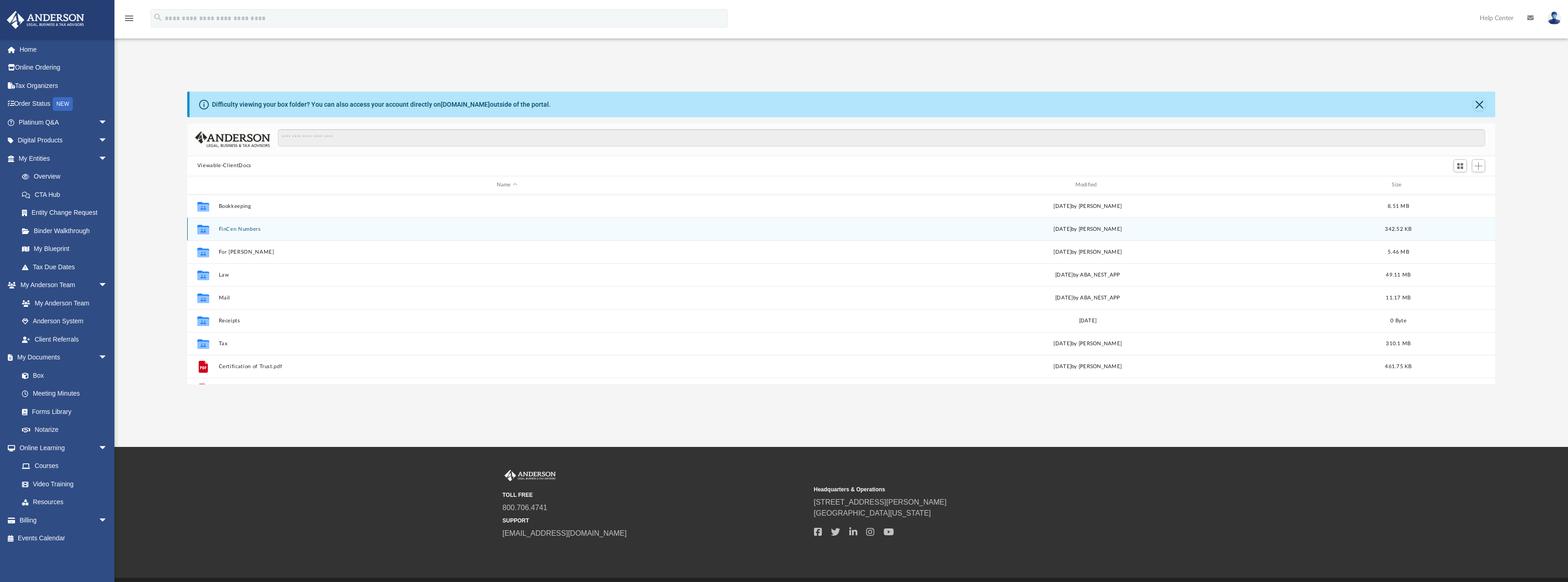
scroll to position [201, 1301]
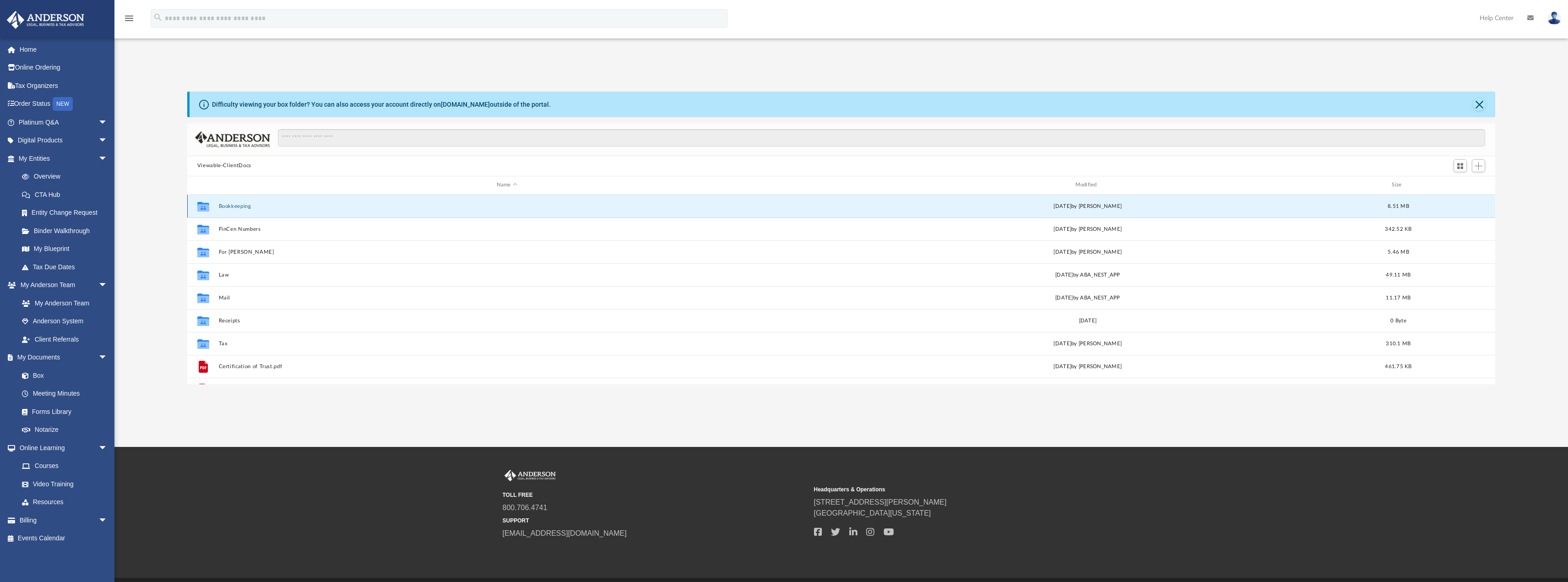
click at [223, 205] on button "Bookkeeping" at bounding box center [507, 206] width 577 height 6
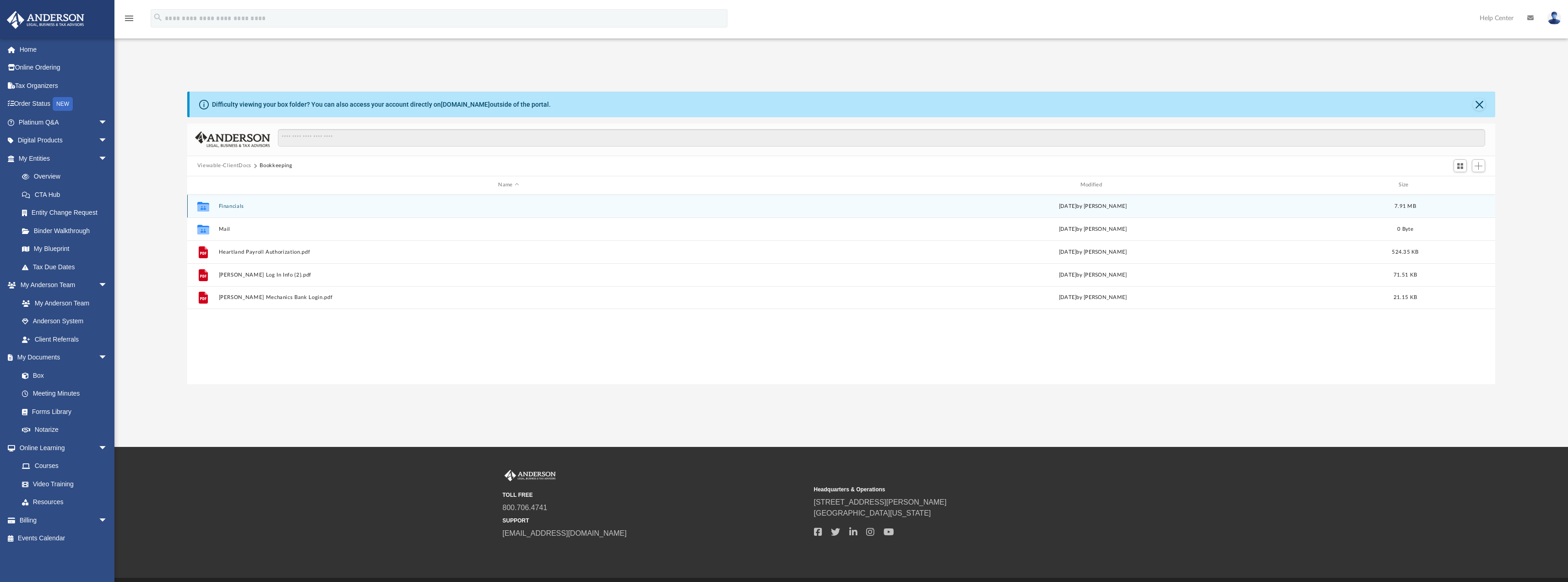
click at [230, 203] on button "Financials" at bounding box center [508, 206] width 580 height 6
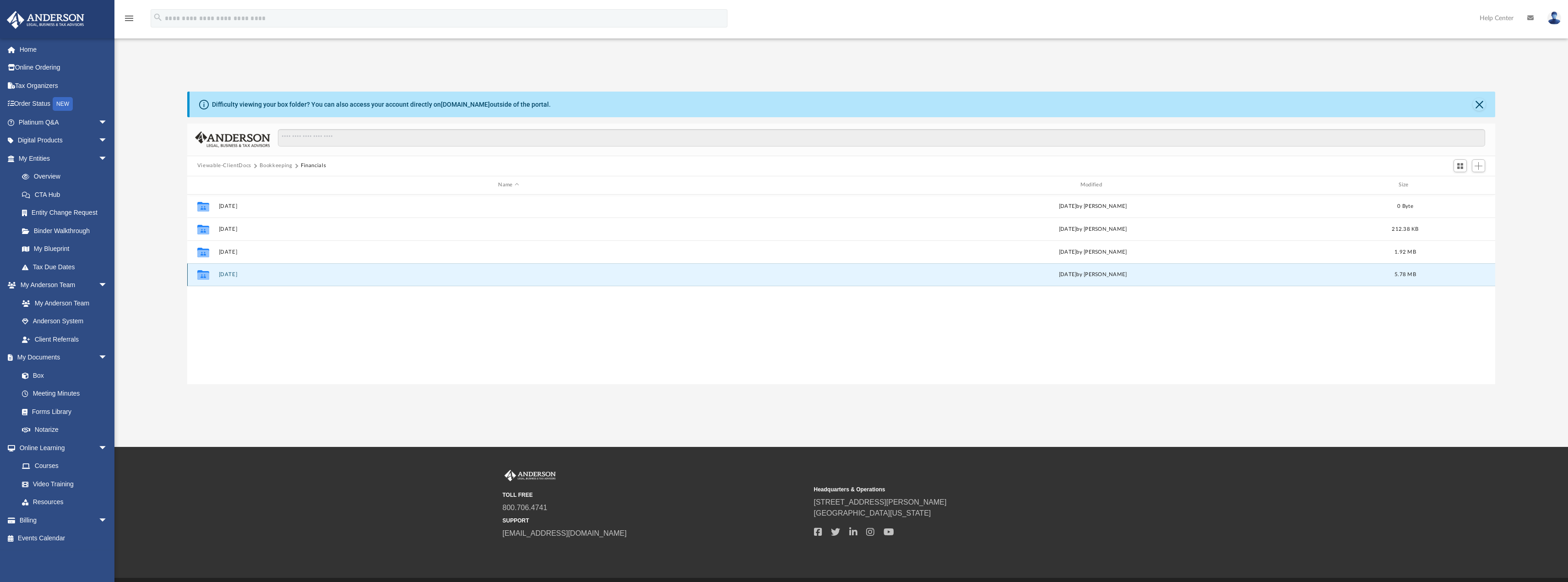
click at [234, 276] on button "[DATE]" at bounding box center [508, 274] width 580 height 6
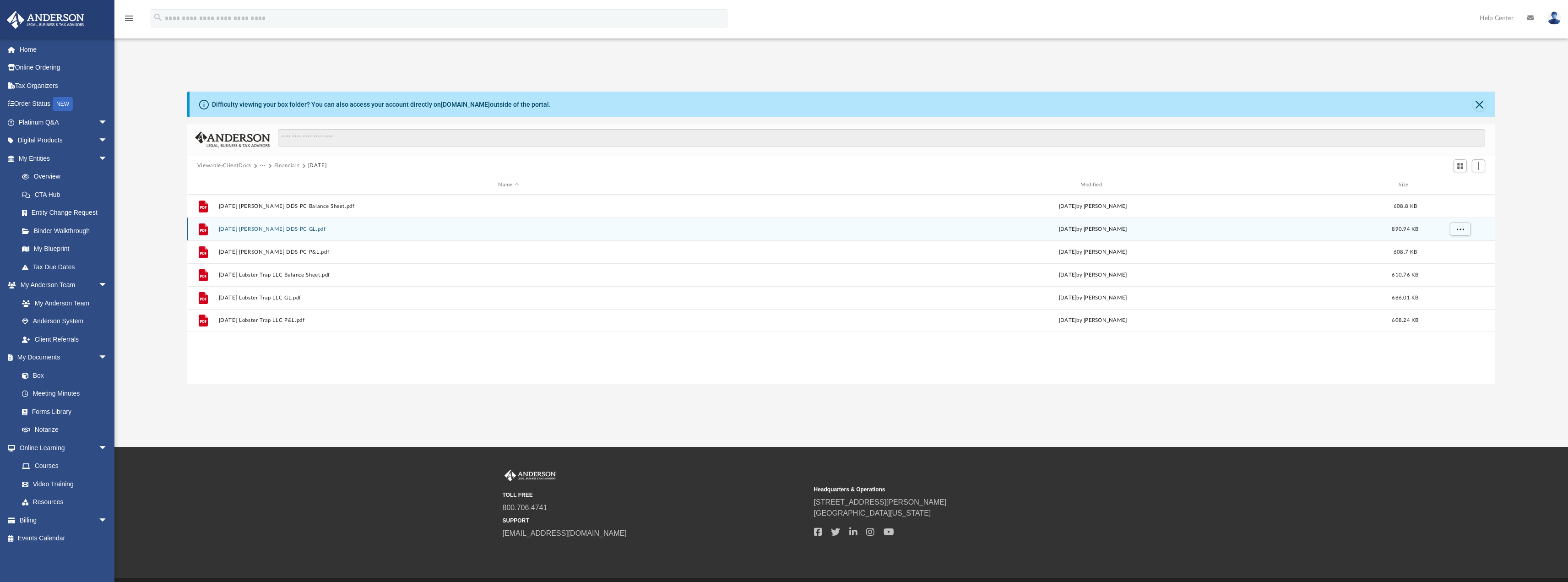
click at [308, 229] on button "[DATE] [PERSON_NAME] DDS PC GL.pdf" at bounding box center [508, 229] width 580 height 6
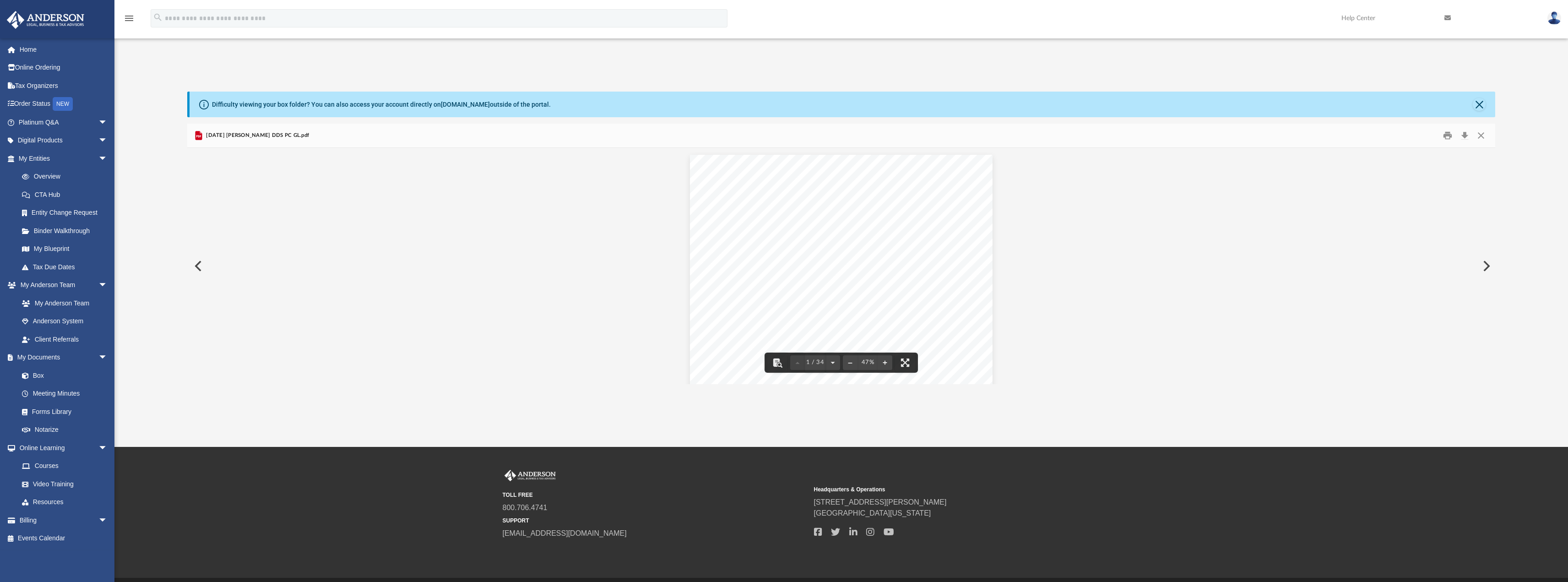
click at [954, 212] on div "DRAFT [PERSON_NAME], DDS PC General [PERSON_NAME] [DATE] - [DATE] Cash Basis [D…" at bounding box center [841, 271] width 303 height 234
click at [1449, 134] on button "Print" at bounding box center [1448, 135] width 18 height 14
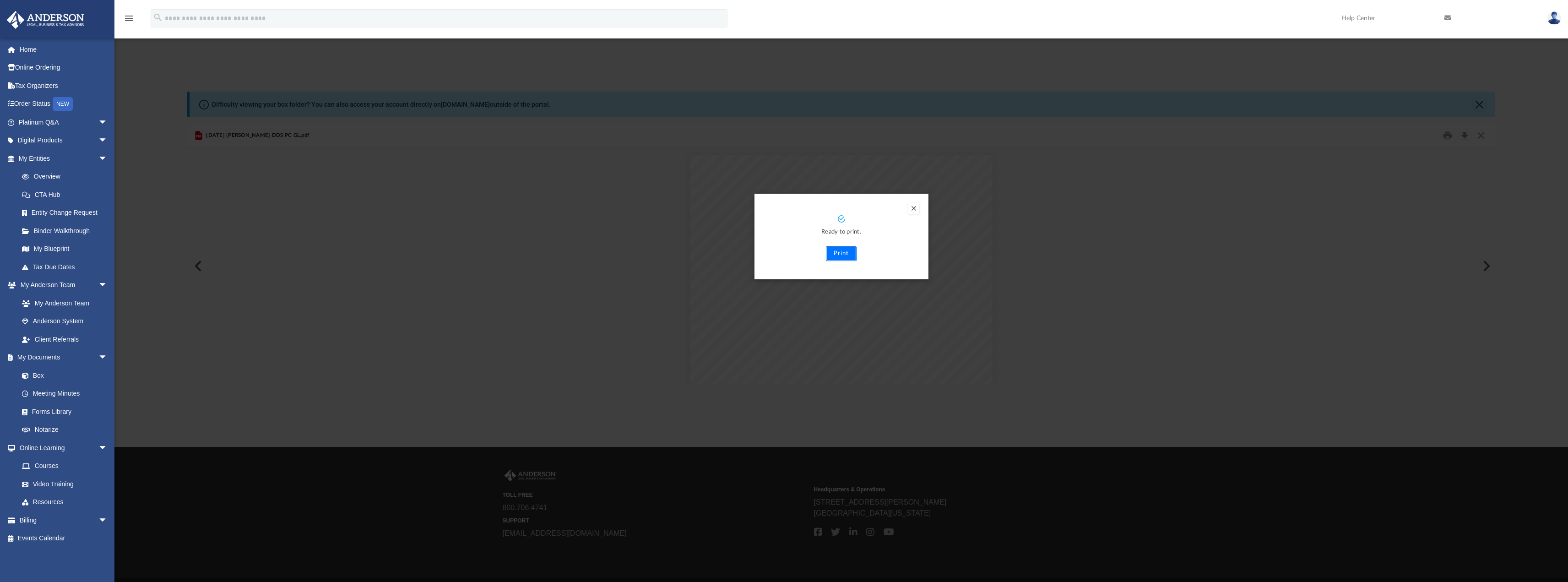
click at [836, 251] on button "Print" at bounding box center [841, 254] width 31 height 15
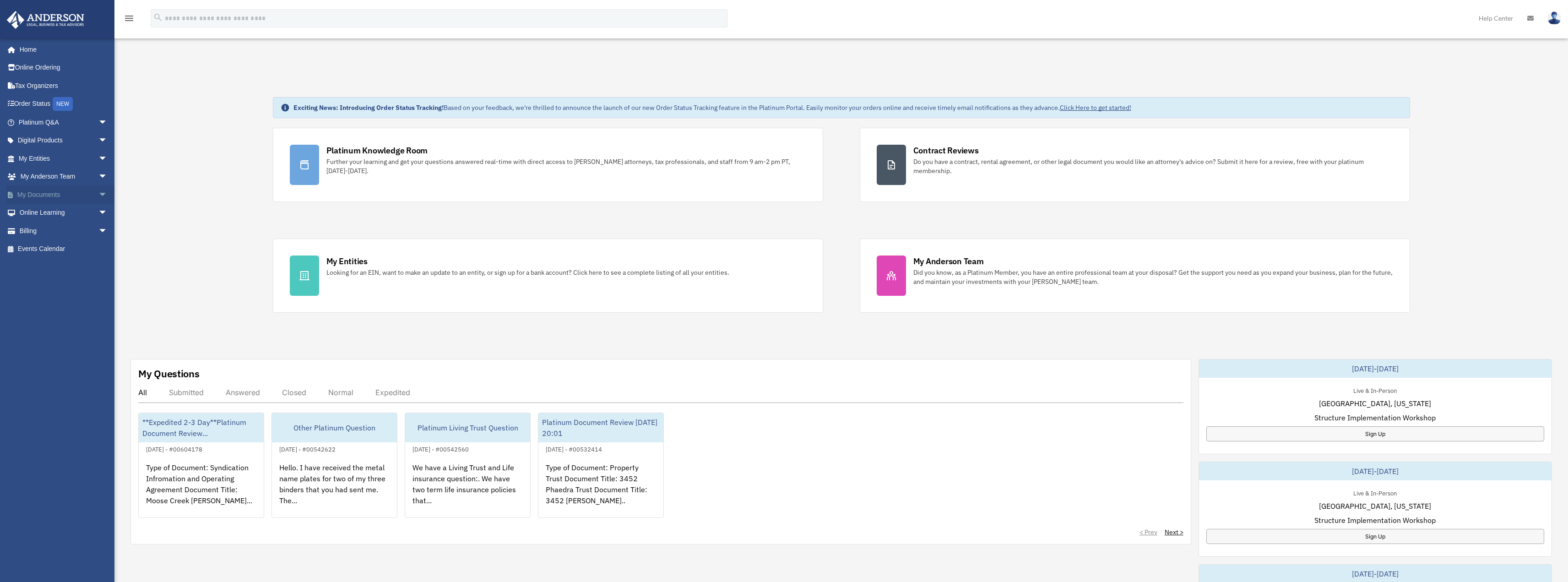
click at [98, 193] on span "arrow_drop_down" at bounding box center [108, 194] width 18 height 19
click at [42, 208] on link "Box" at bounding box center [67, 213] width 108 height 18
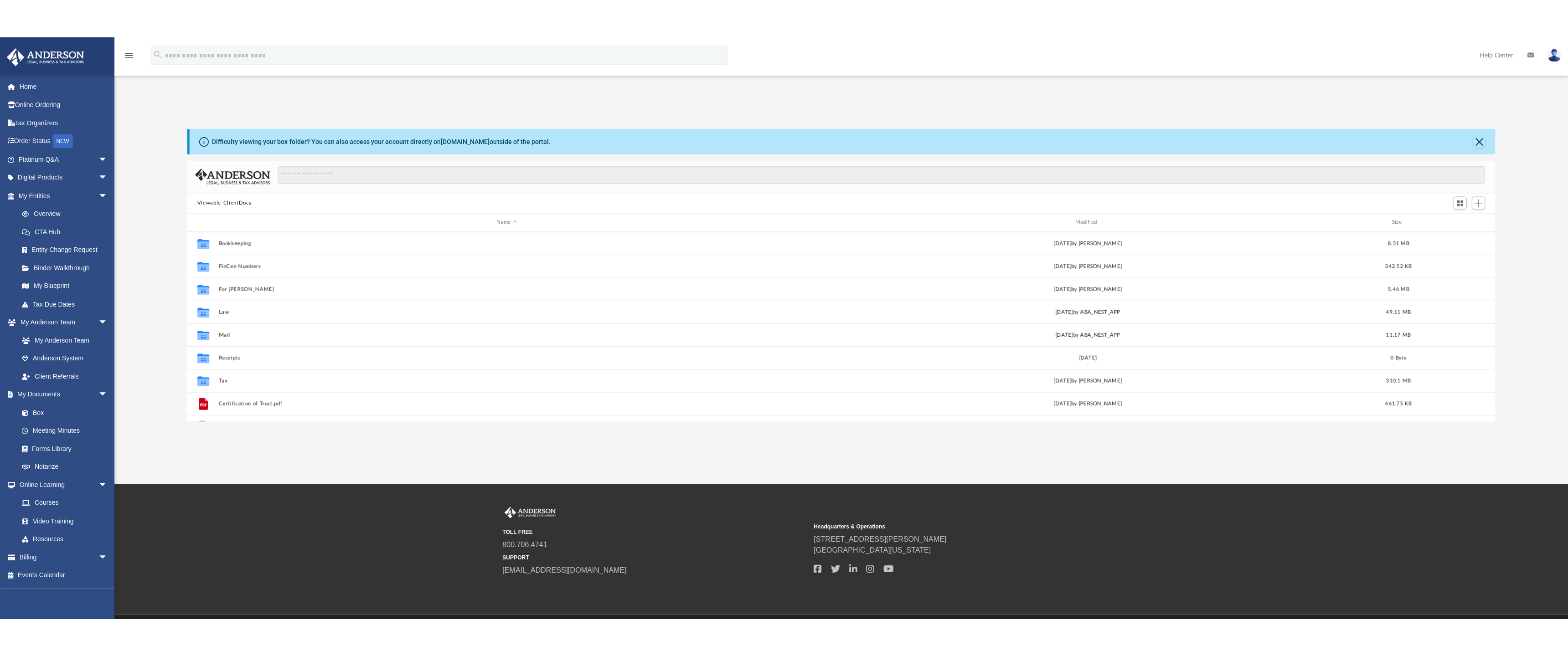
scroll to position [200, 1295]
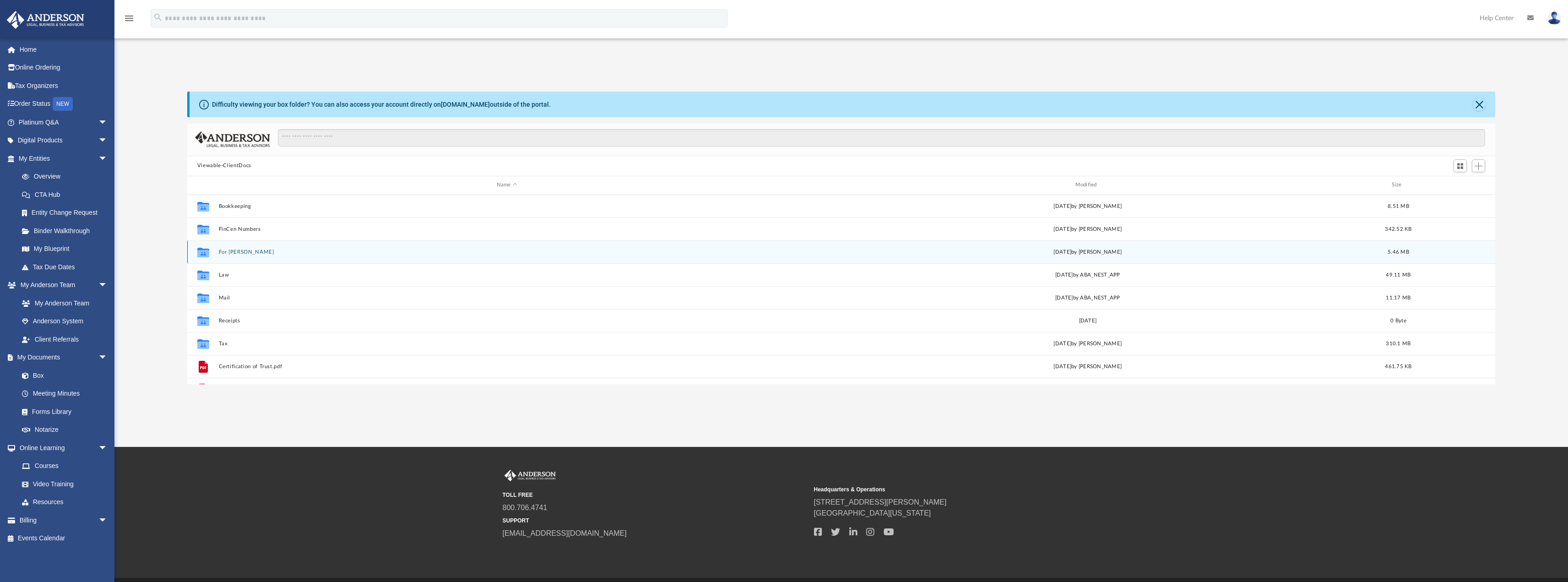
click at [237, 249] on button "For [PERSON_NAME]" at bounding box center [507, 252] width 577 height 6
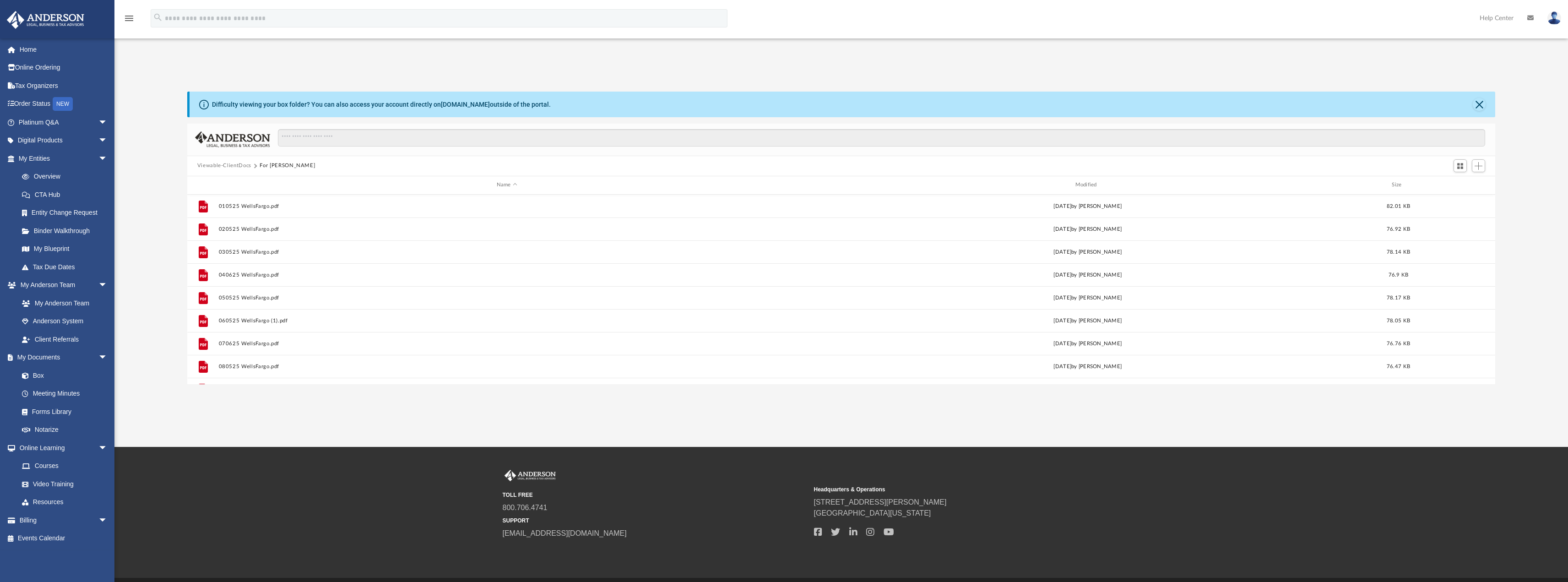
click at [238, 164] on button "Viewable-ClientDocs" at bounding box center [224, 165] width 54 height 8
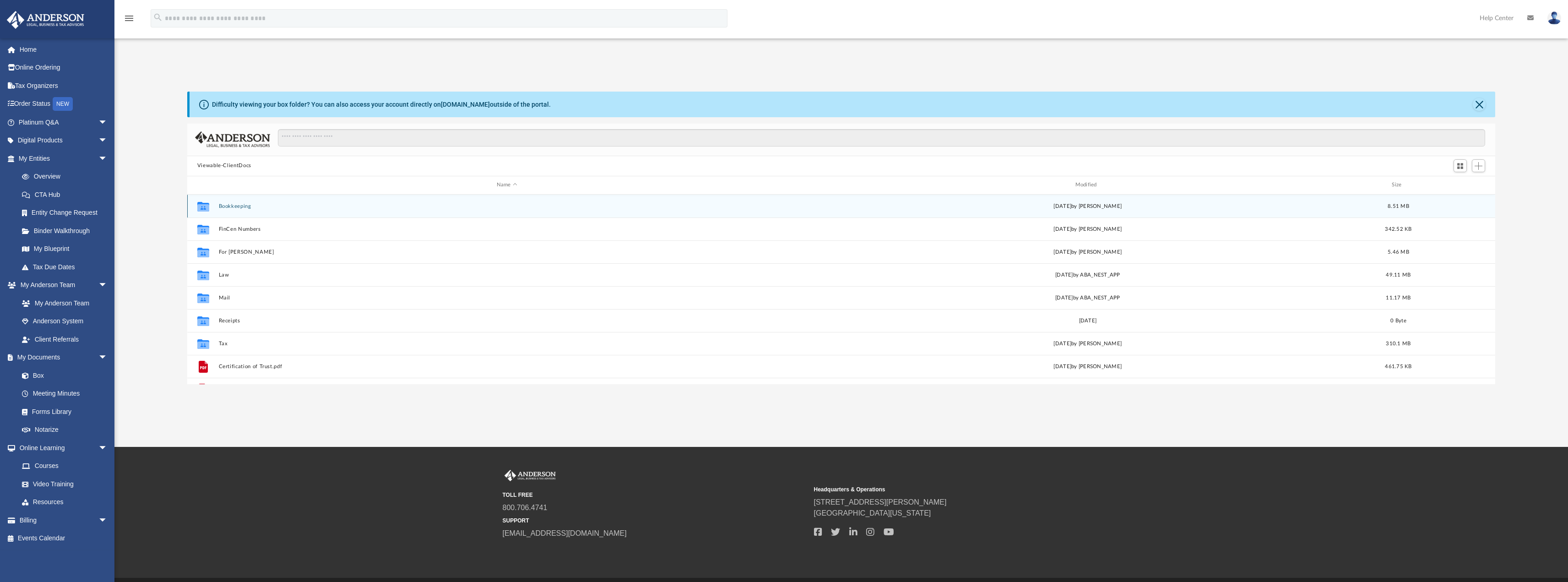
click at [233, 205] on button "Bookkeeping" at bounding box center [507, 206] width 577 height 6
click at [228, 205] on button "Financials" at bounding box center [508, 206] width 580 height 6
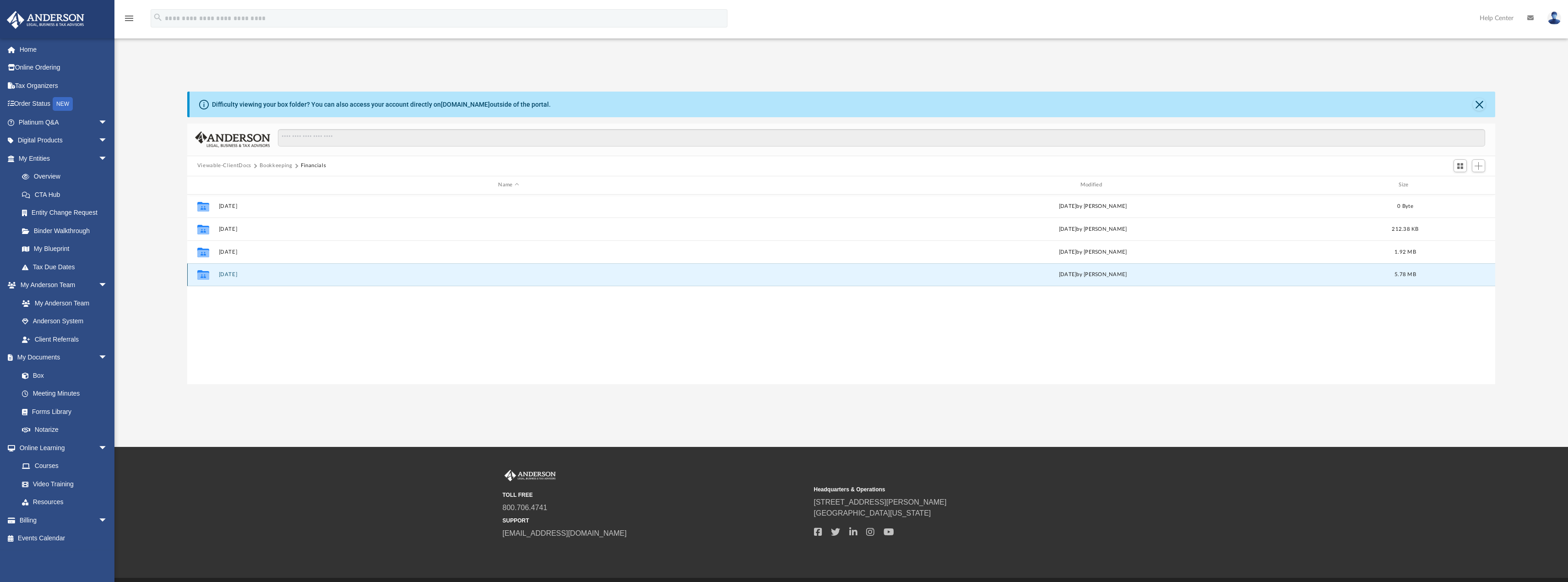
click at [224, 274] on button "[DATE]" at bounding box center [508, 274] width 580 height 6
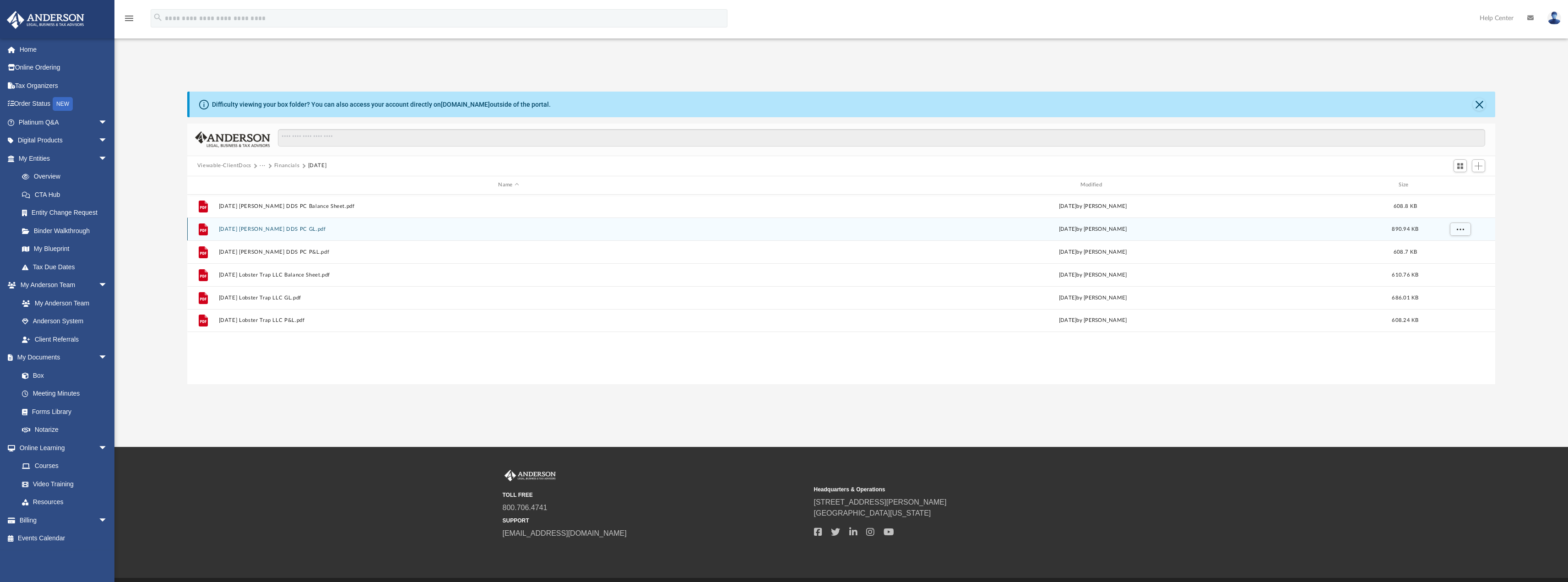
click at [289, 229] on button "[DATE] [PERSON_NAME] DDS PC GL.pdf" at bounding box center [508, 229] width 580 height 6
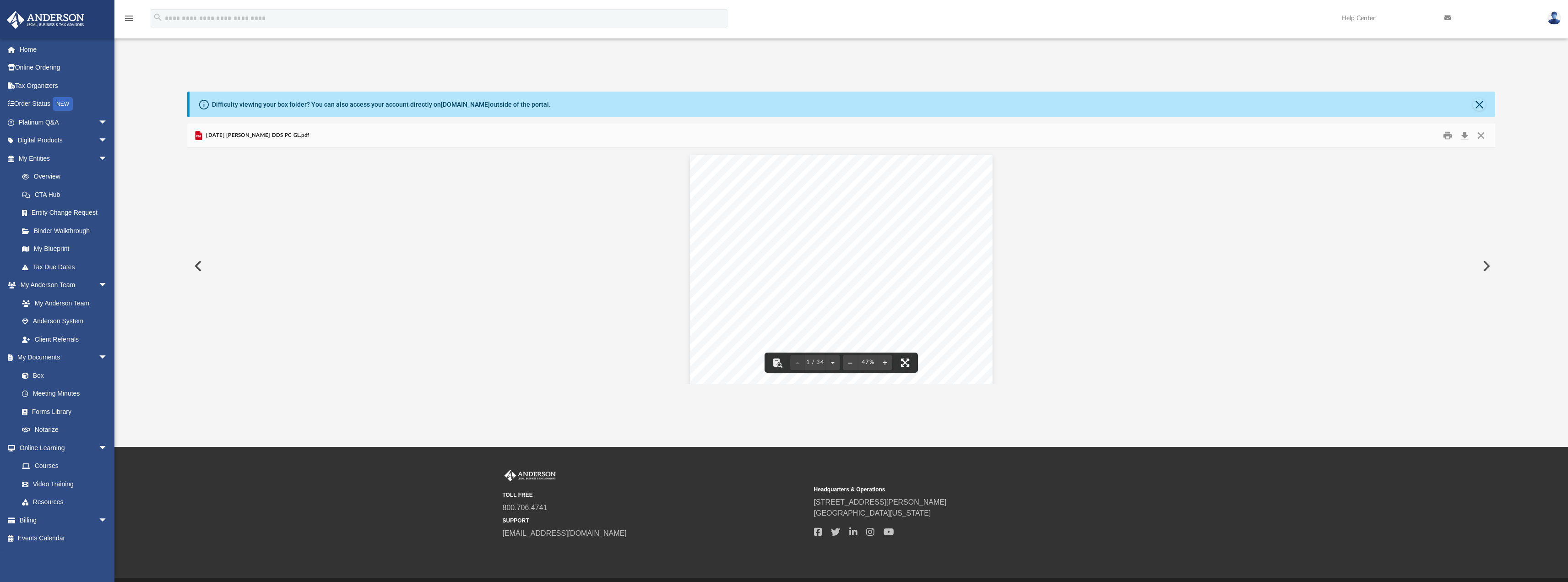
click at [904, 356] on button "File preview" at bounding box center [905, 363] width 20 height 20
click at [909, 364] on button "File preview" at bounding box center [905, 363] width 20 height 20
click at [907, 362] on button "File preview" at bounding box center [905, 363] width 20 height 20
click at [1447, 136] on button "Print" at bounding box center [1448, 135] width 18 height 14
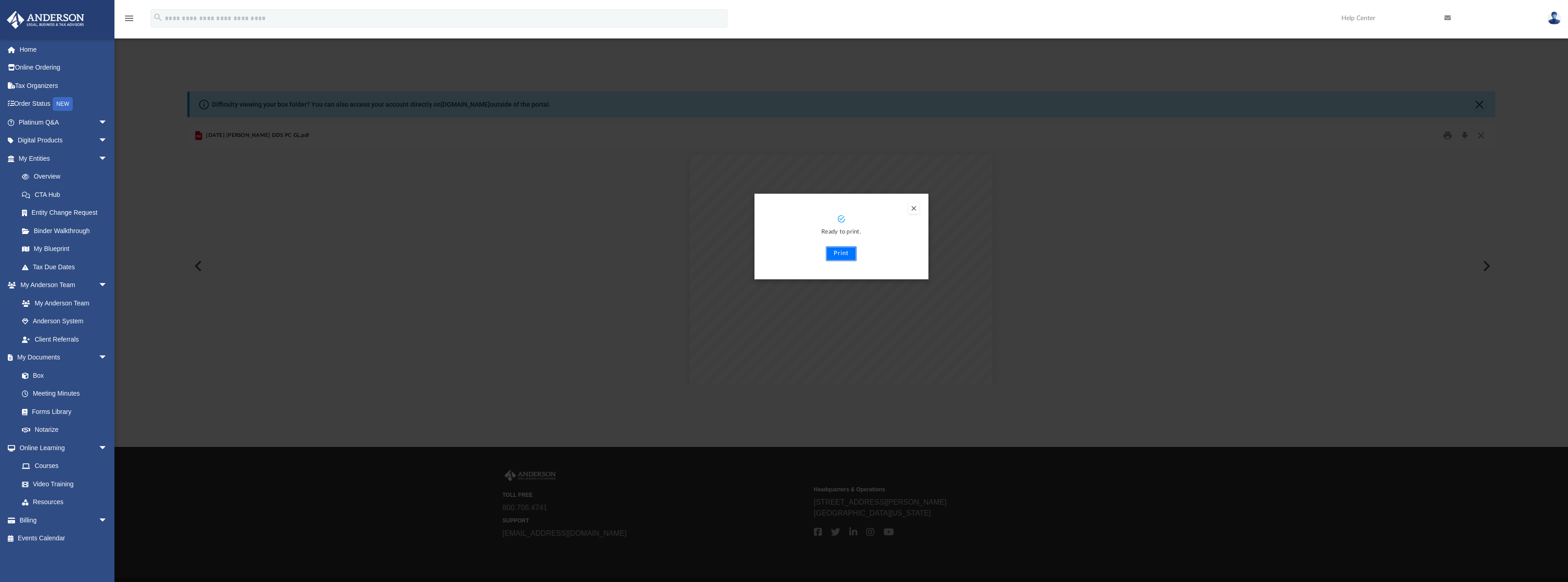
click at [844, 247] on button "Print" at bounding box center [841, 254] width 31 height 15
